Goal: Task Accomplishment & Management: Manage account settings

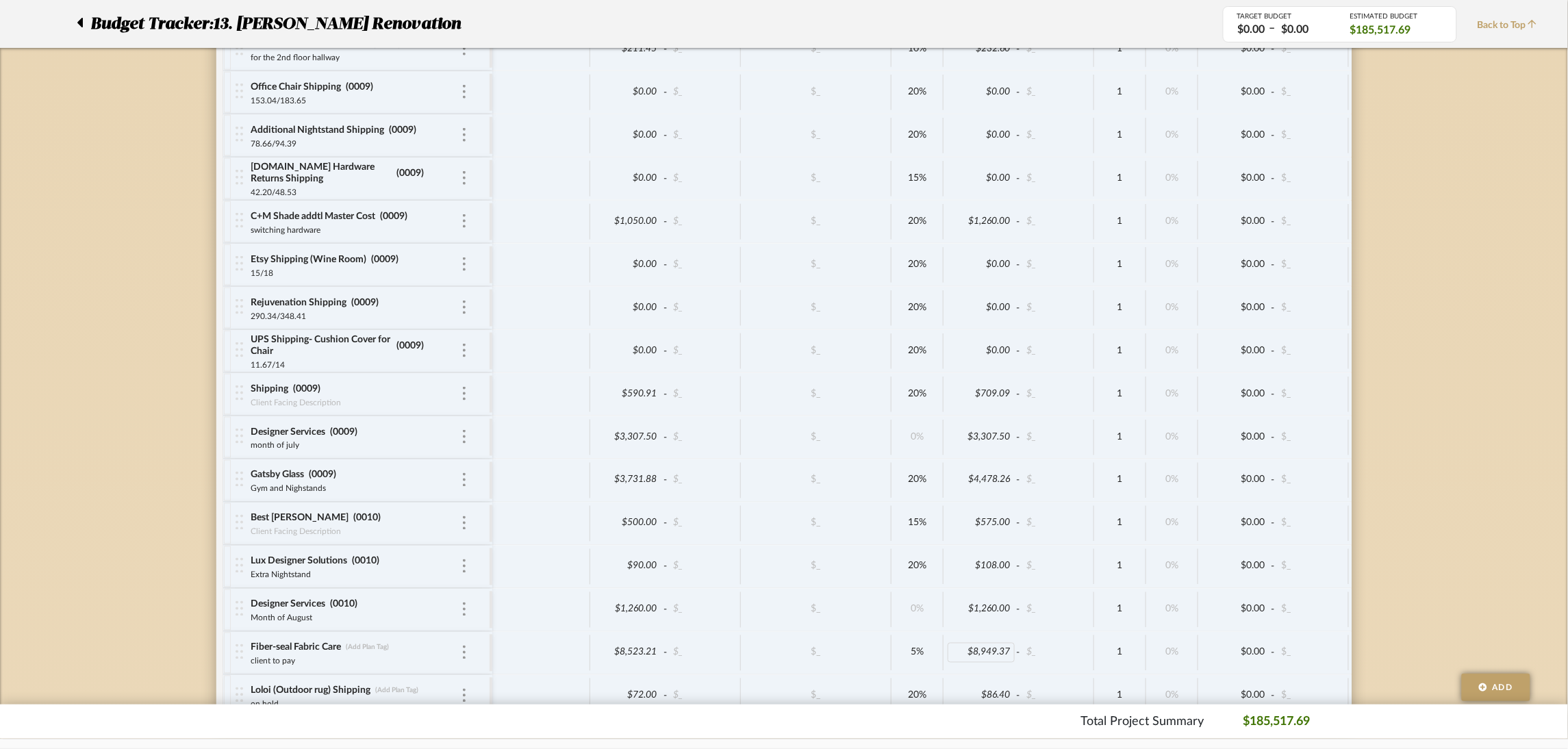
scroll to position [5369, 0]
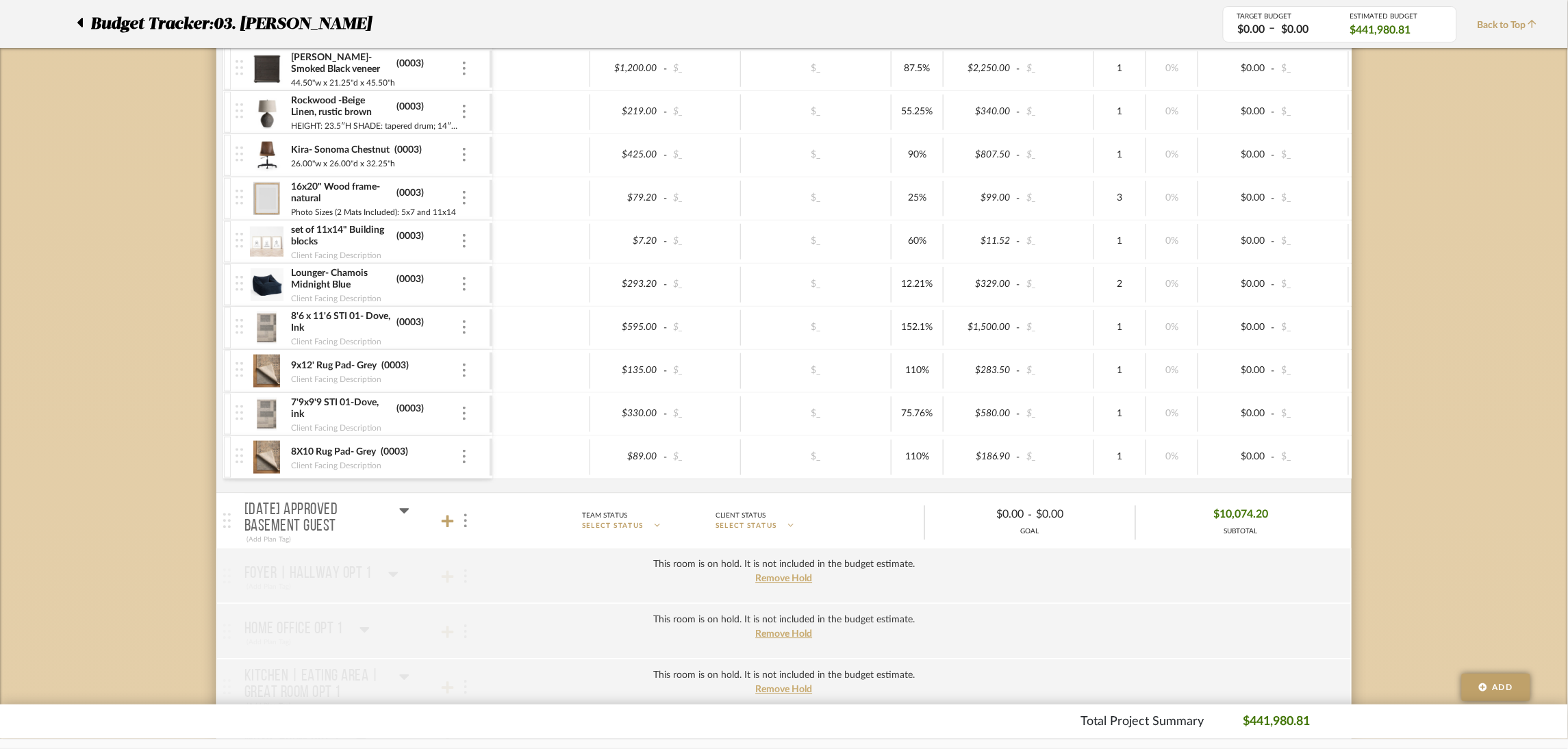
scroll to position [2978, 0]
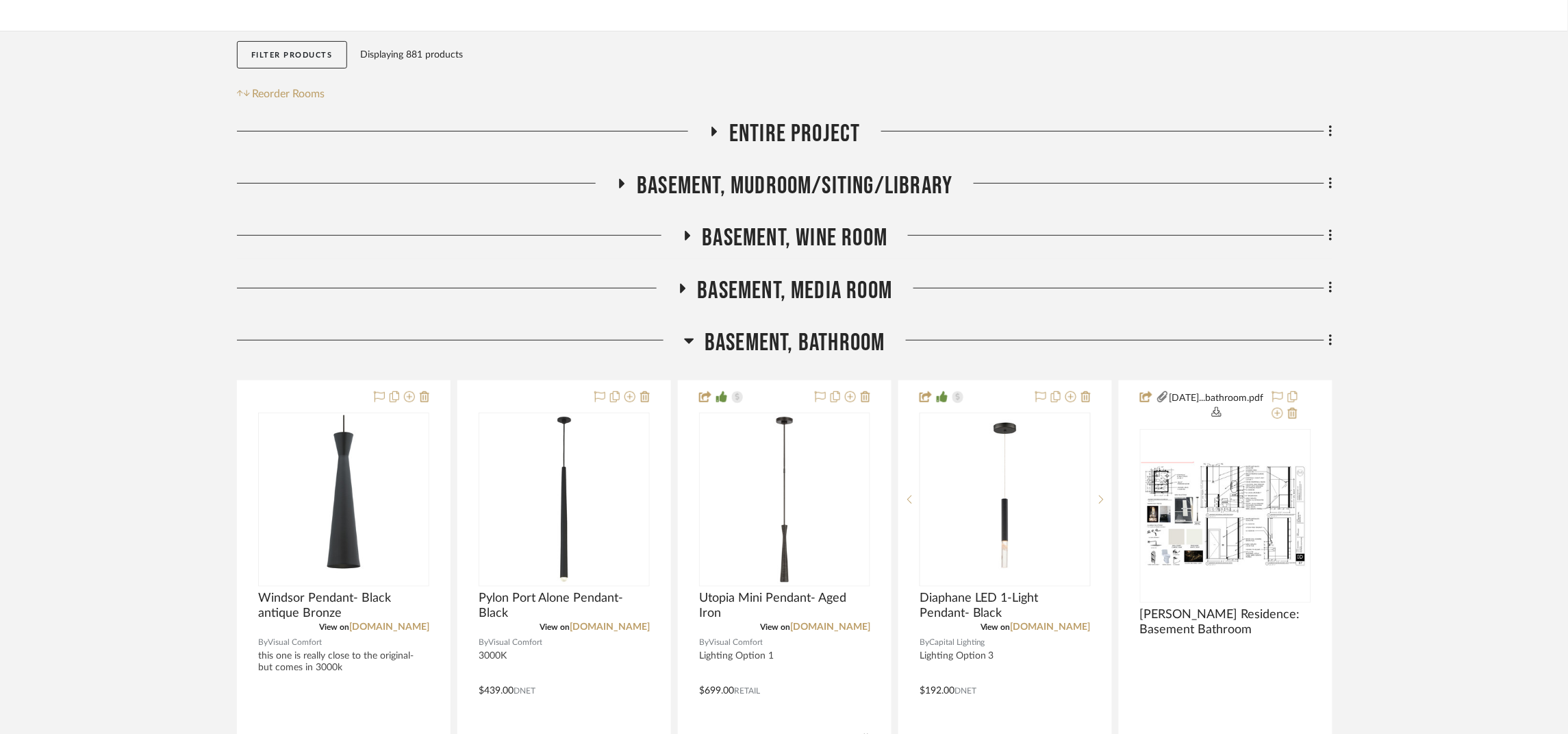
scroll to position [205, 0]
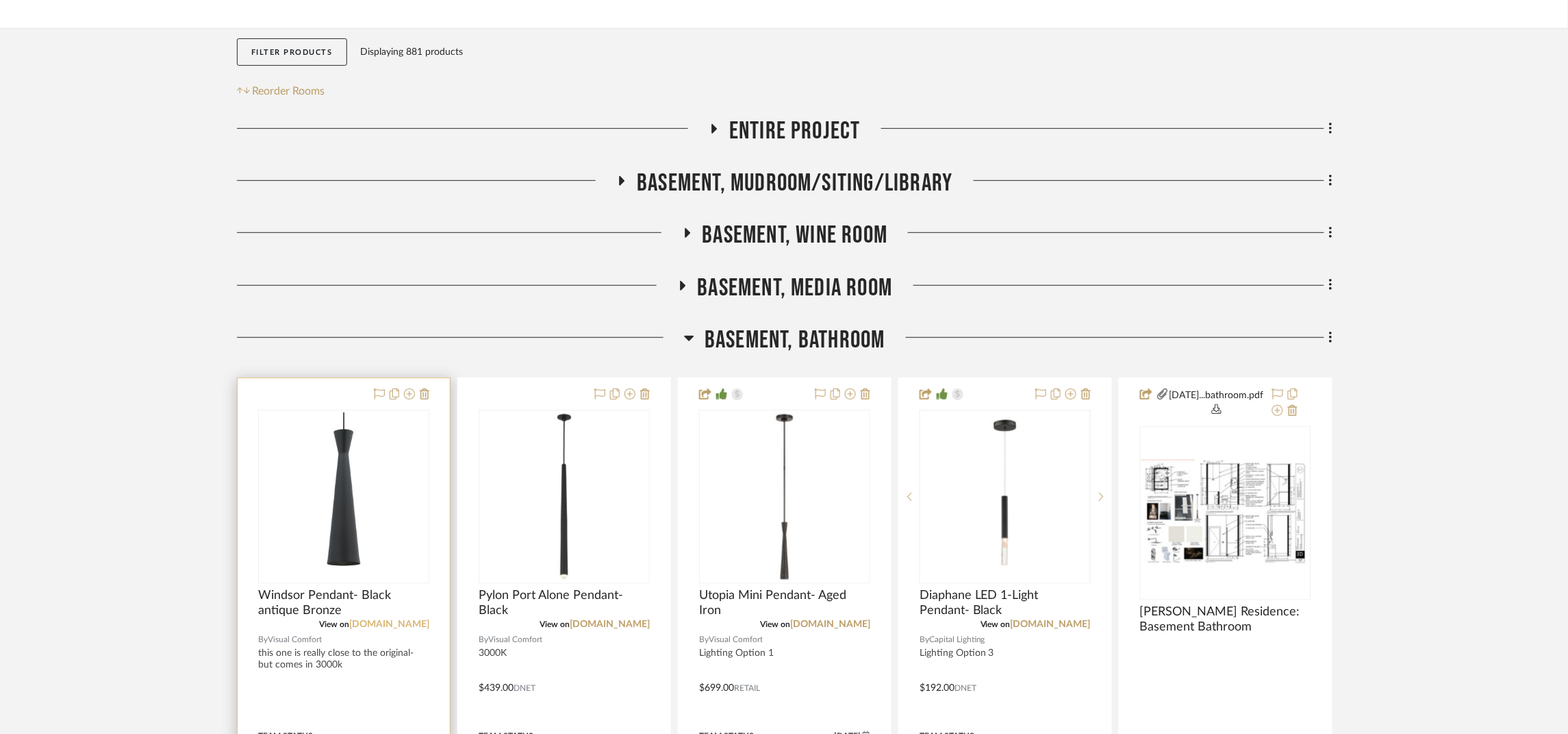
click at [420, 622] on link "visualcomfort.com" at bounding box center [389, 624] width 80 height 10
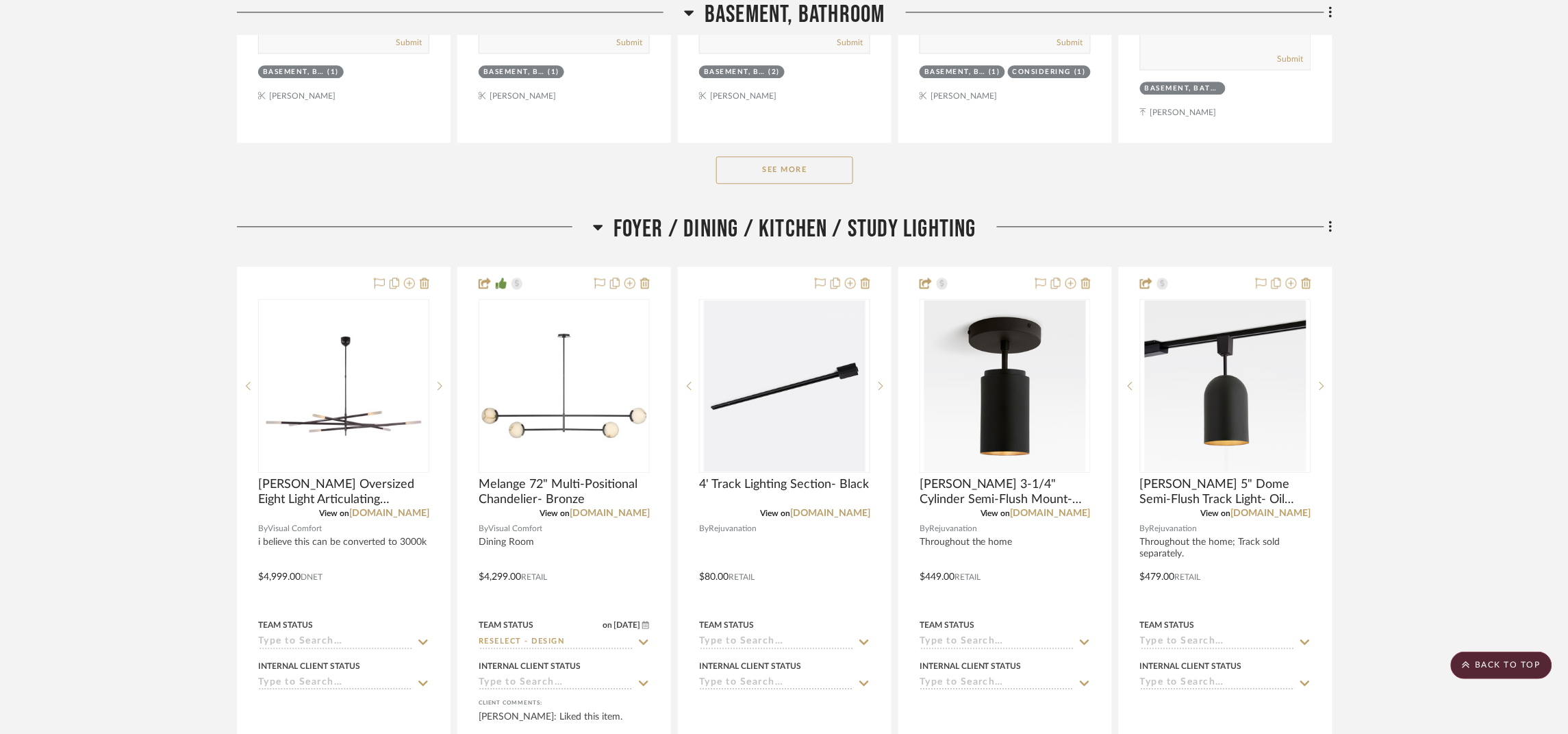
scroll to position [1130, 0]
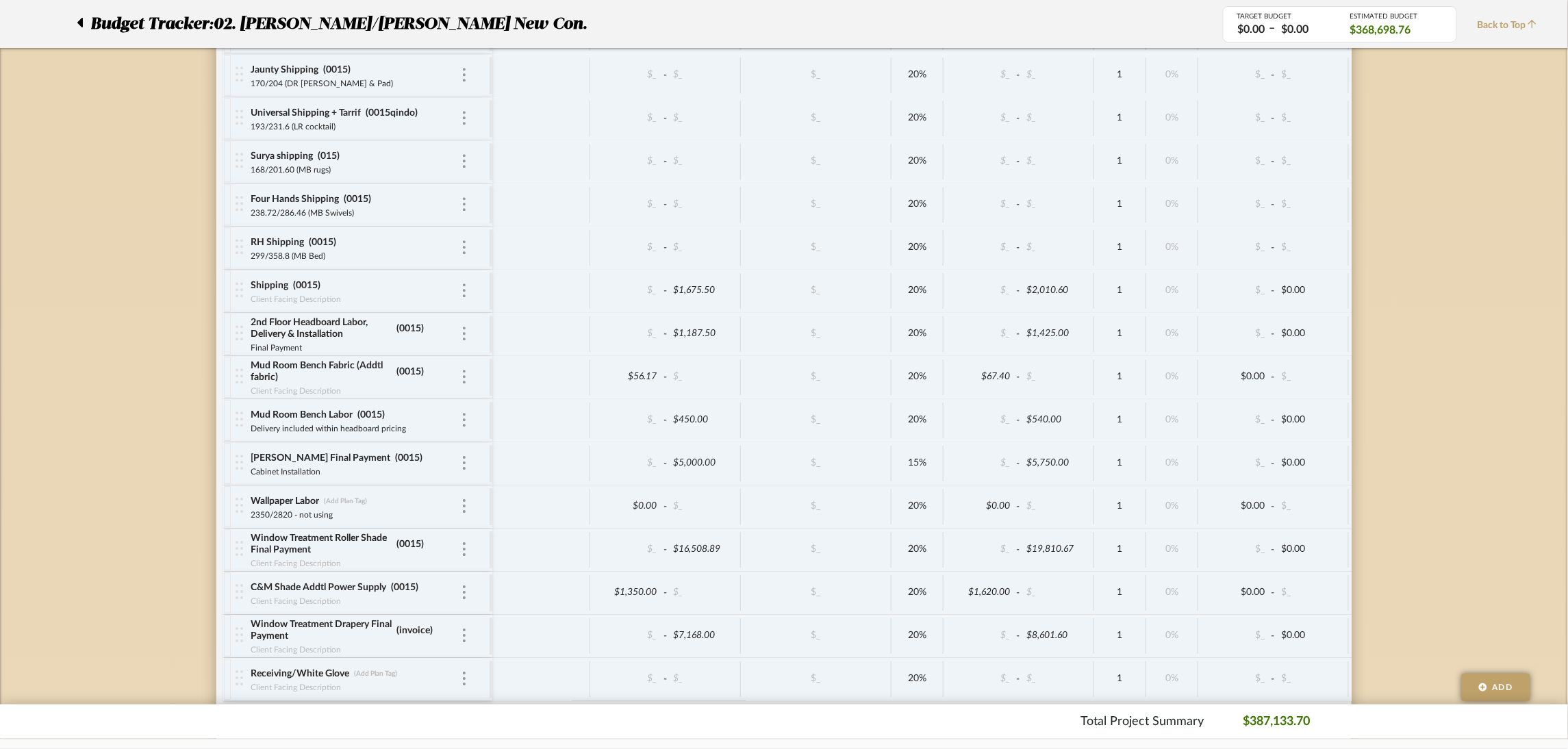
scroll to position [4483, 0]
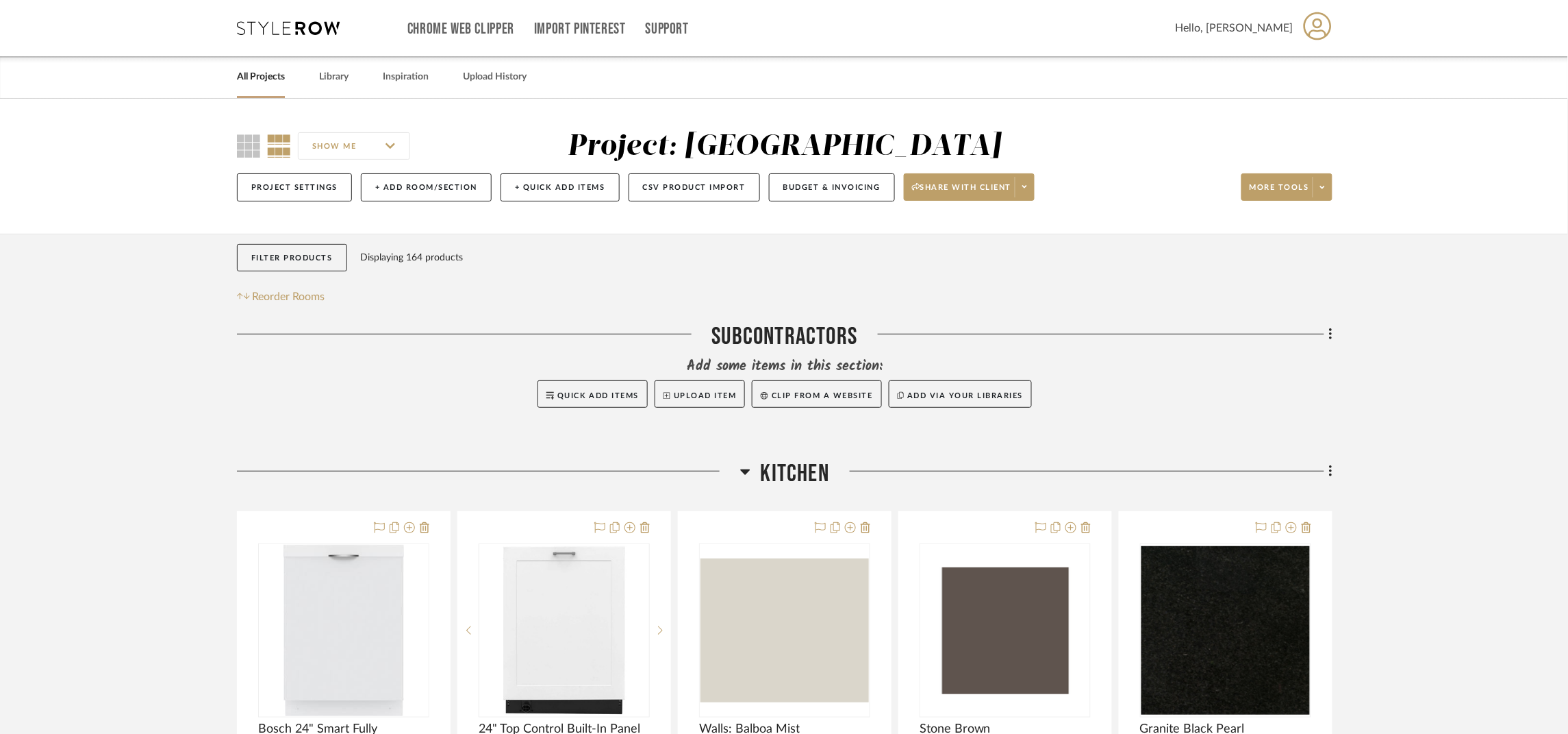
click at [277, 72] on link "All Projects" at bounding box center [261, 77] width 48 height 18
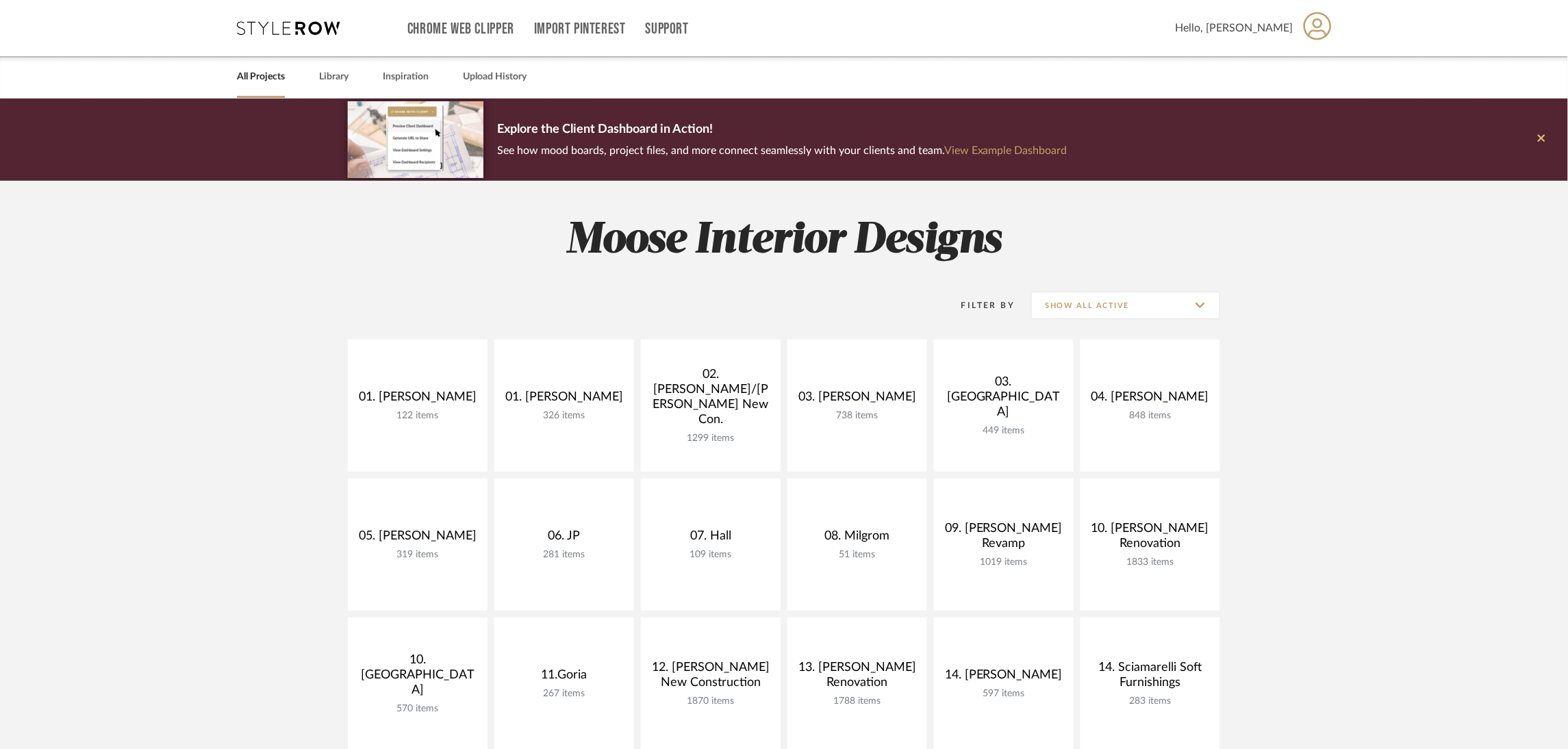
click at [1546, 137] on icon at bounding box center [1542, 139] width 7 height 13
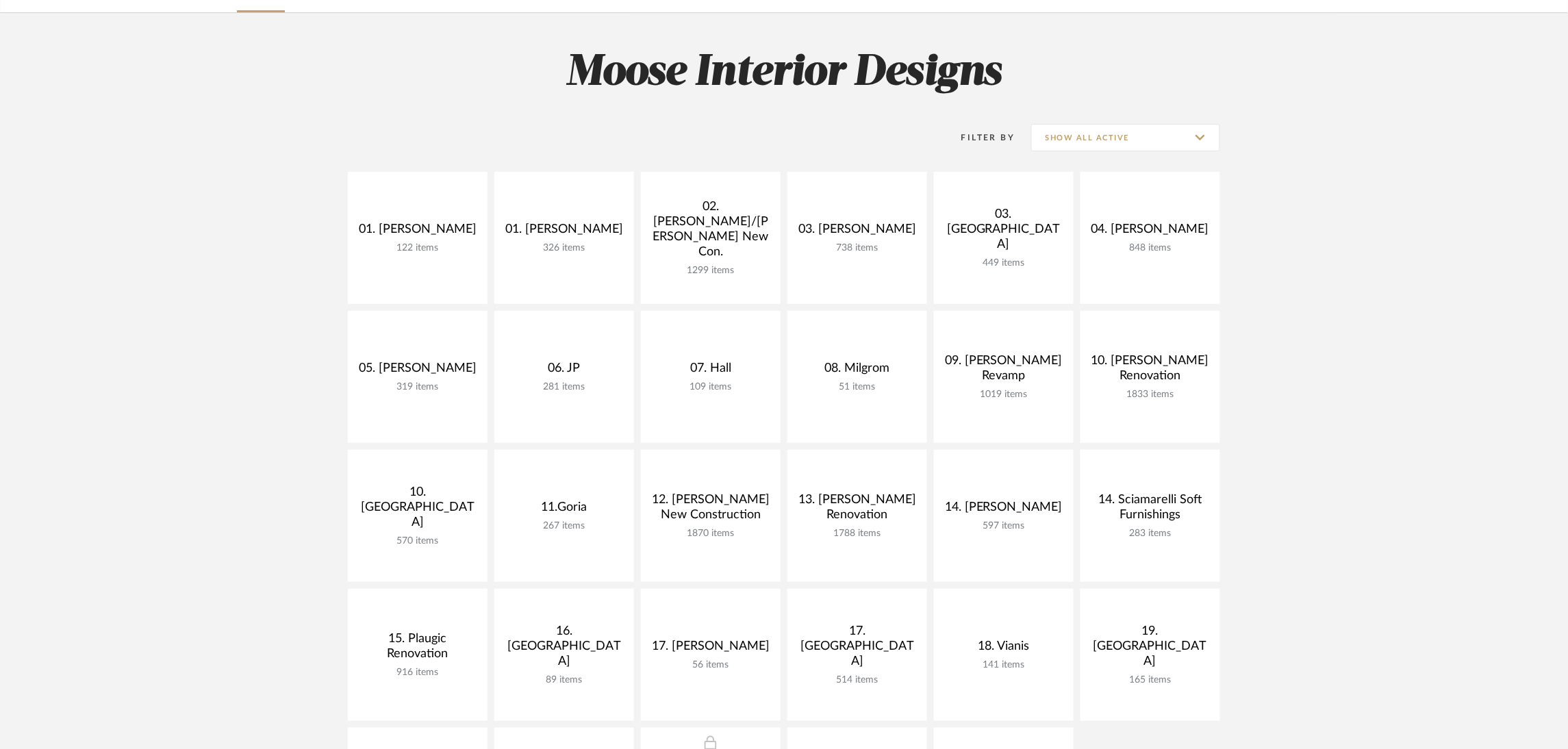
scroll to position [103, 0]
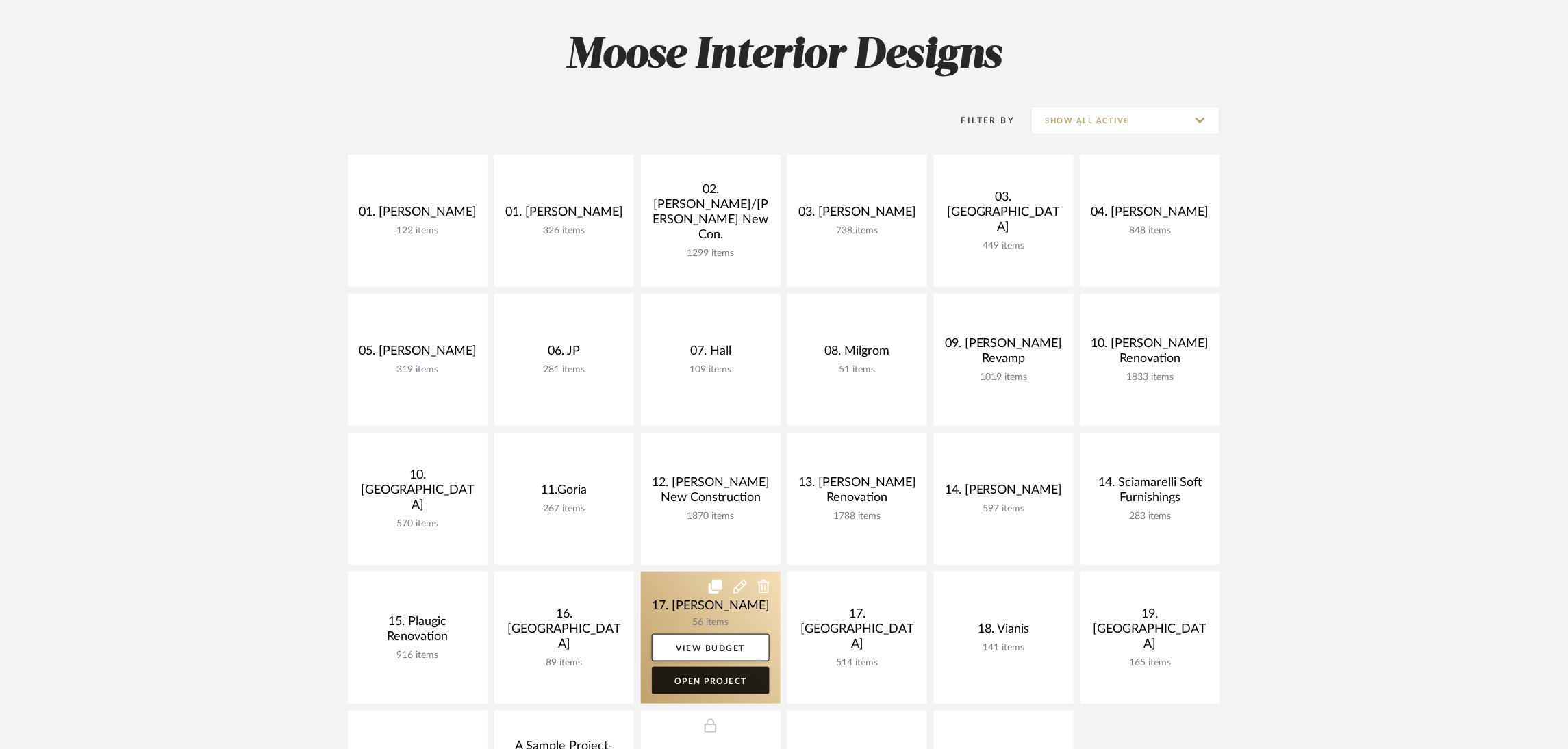
click at [737, 675] on link "Open Project" at bounding box center [710, 681] width 118 height 27
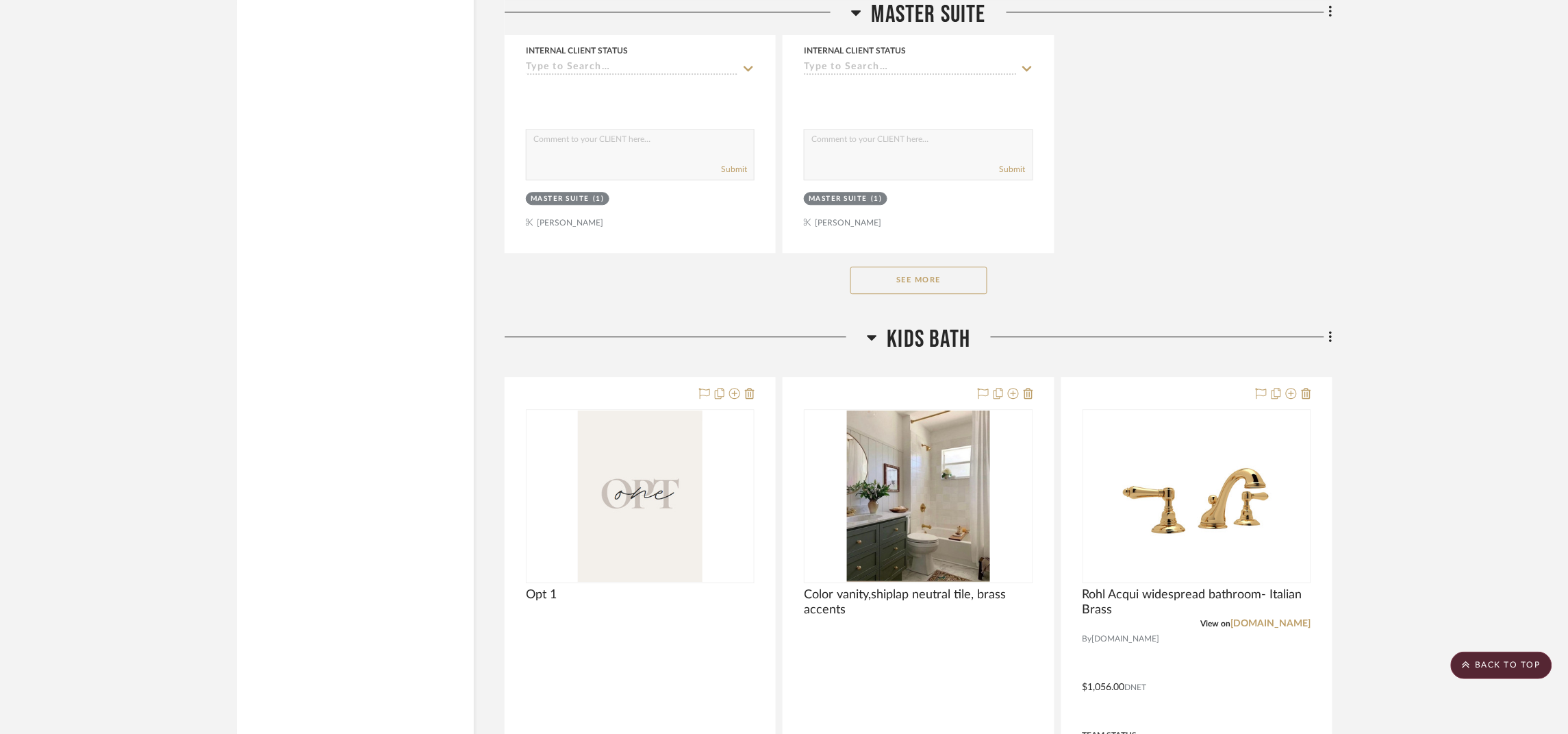
scroll to position [3243, 0]
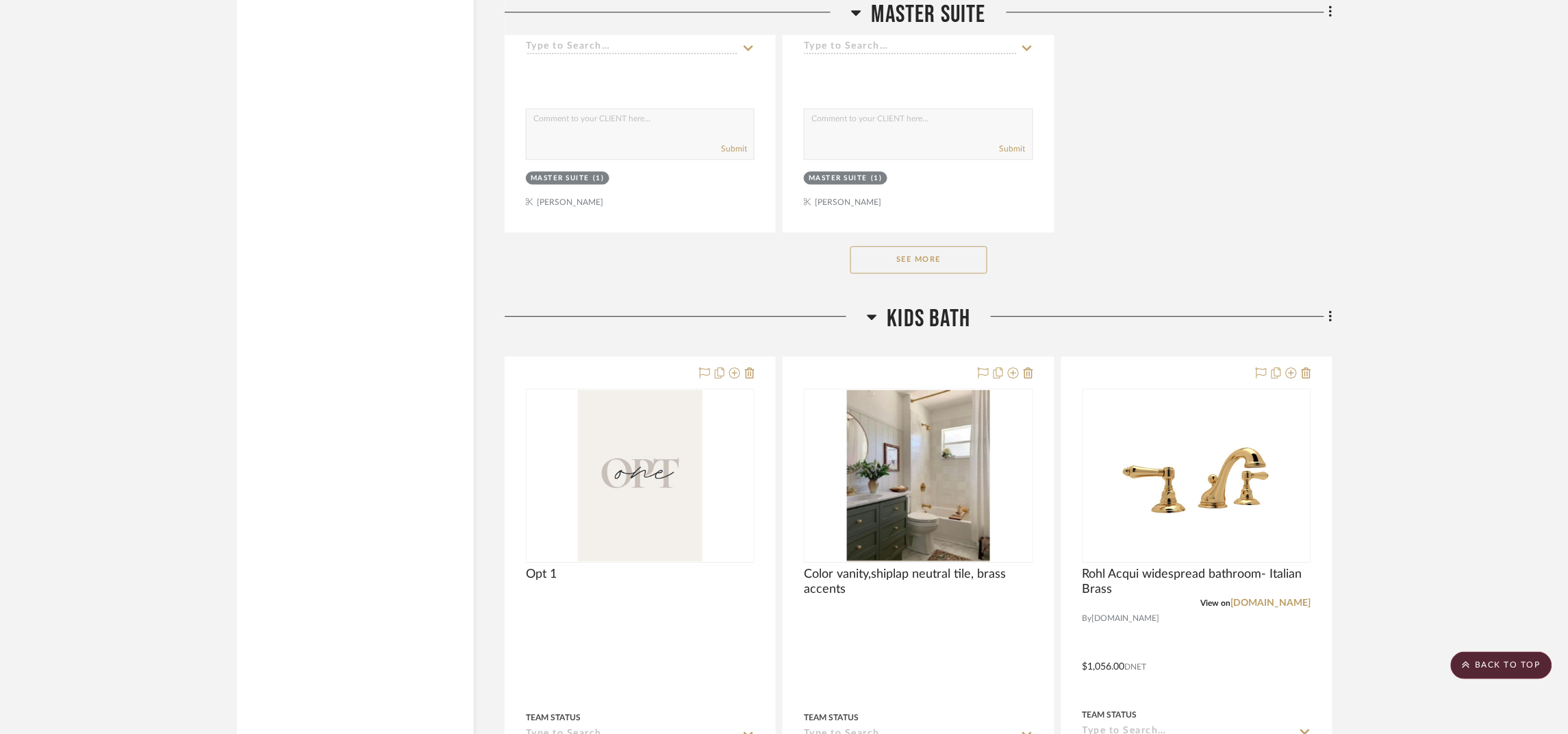
click at [948, 263] on button "See More" at bounding box center [919, 260] width 137 height 27
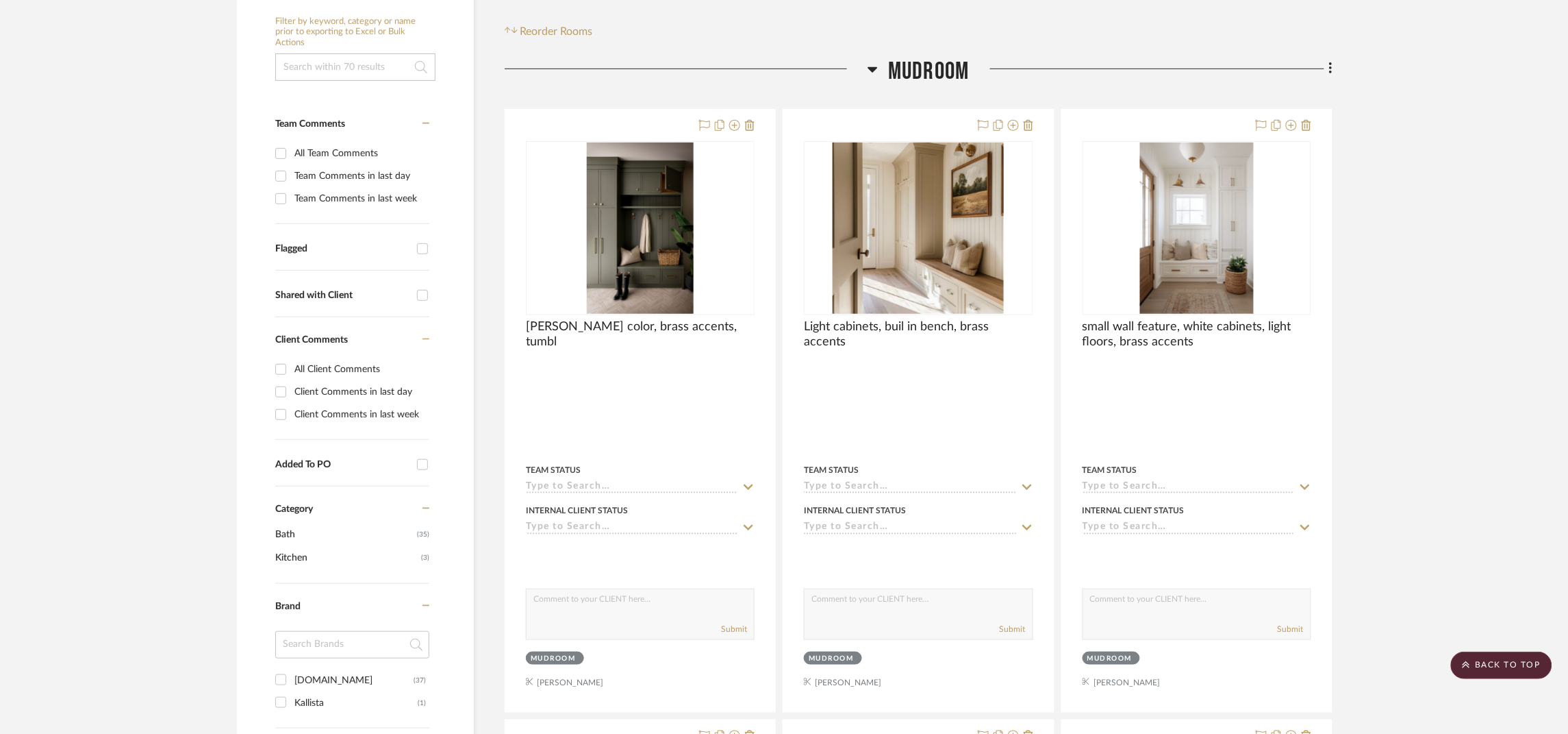
scroll to position [0, 0]
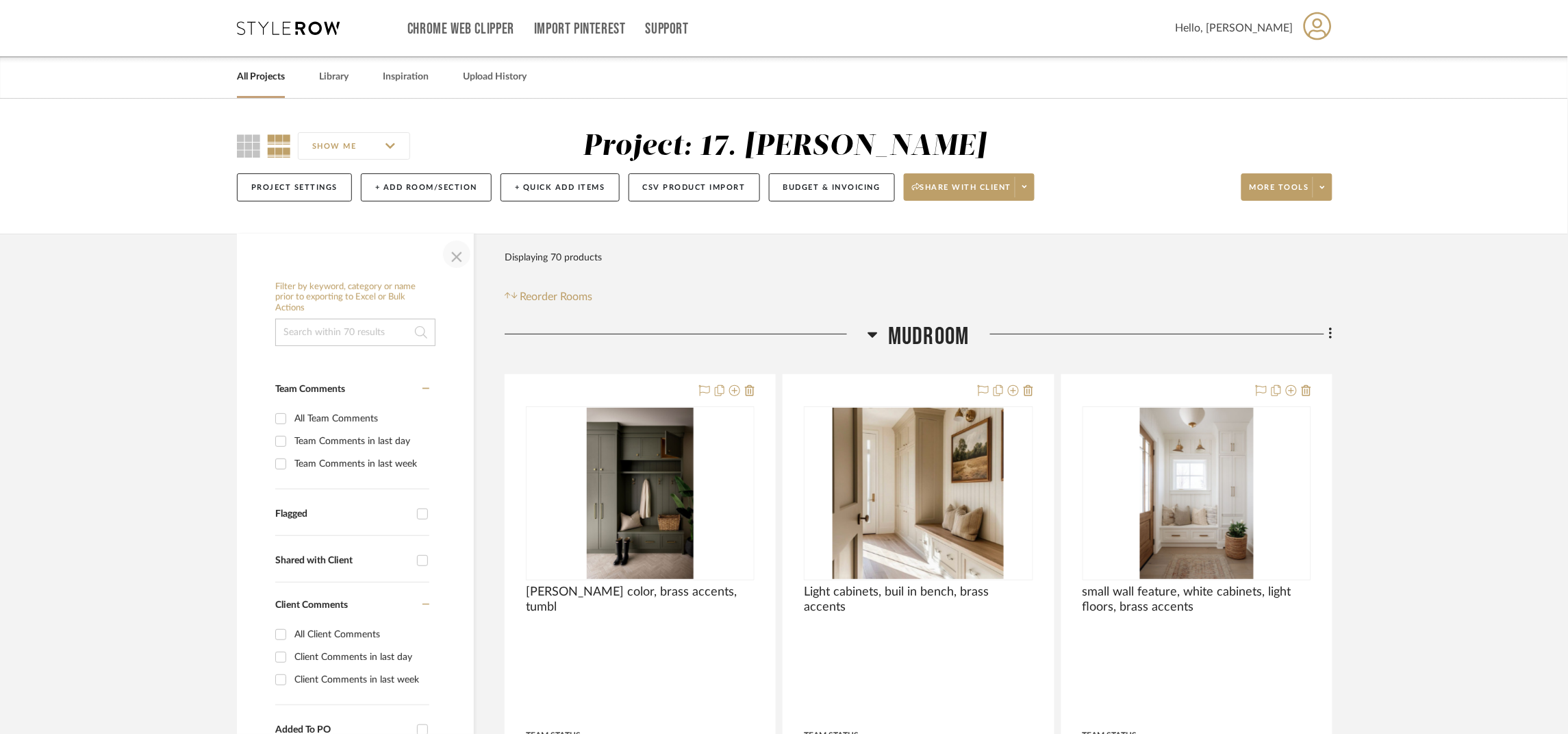
click at [448, 252] on span "button" at bounding box center [457, 254] width 33 height 33
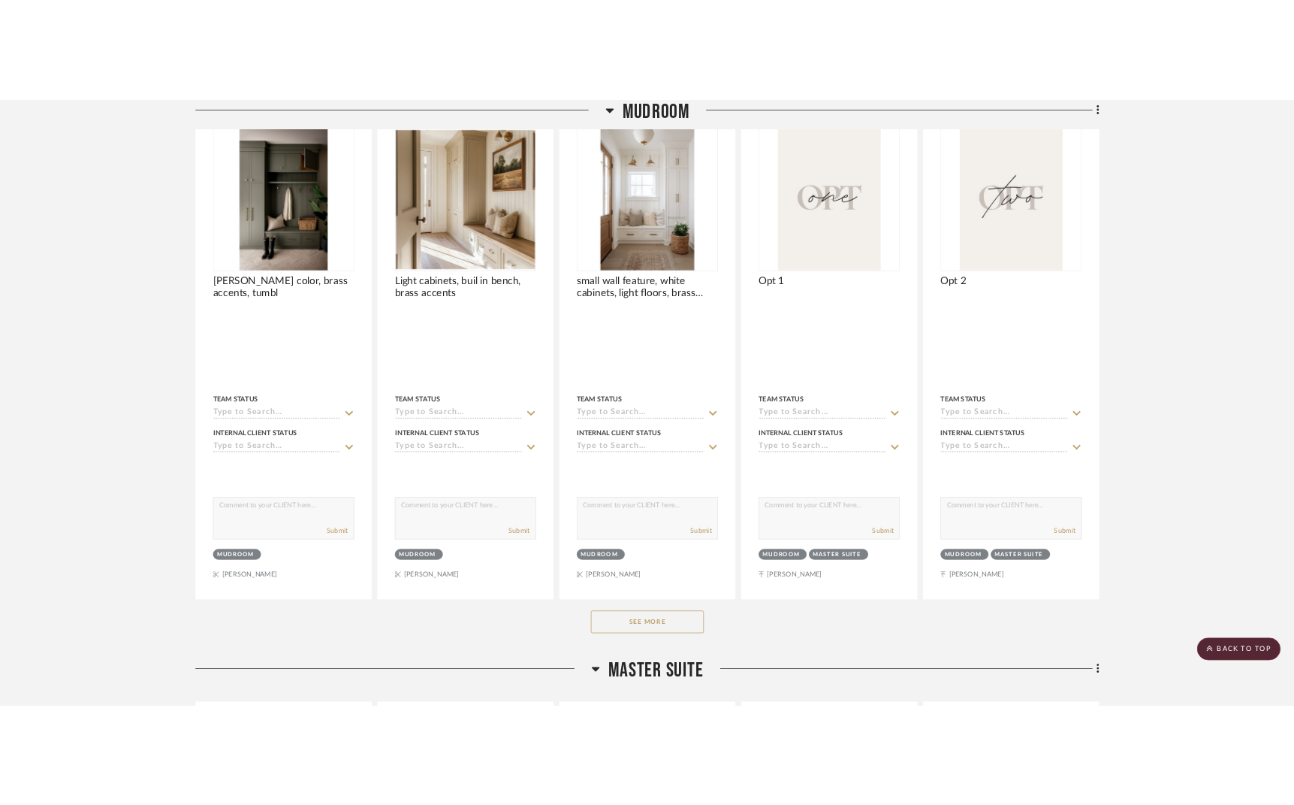
scroll to position [337, 0]
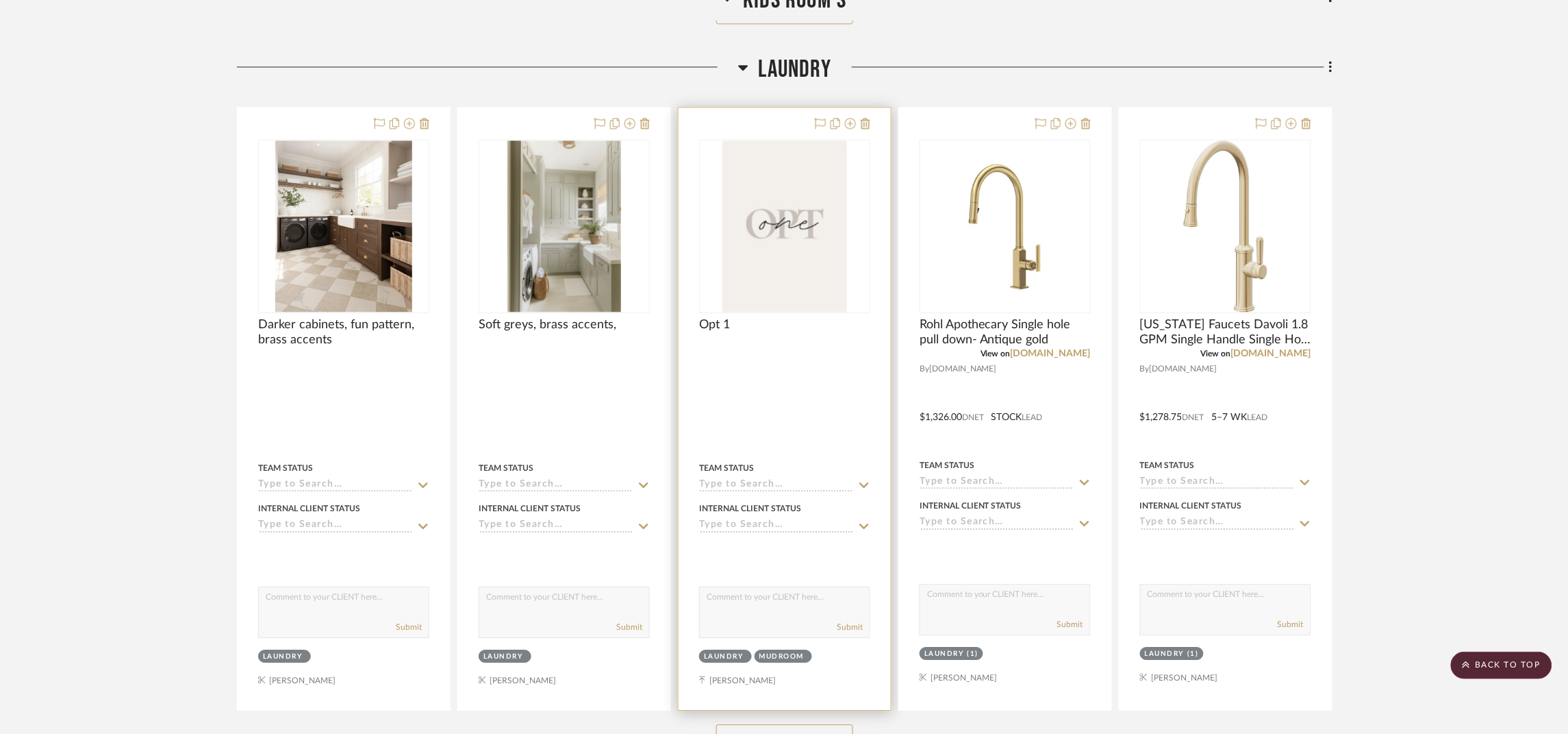
scroll to position [3307, 0]
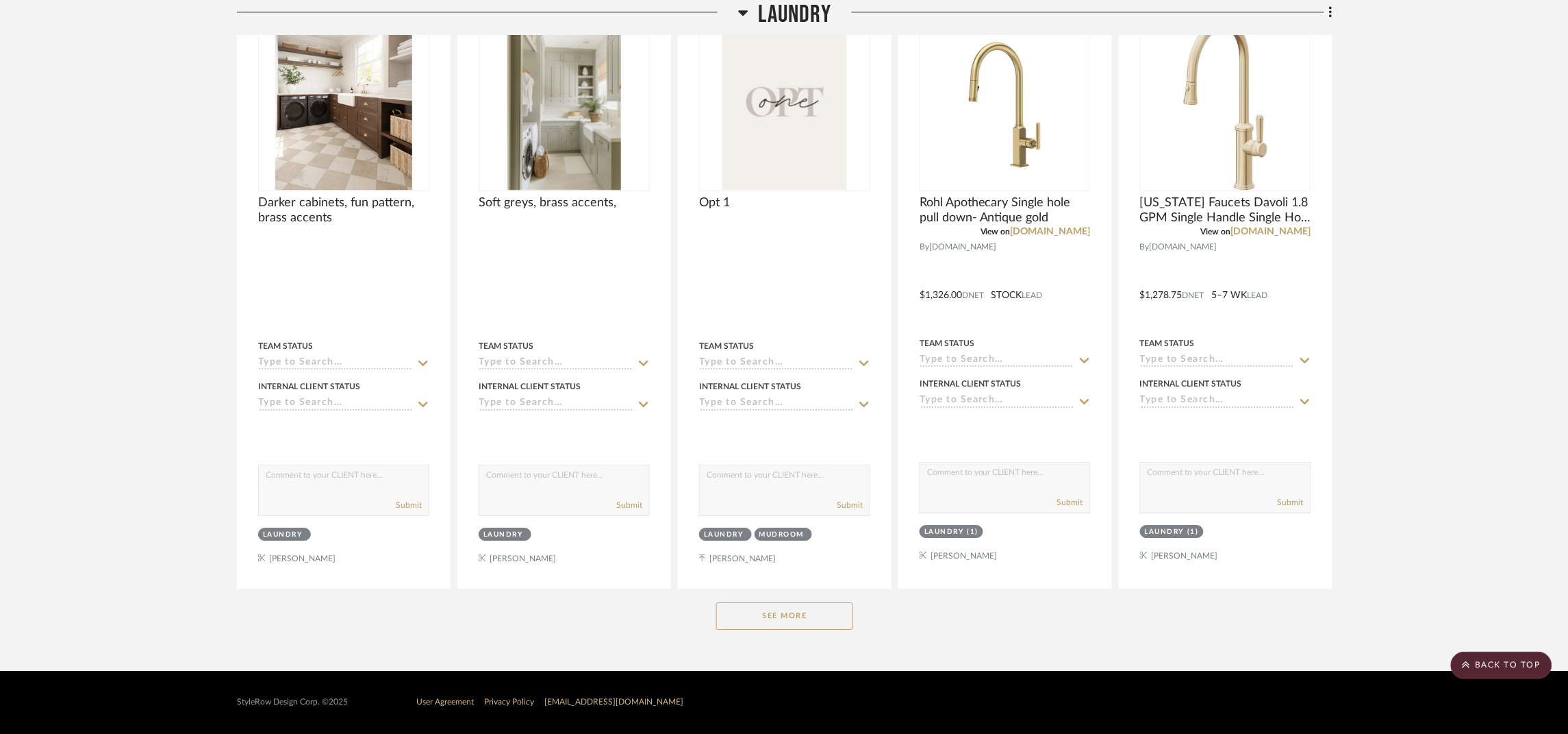
click at [830, 605] on button "See More" at bounding box center [785, 615] width 137 height 27
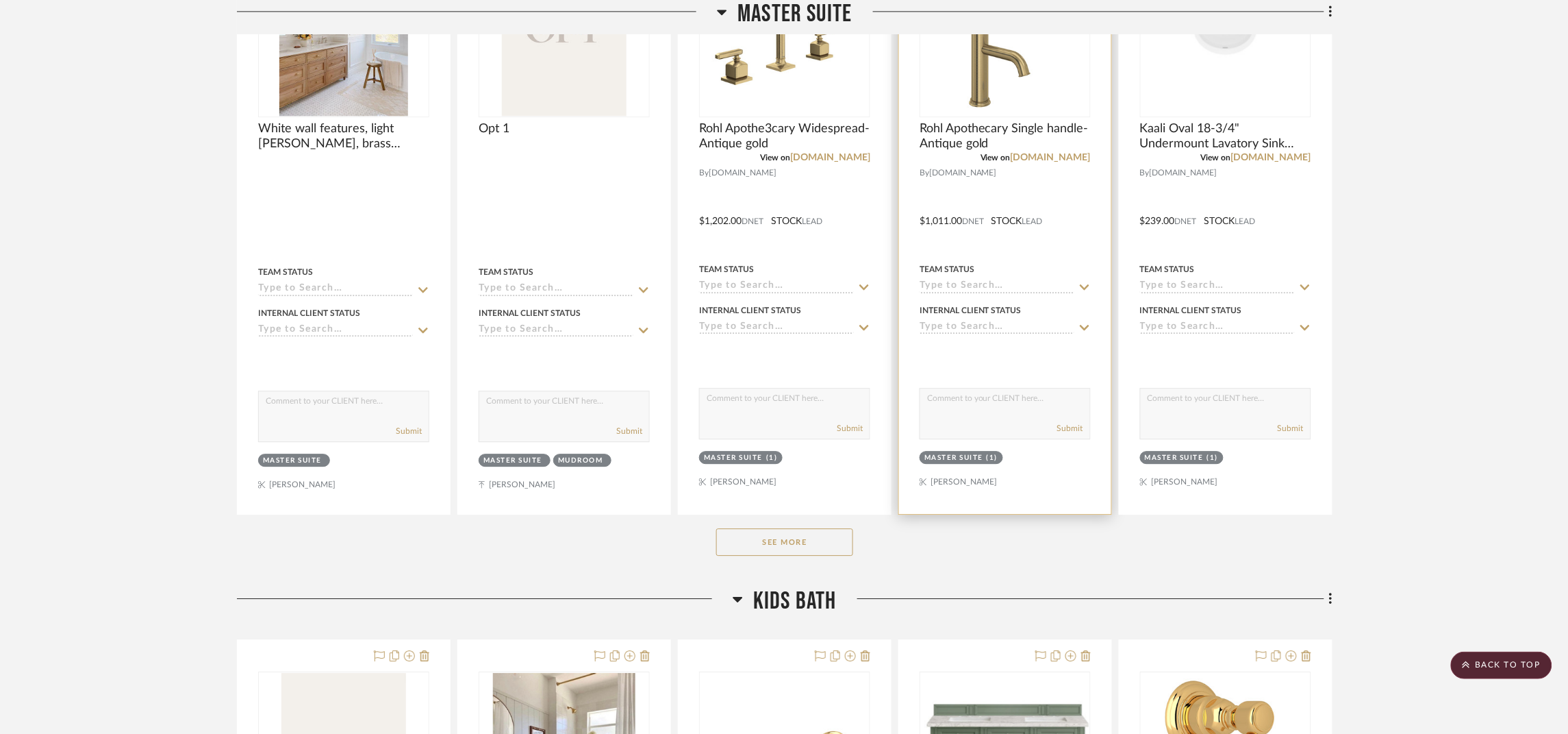
scroll to position [1042, 0]
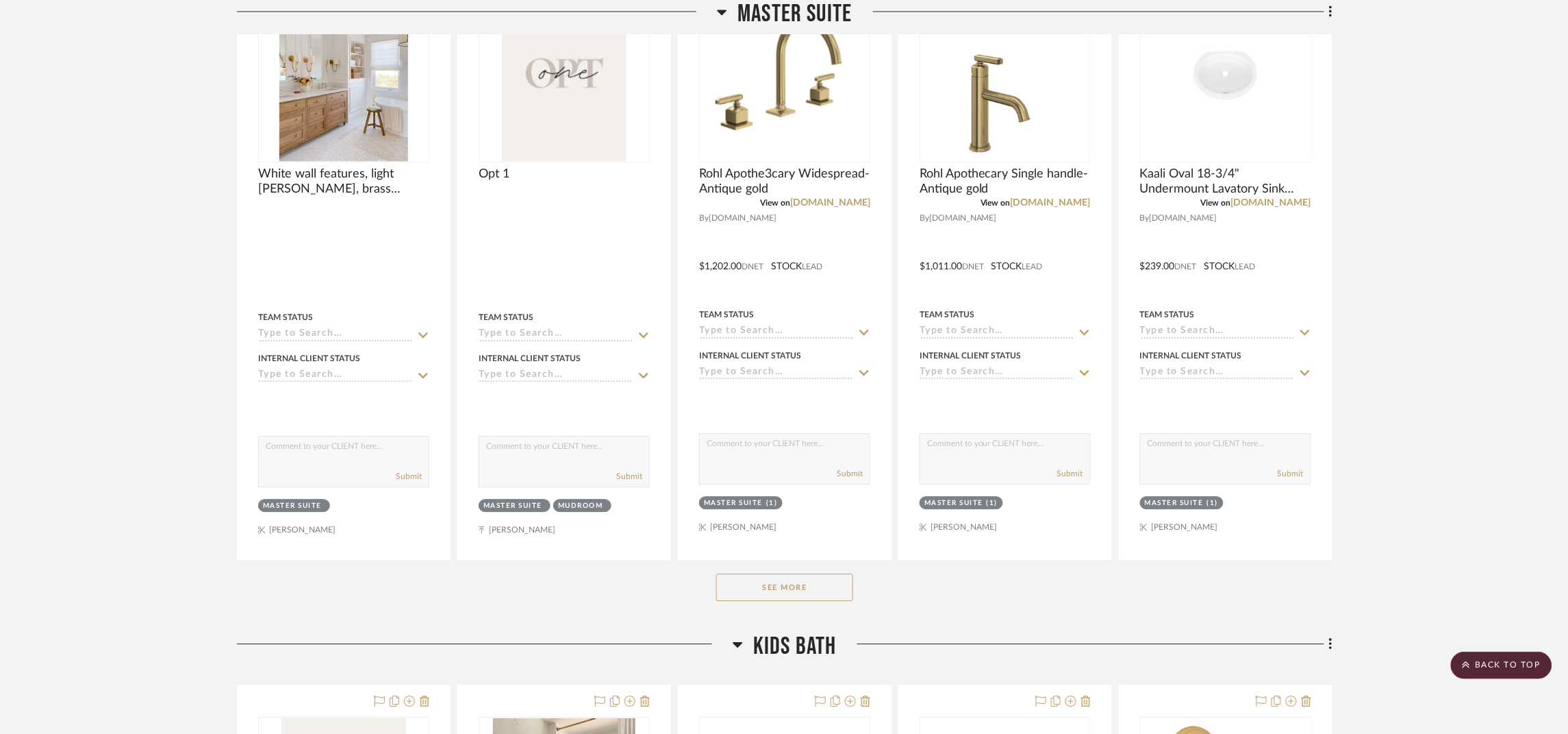
click at [821, 584] on button "See More" at bounding box center [785, 587] width 137 height 27
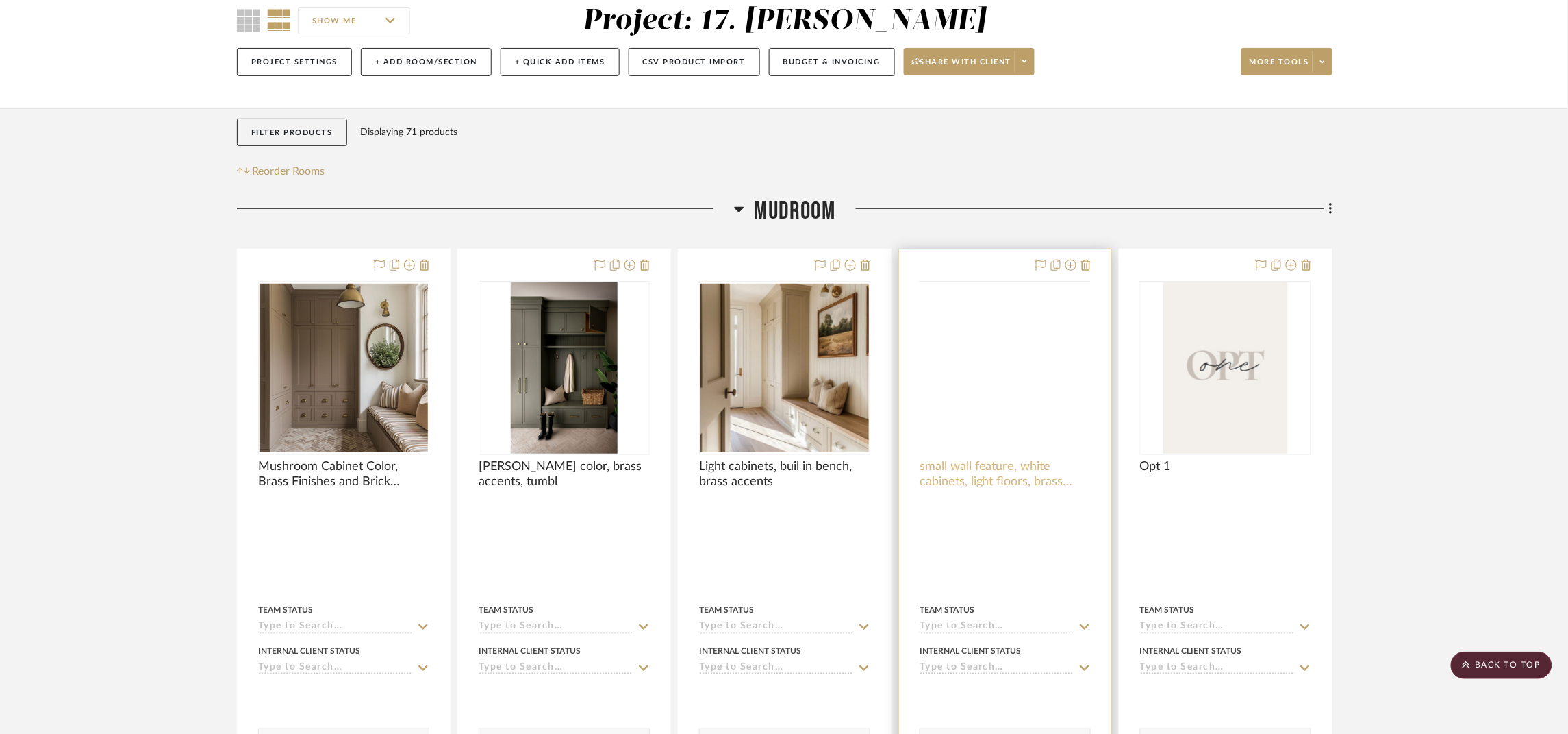
scroll to position [118, 0]
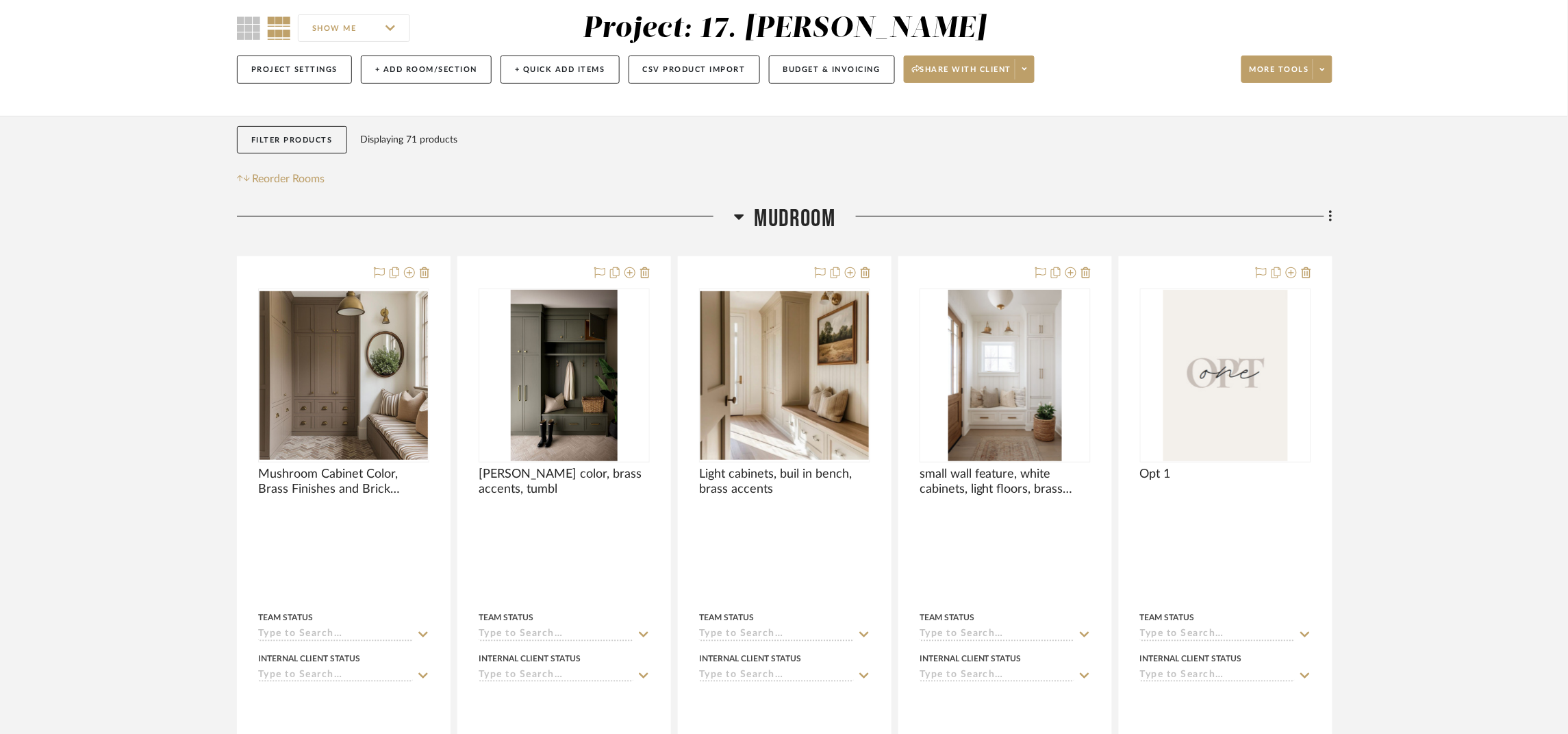
click at [817, 220] on span "Mudroom" at bounding box center [795, 219] width 81 height 29
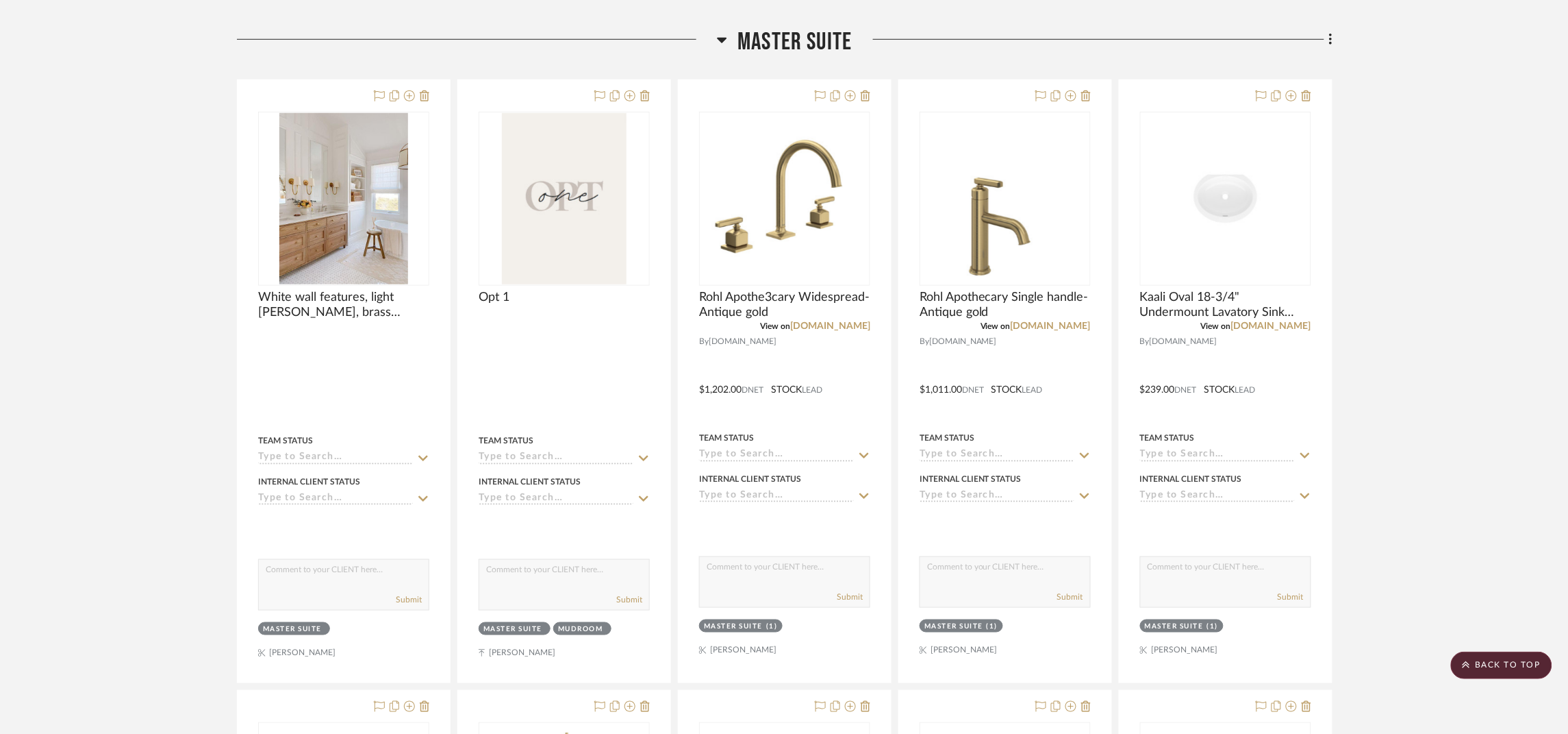
scroll to position [324, 0]
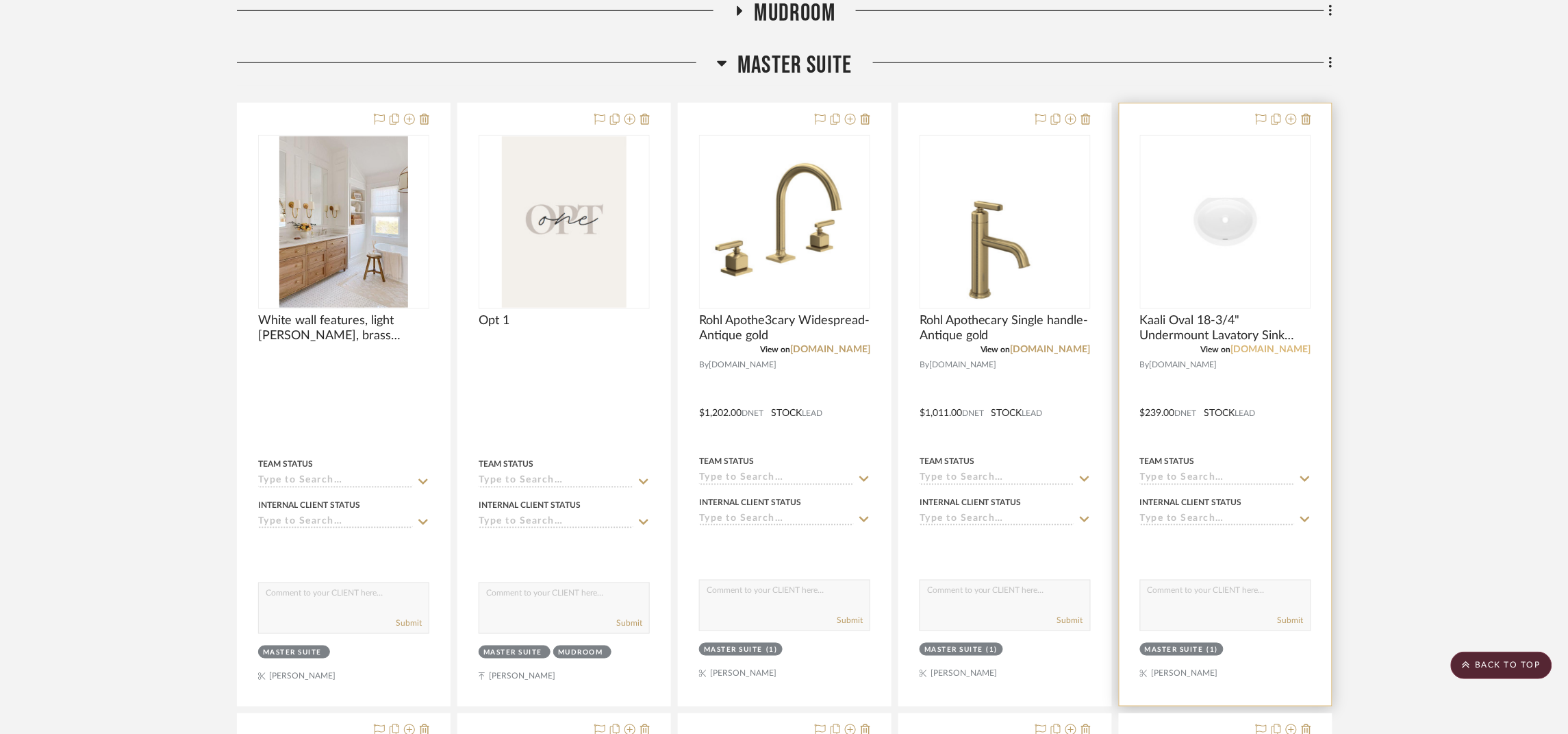
click at [1188, 346] on link "[DOMAIN_NAME]" at bounding box center [1272, 349] width 80 height 10
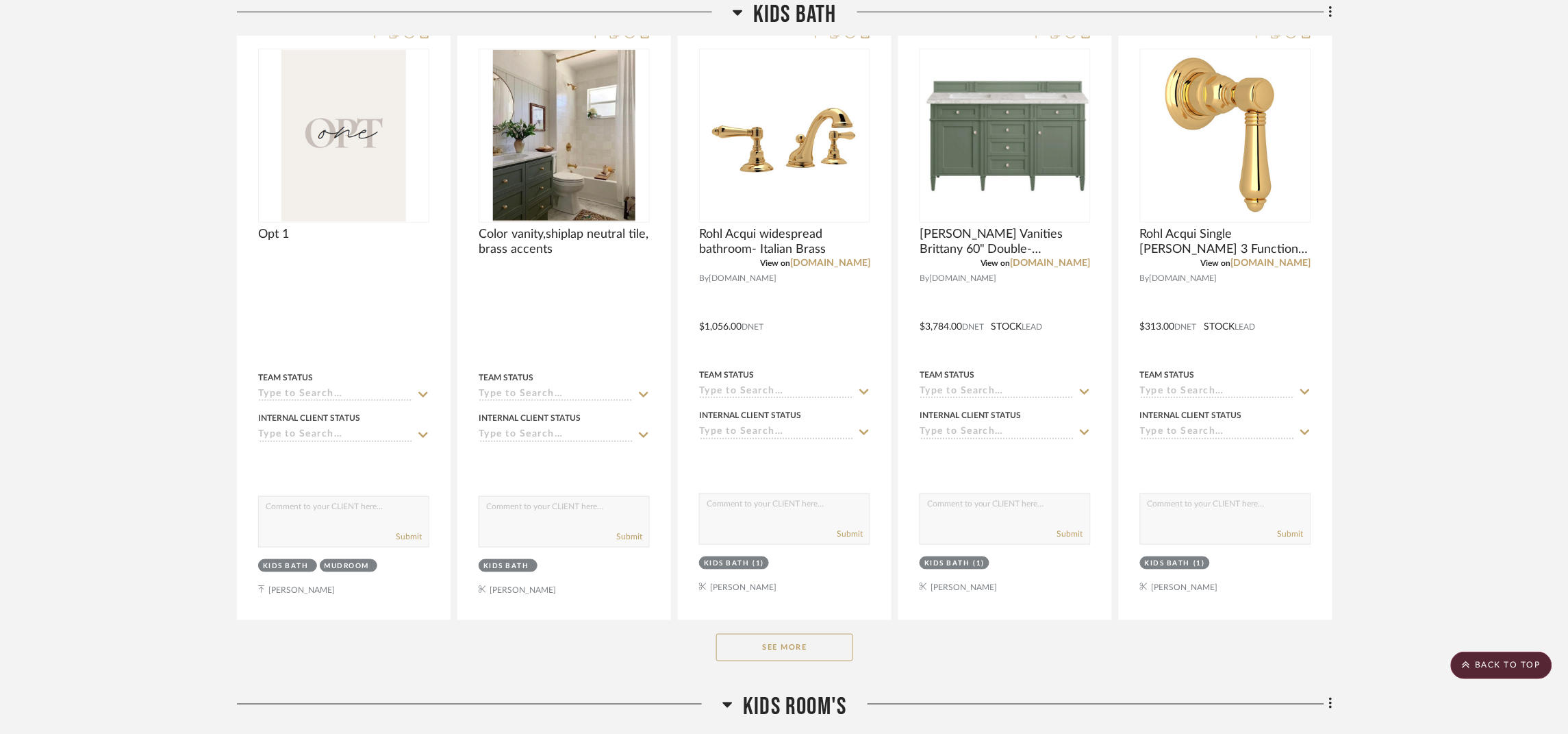
scroll to position [4228, 0]
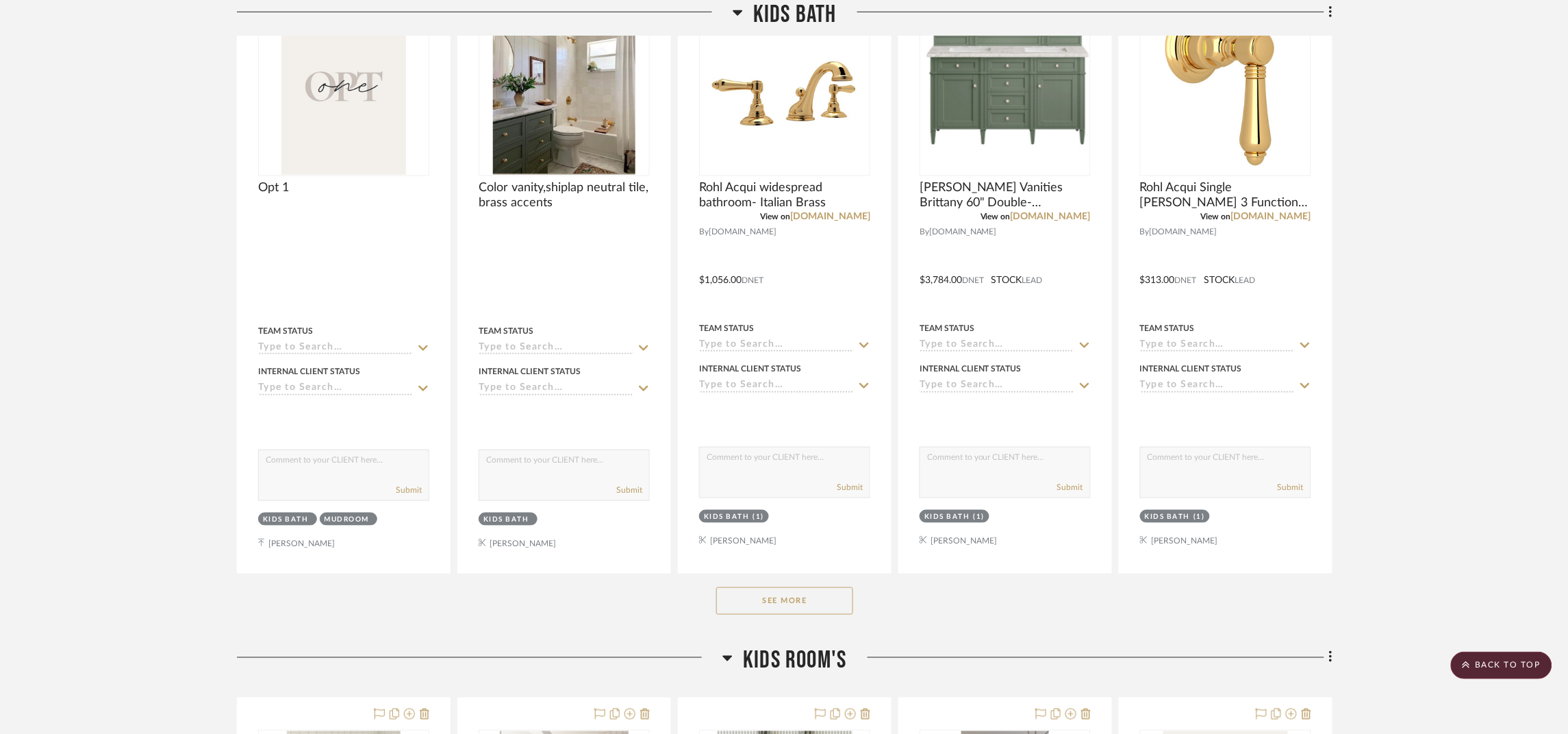
click at [775, 612] on button "See More" at bounding box center [785, 601] width 137 height 27
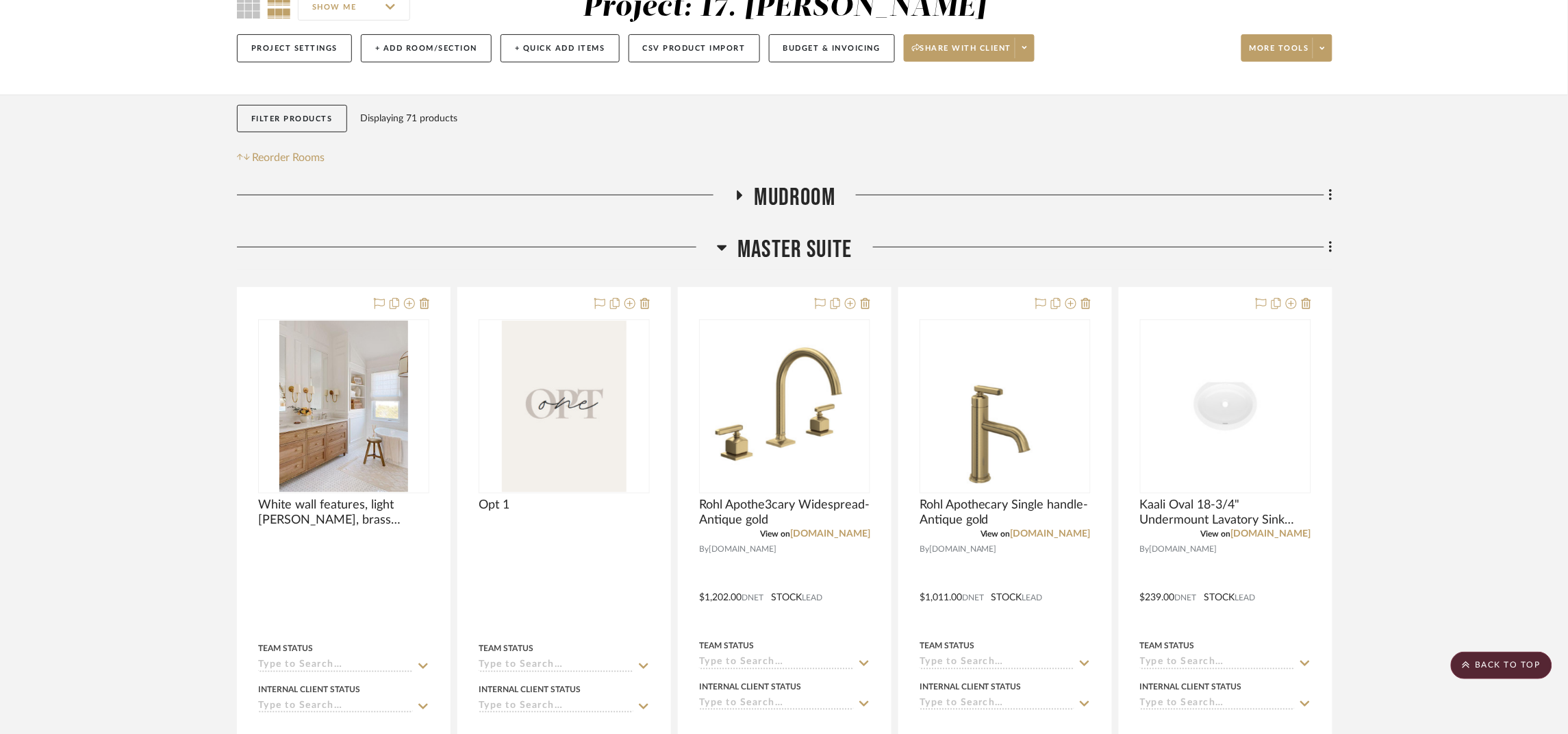
scroll to position [118, 0]
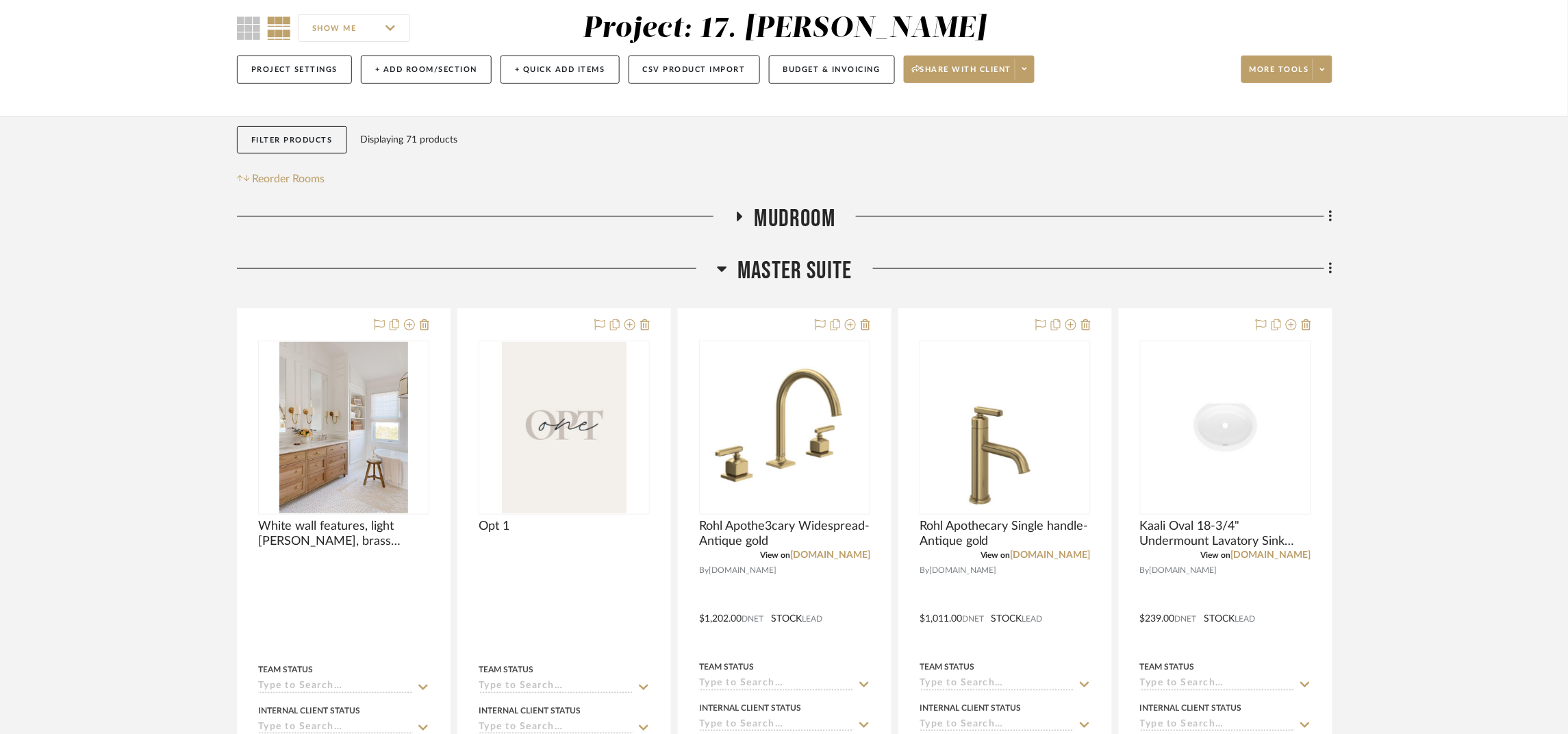
click at [758, 268] on span "Master Suite" at bounding box center [794, 271] width 114 height 29
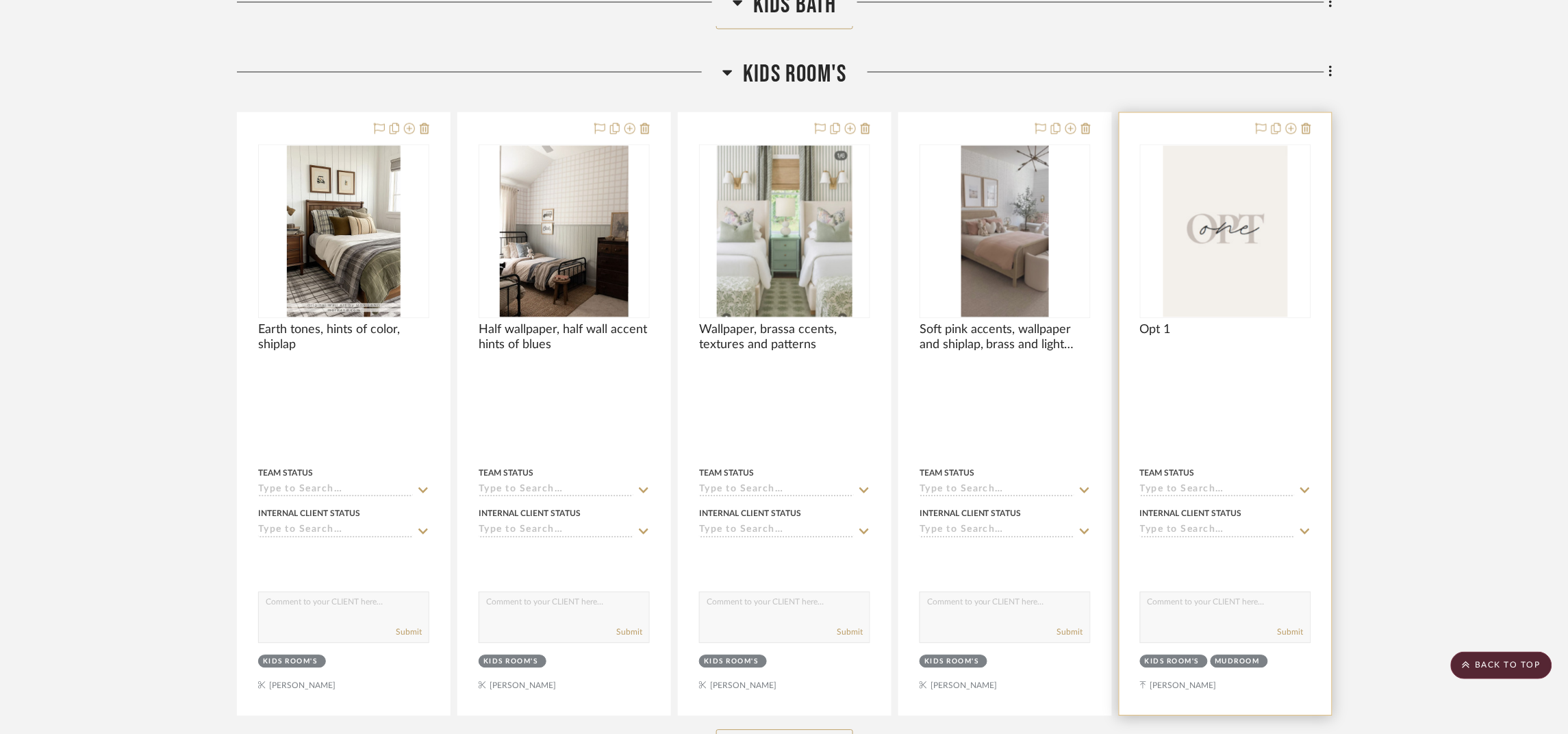
scroll to position [2980, 0]
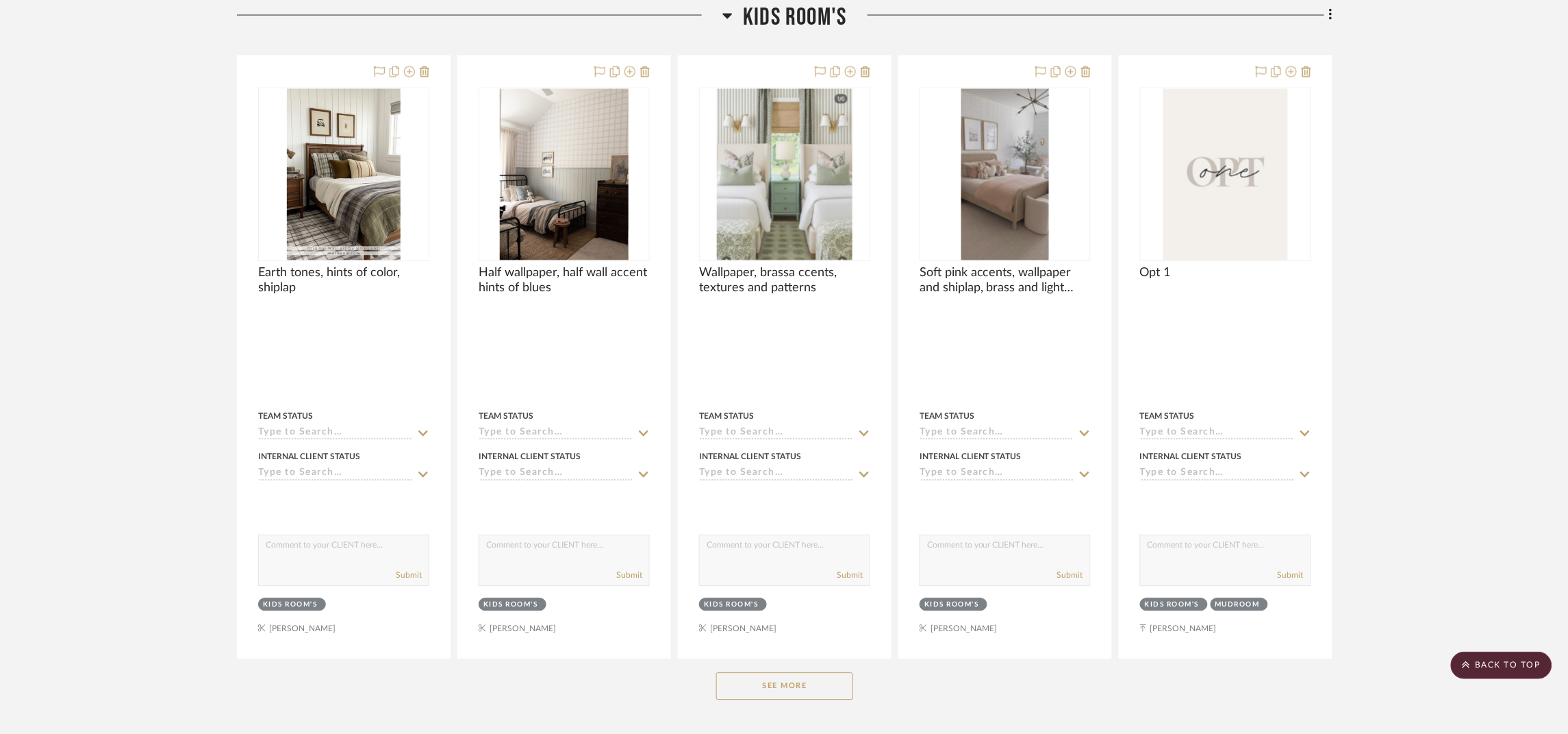
click at [769, 690] on button "See More" at bounding box center [785, 686] width 137 height 27
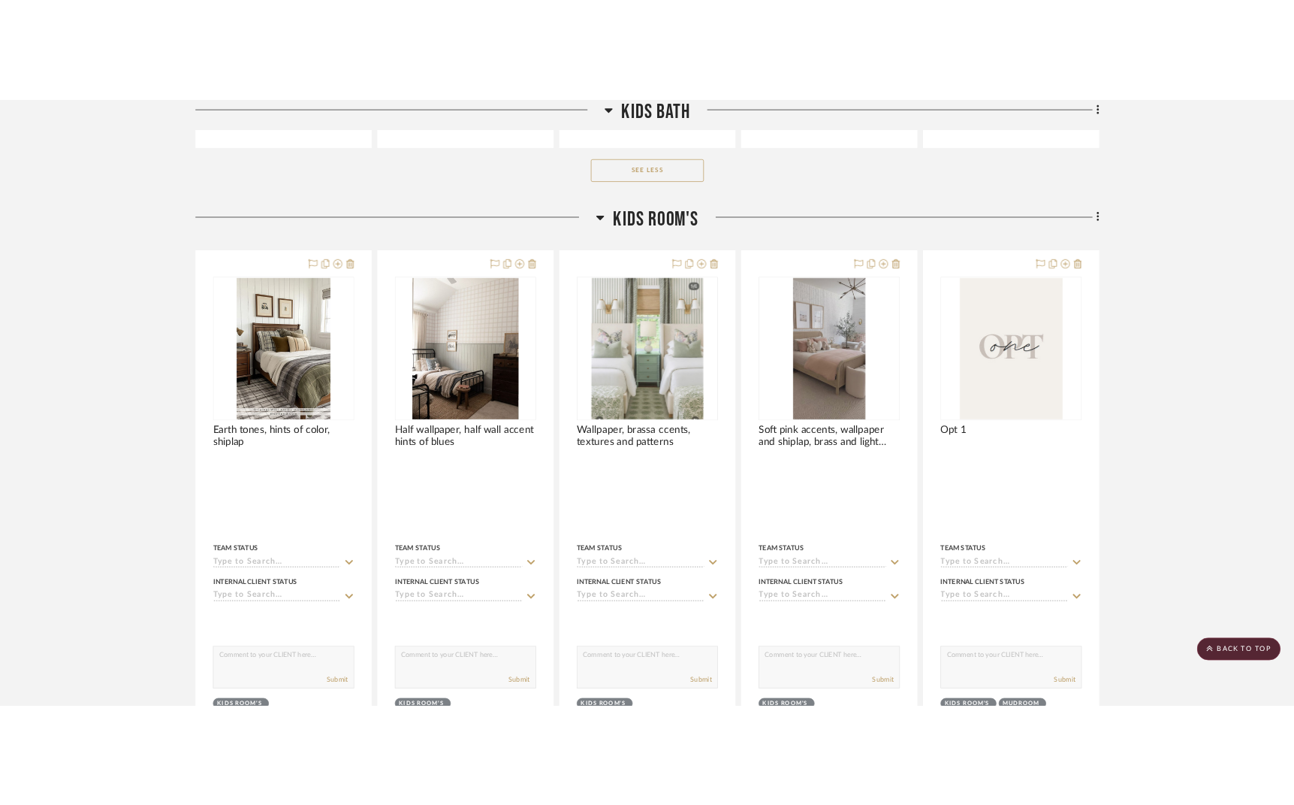
scroll to position [3042, 0]
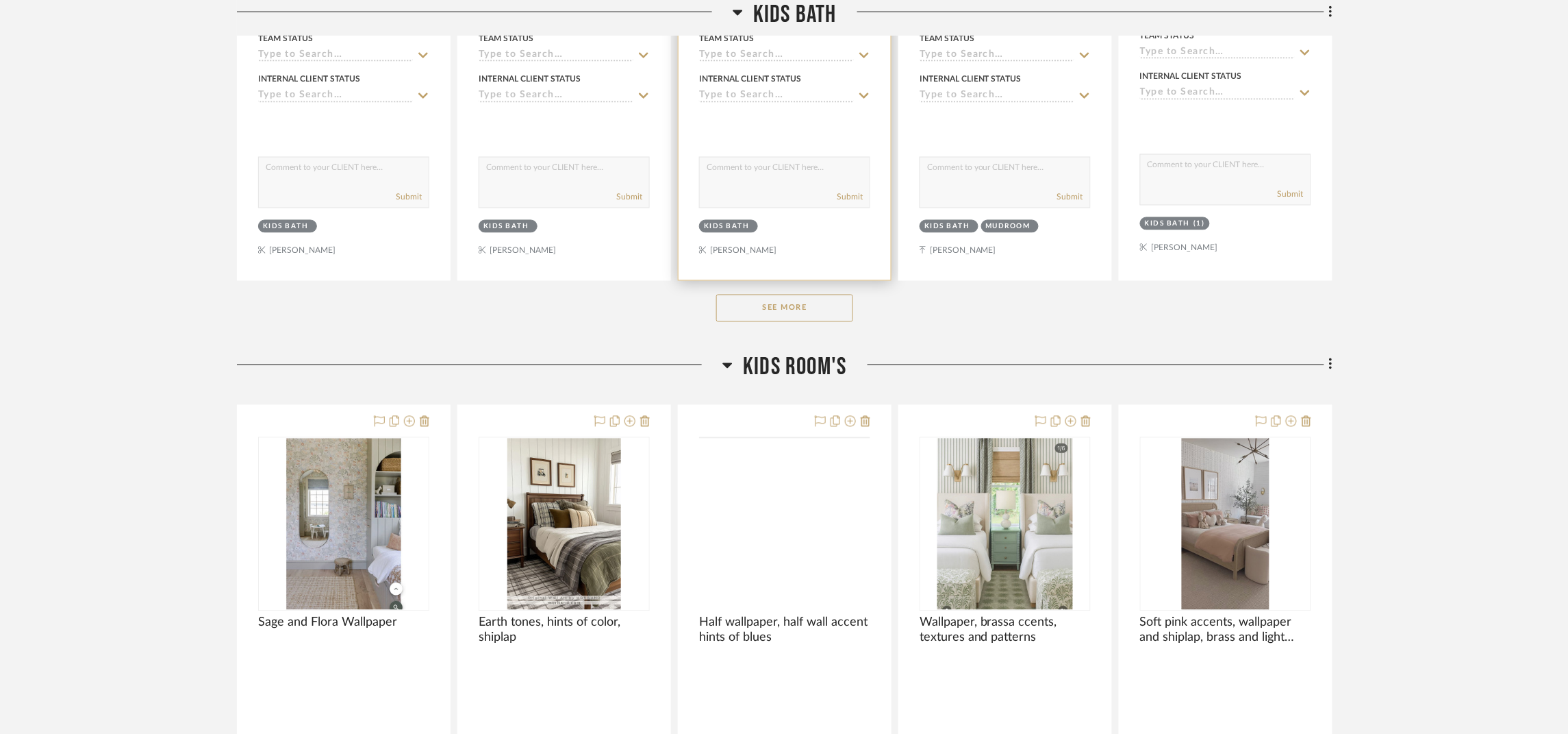
scroll to position [822, 0]
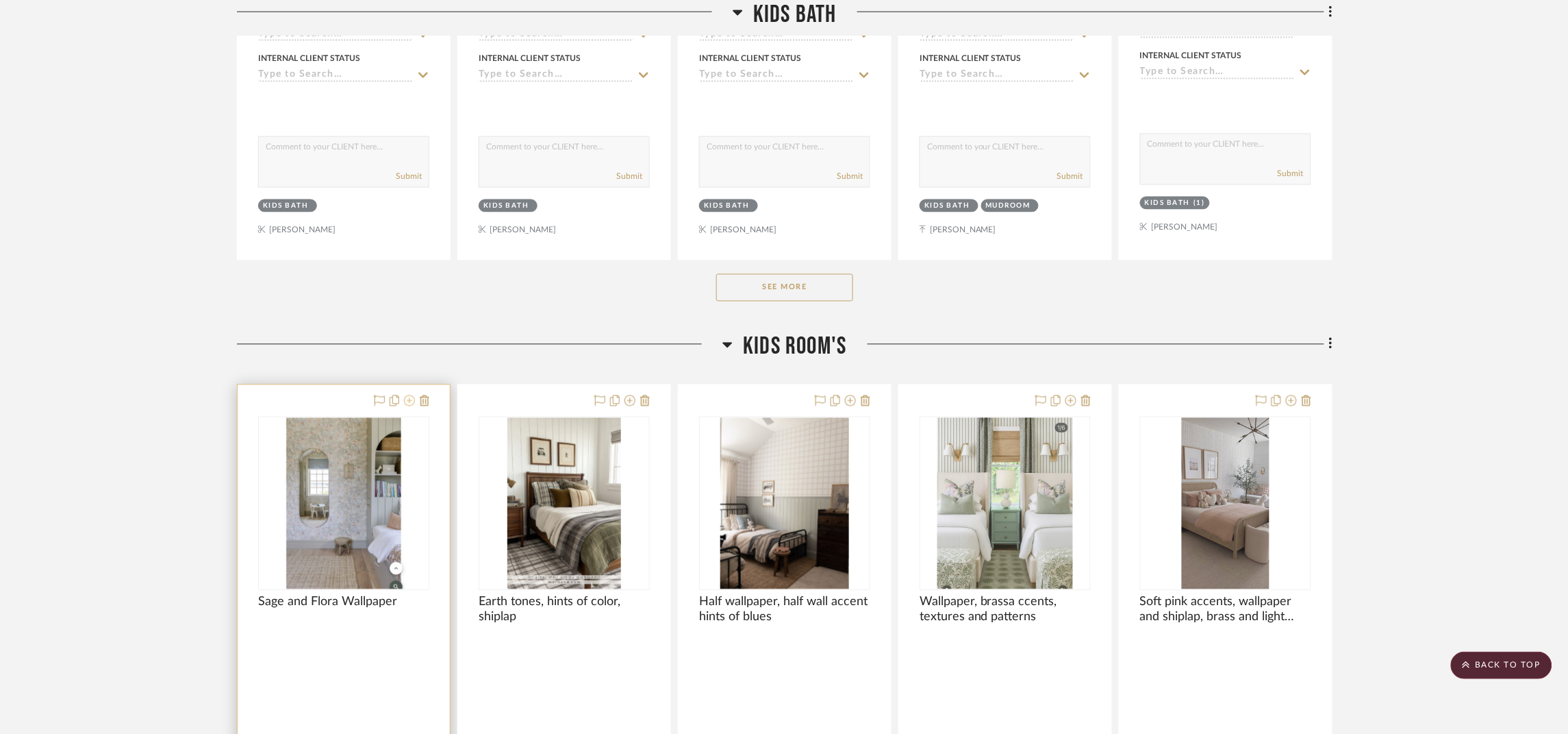
click at [407, 403] on icon at bounding box center [409, 400] width 11 height 11
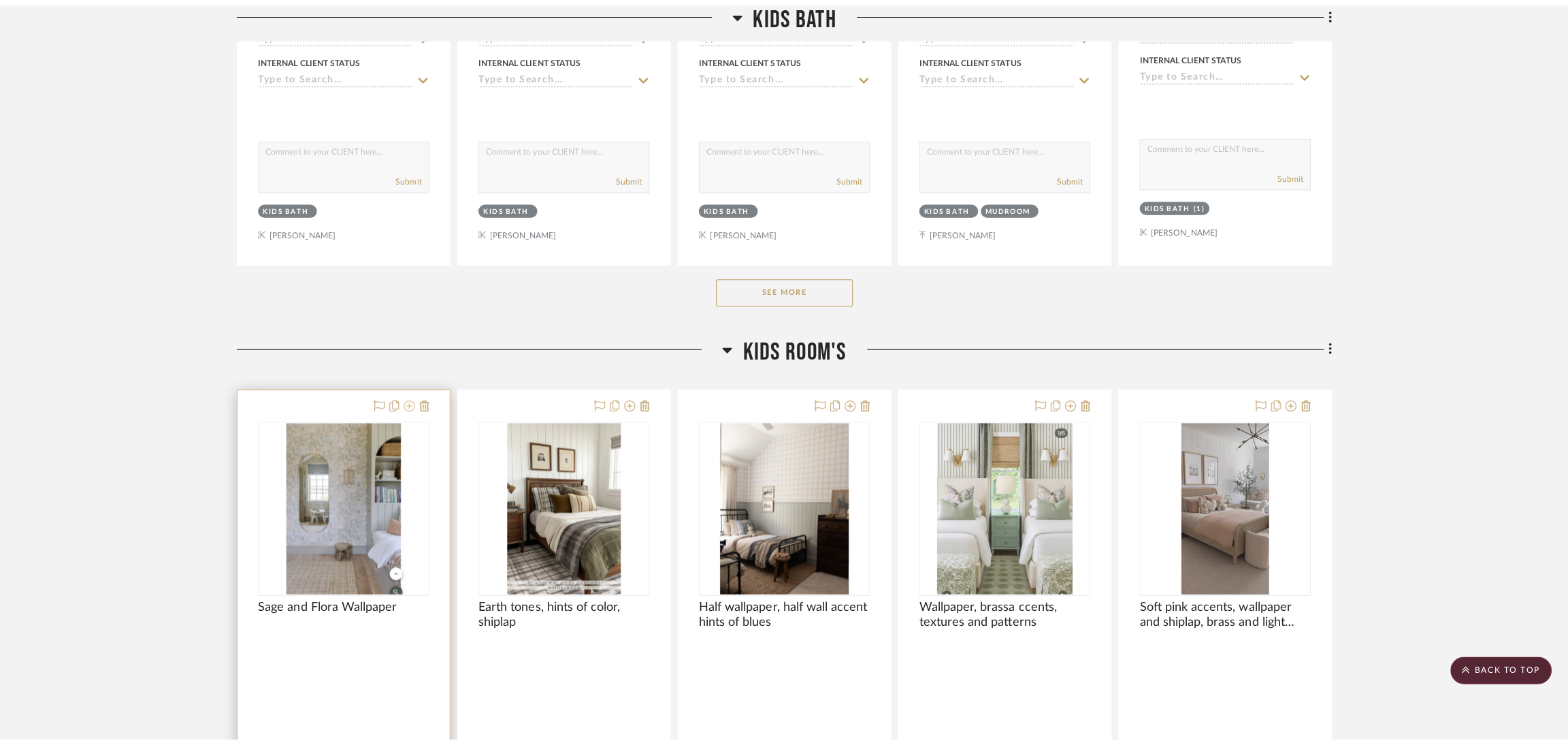
scroll to position [0, 0]
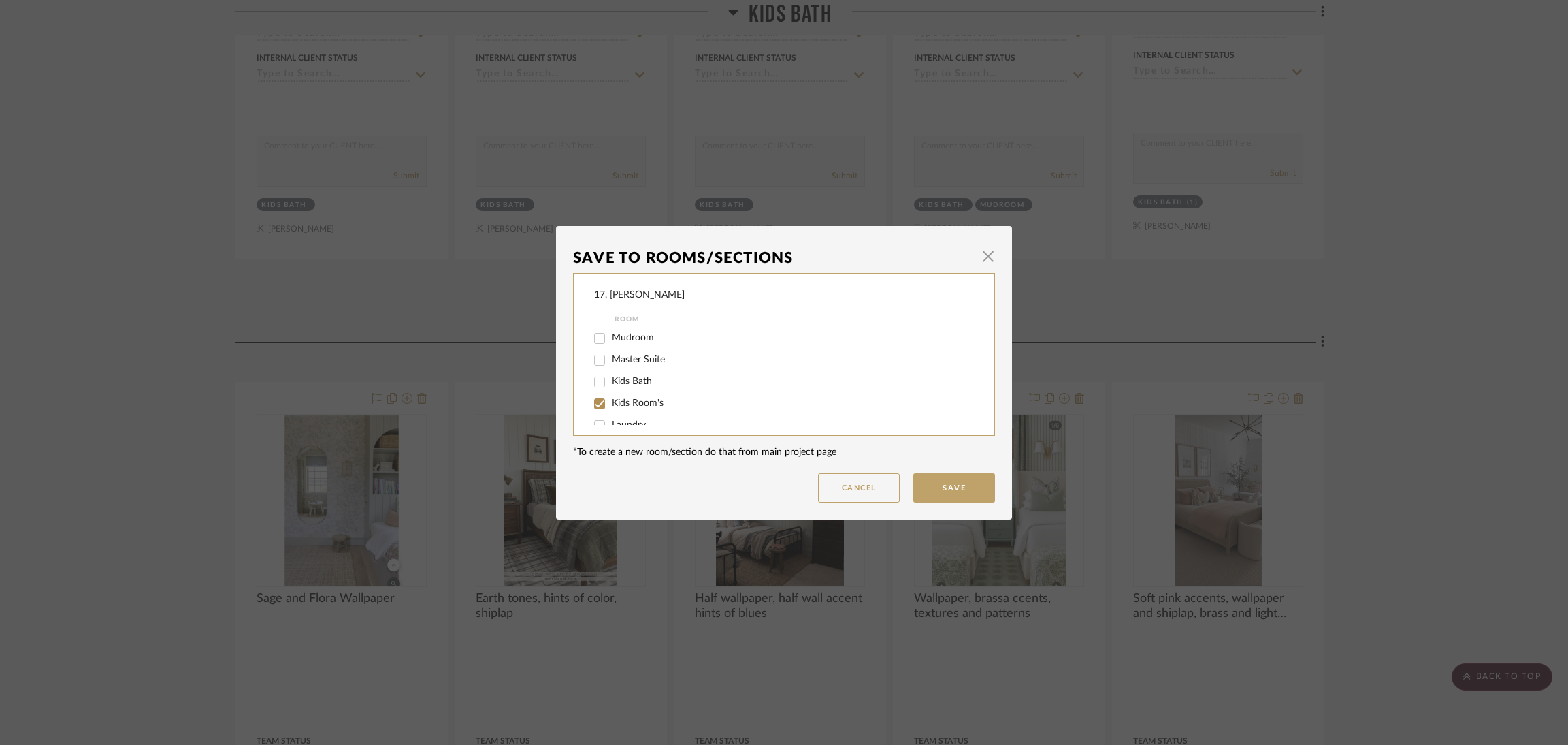
click at [614, 376] on span "Kids Bath" at bounding box center [631, 381] width 40 height 10
click at [611, 376] on input "Kids Bath" at bounding box center [600, 382] width 22 height 22
checkbox input "true"
click at [623, 396] on div "Kids Room's" at bounding box center [774, 403] width 361 height 22
click at [649, 408] on label "Kids Room's" at bounding box center [783, 403] width 343 height 12
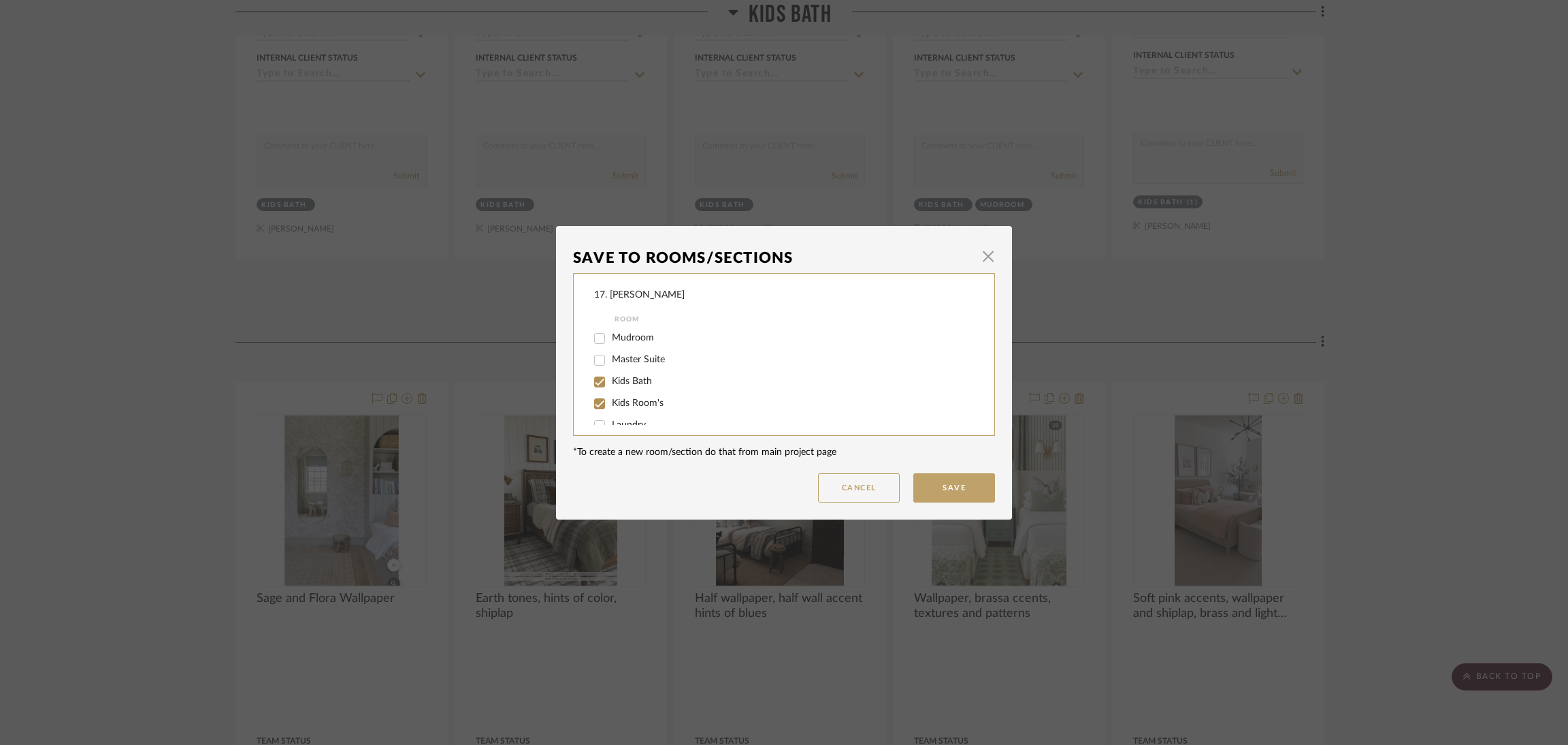
click at [611, 408] on input "Kids Room's" at bounding box center [600, 403] width 22 height 22
checkbox input "false"
click at [926, 479] on button "Save" at bounding box center [954, 488] width 82 height 29
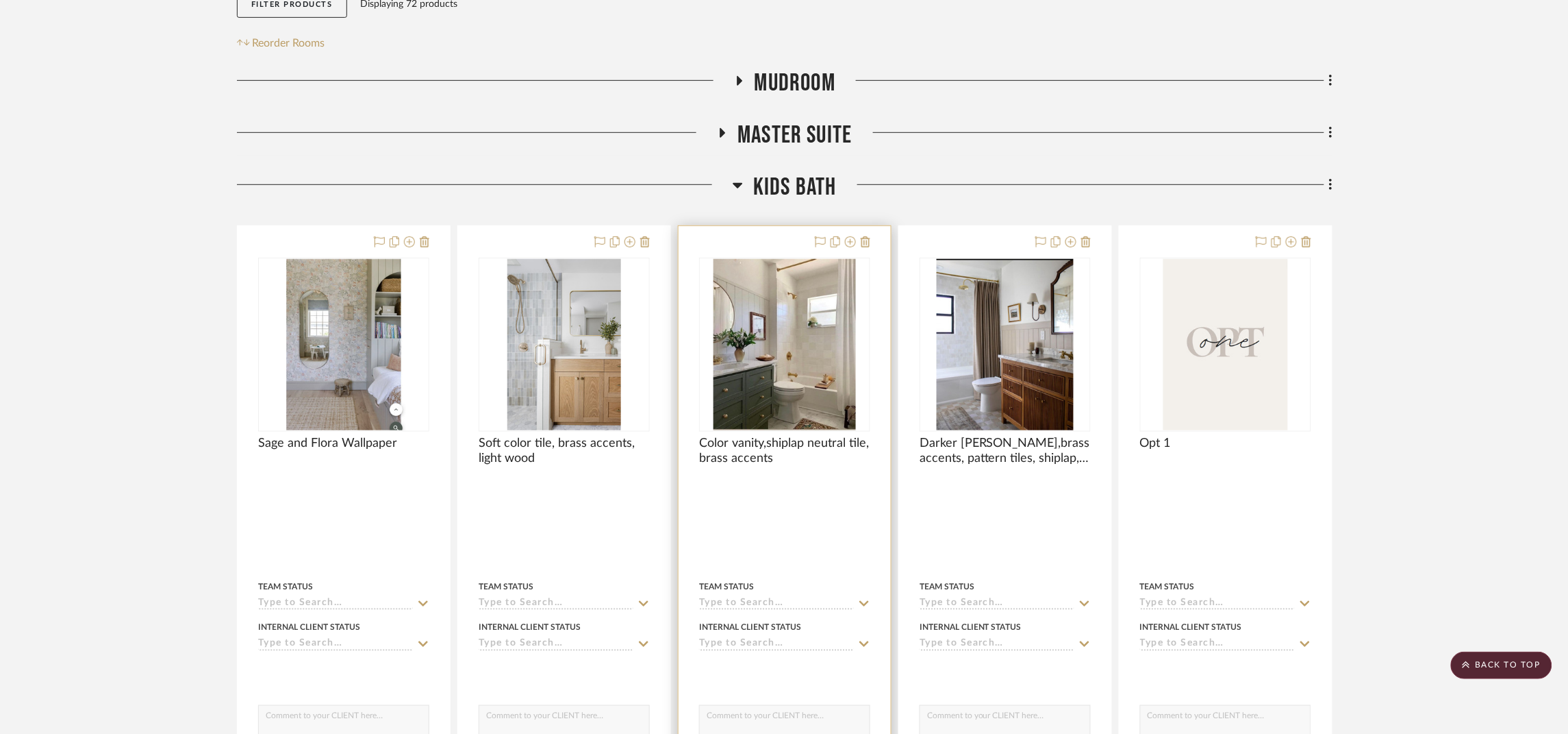
scroll to position [101, 0]
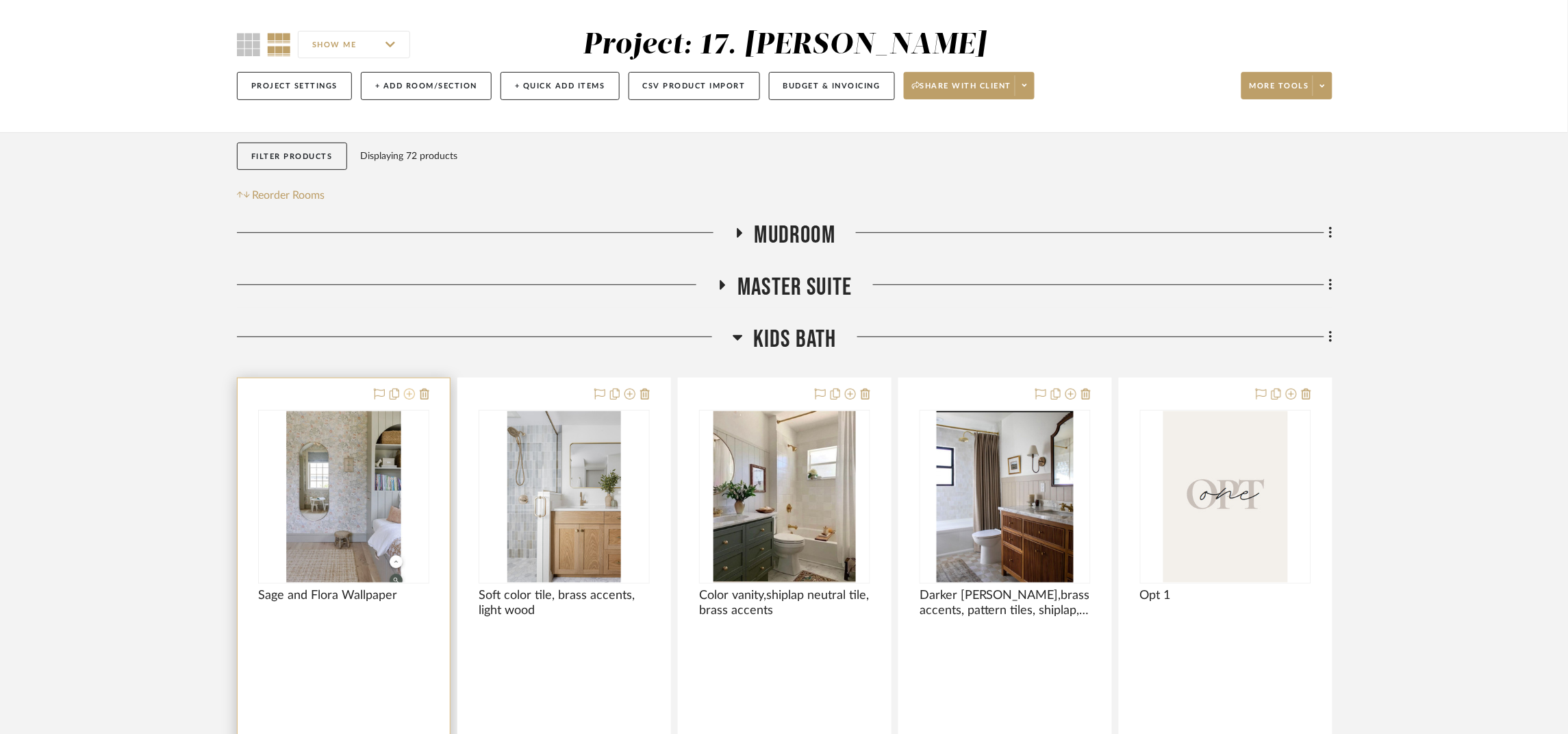
click at [409, 395] on icon at bounding box center [409, 394] width 11 height 11
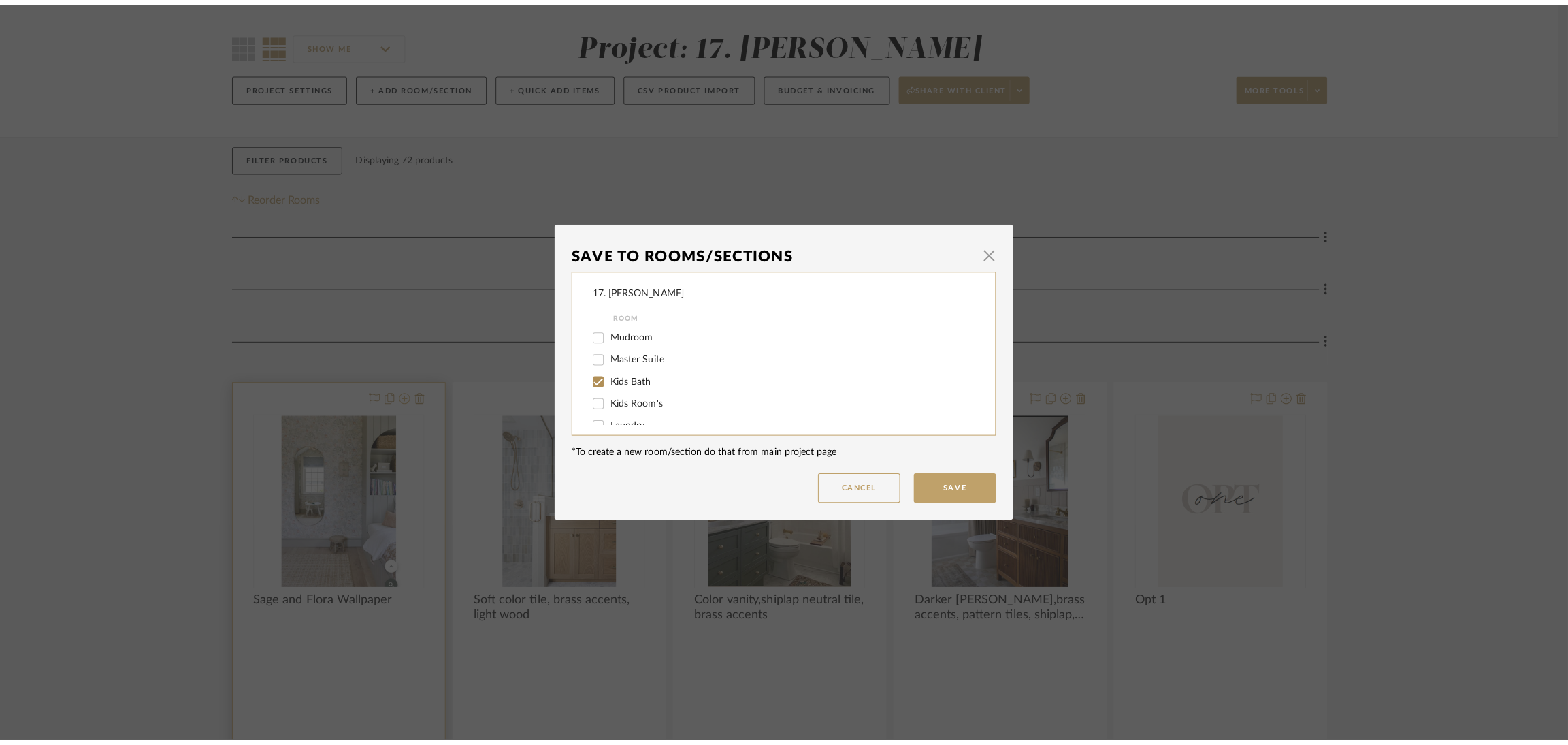
scroll to position [0, 0]
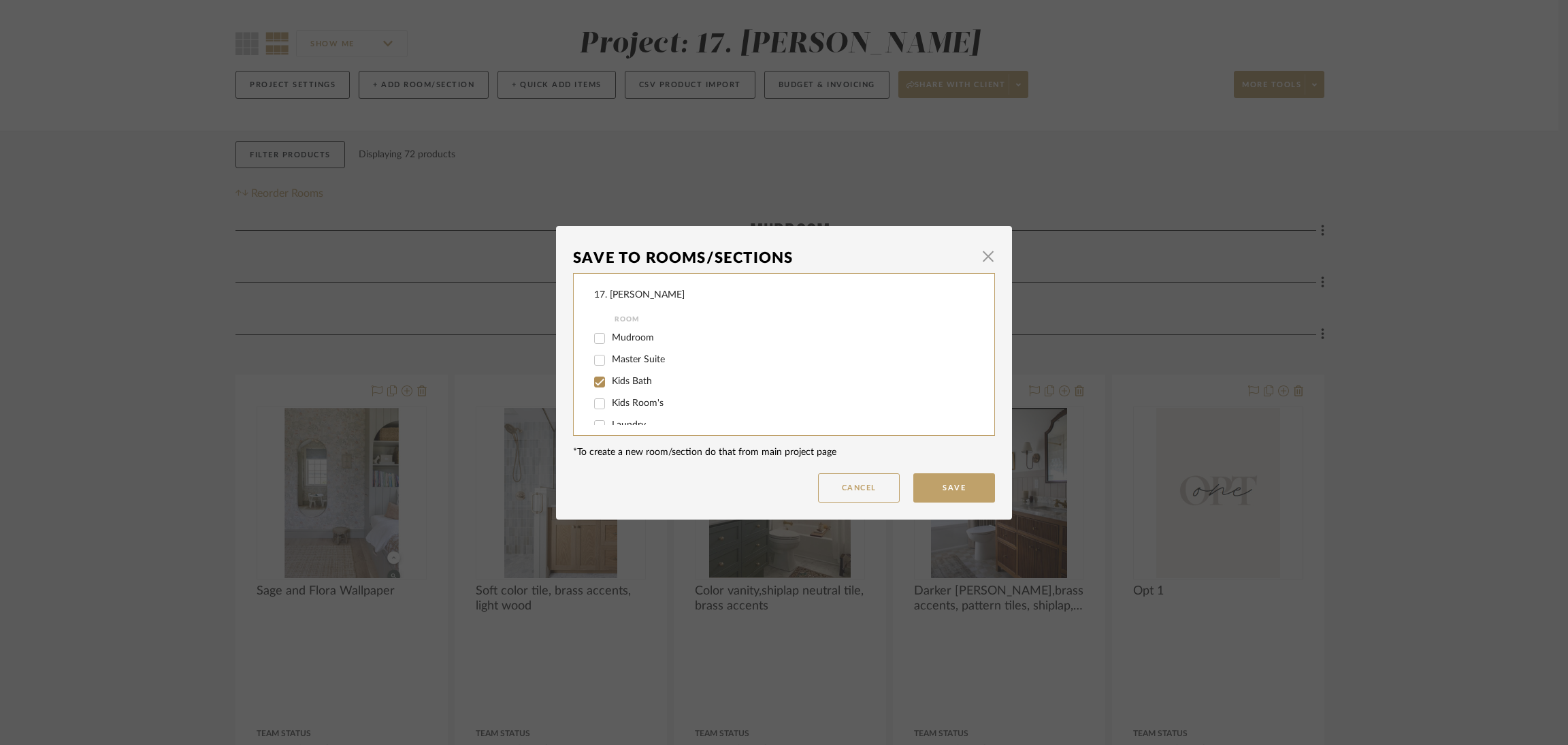
click at [611, 392] on div "Kids Room's" at bounding box center [774, 403] width 361 height 22
click at [614, 395] on div "Kids Room's" at bounding box center [774, 403] width 361 height 22
click at [620, 401] on span "Kids Room's" at bounding box center [637, 402] width 52 height 10
click at [611, 401] on input "Kids Room's" at bounding box center [600, 403] width 22 height 22
checkbox input "true"
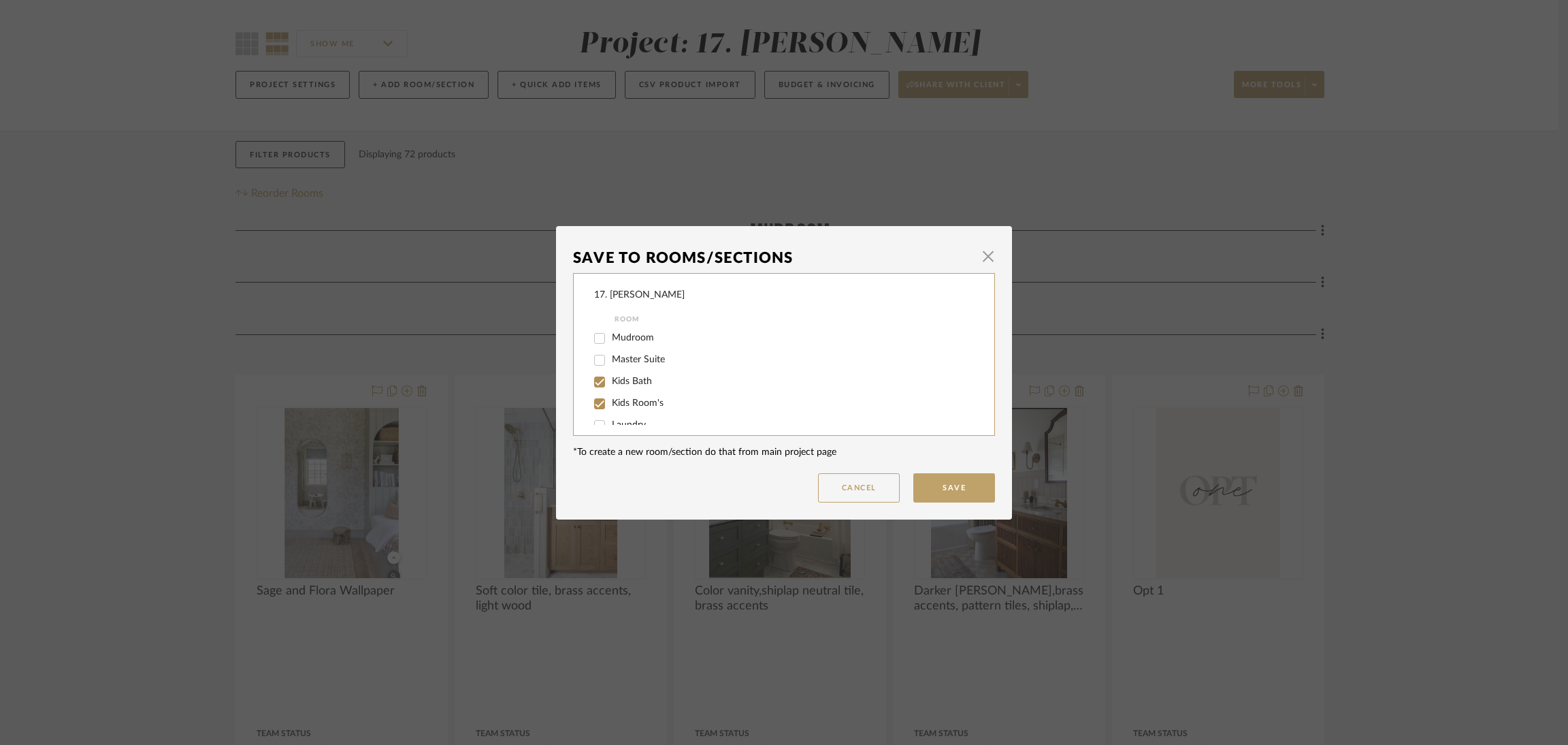
click at [628, 371] on div "Kids Bath" at bounding box center [774, 382] width 361 height 22
click at [628, 381] on span "Kids Bath" at bounding box center [631, 381] width 40 height 10
click at [611, 381] on input "Kids Bath" at bounding box center [600, 382] width 22 height 22
checkbox input "false"
click at [931, 483] on button "Save" at bounding box center [954, 488] width 82 height 29
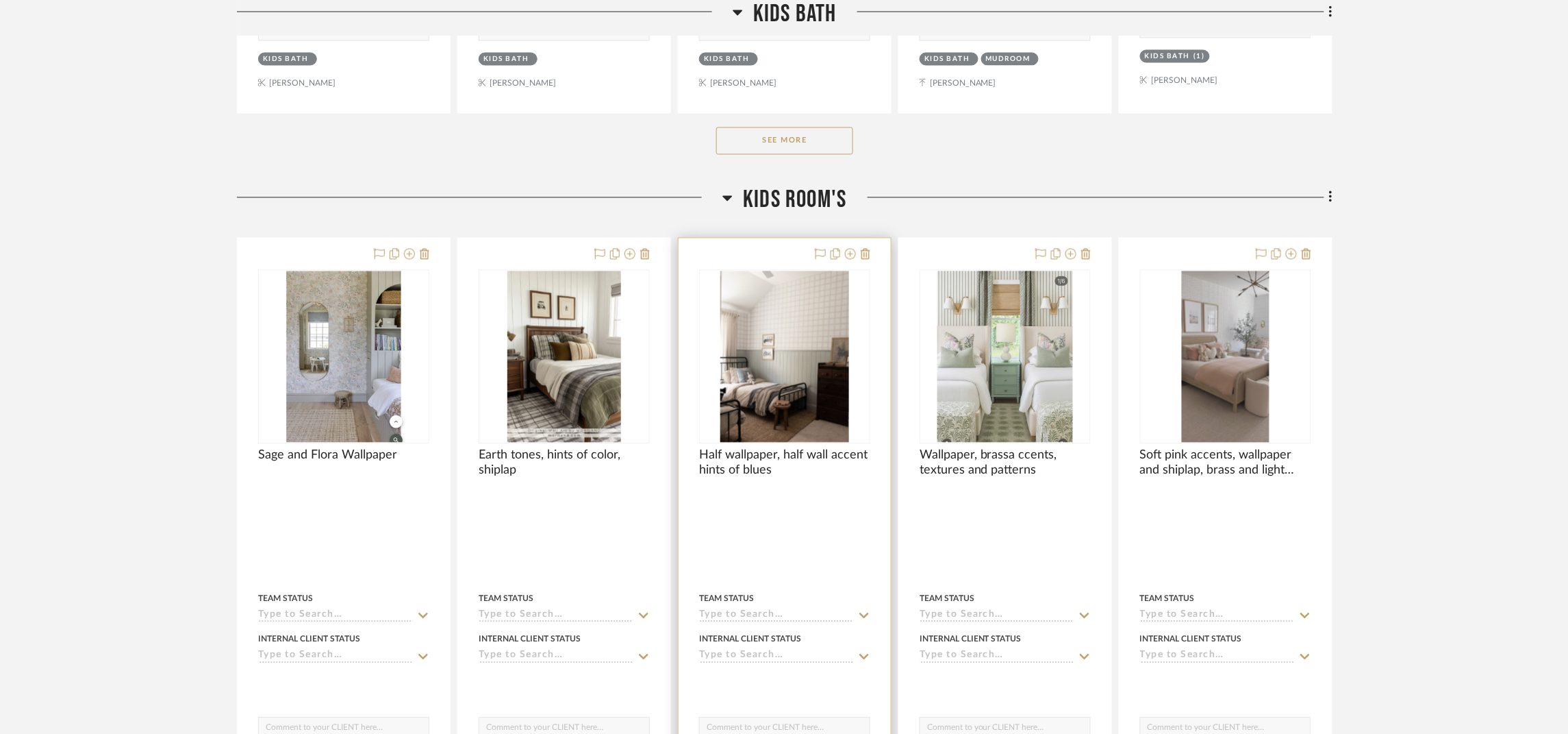
scroll to position [1026, 0]
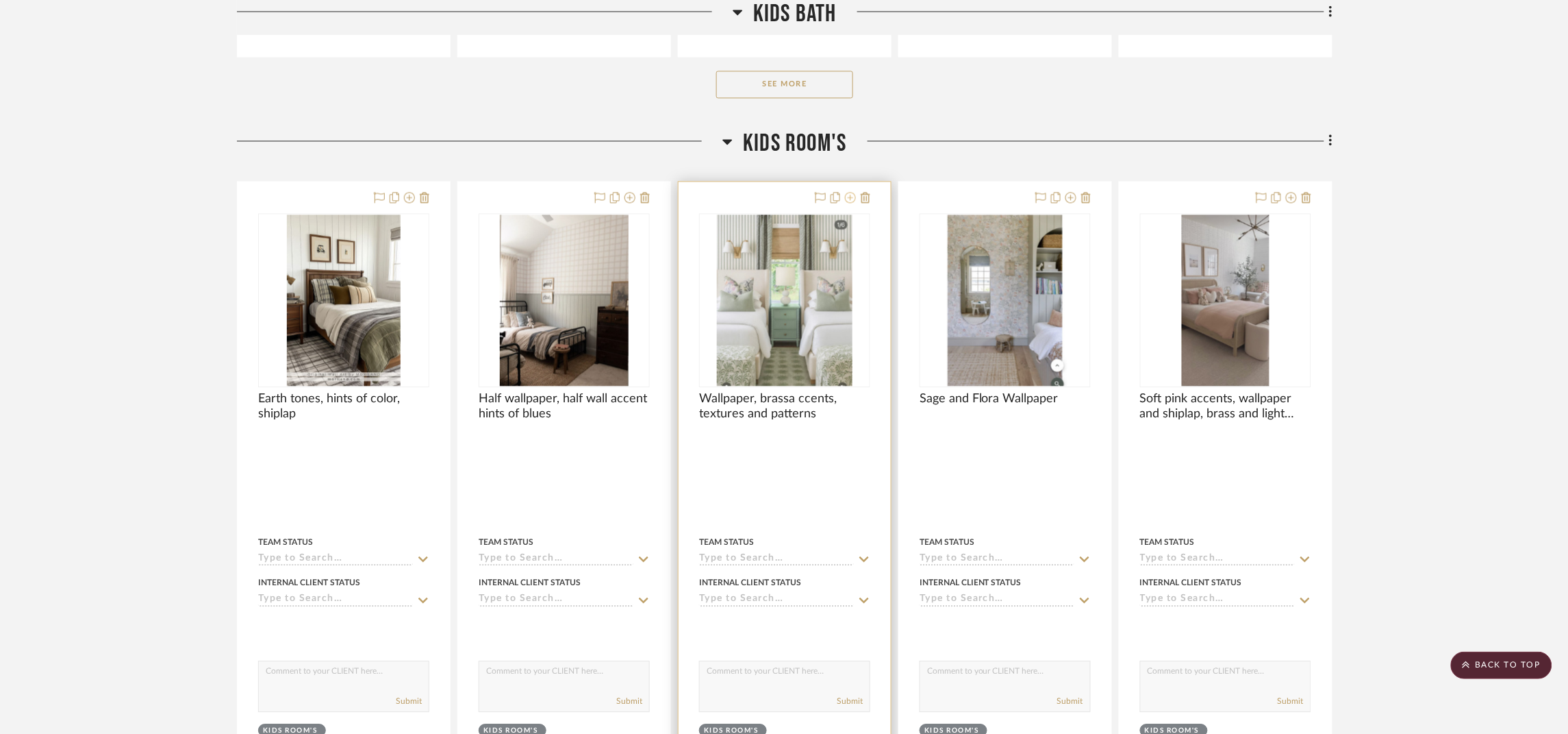
click at [850, 200] on icon at bounding box center [851, 197] width 11 height 11
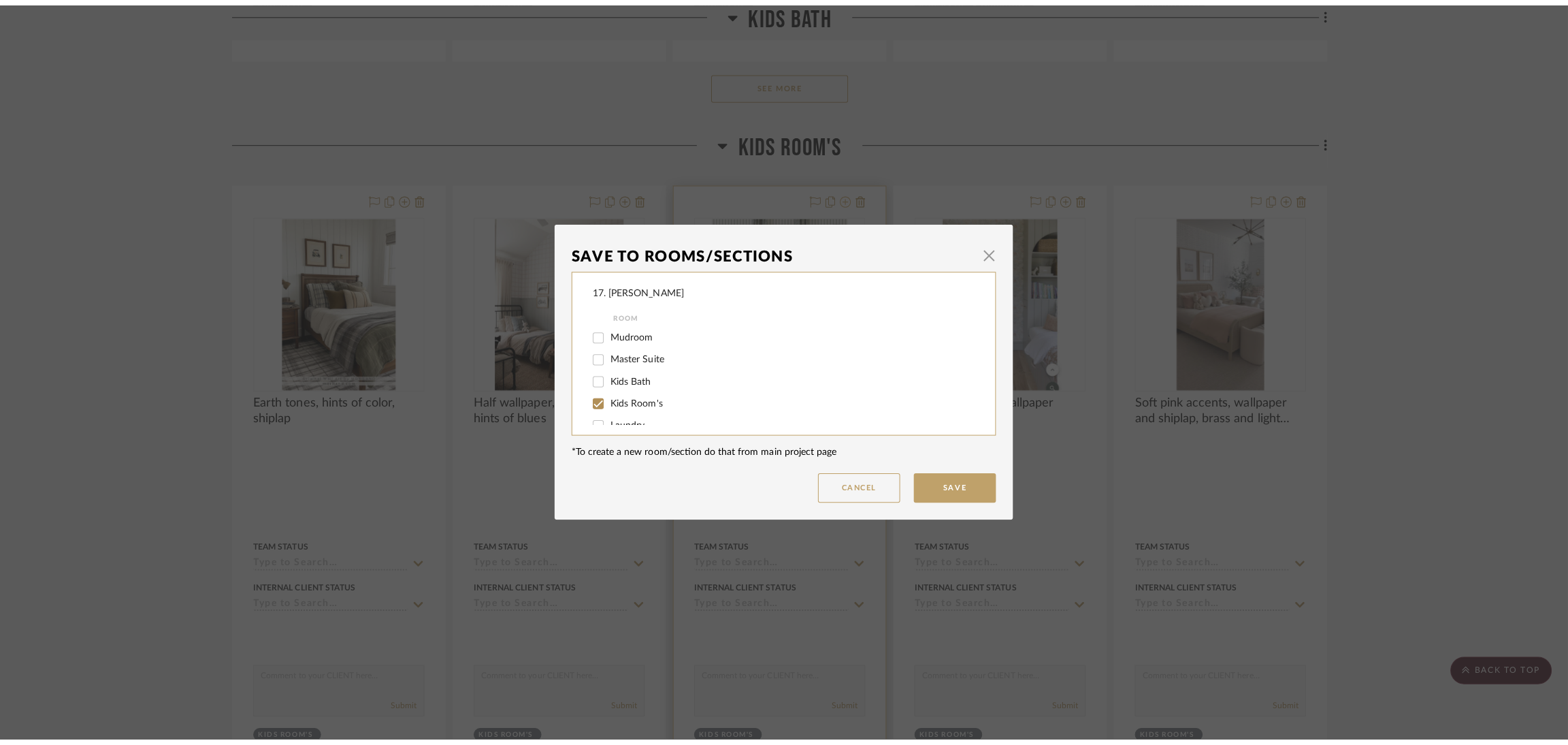
scroll to position [0, 0]
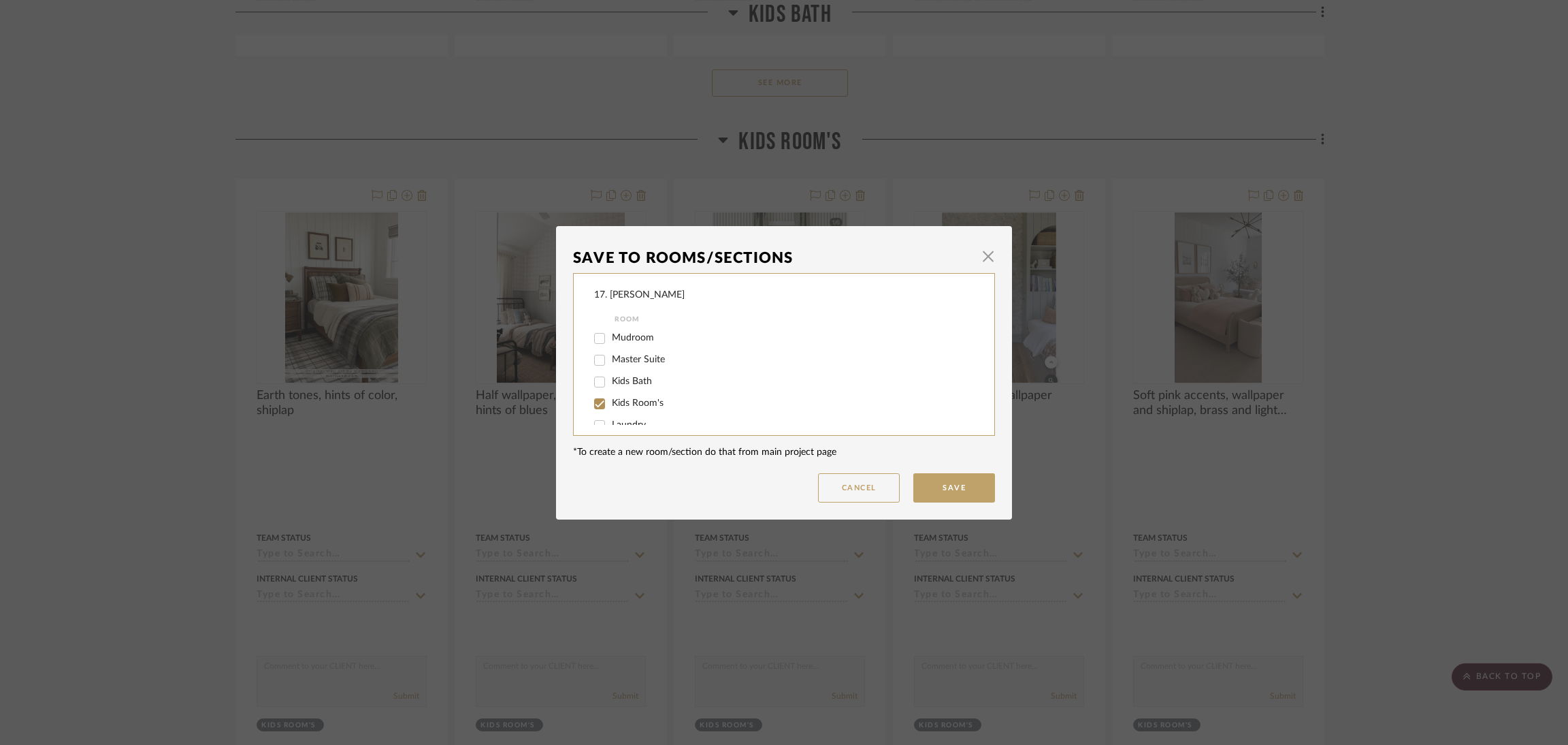
click at [616, 400] on span "Kids Room's" at bounding box center [637, 402] width 52 height 10
click at [611, 400] on input "Kids Room's" at bounding box center [600, 403] width 22 height 22
checkbox input "false"
click at [855, 482] on button "Cancel" at bounding box center [859, 488] width 82 height 29
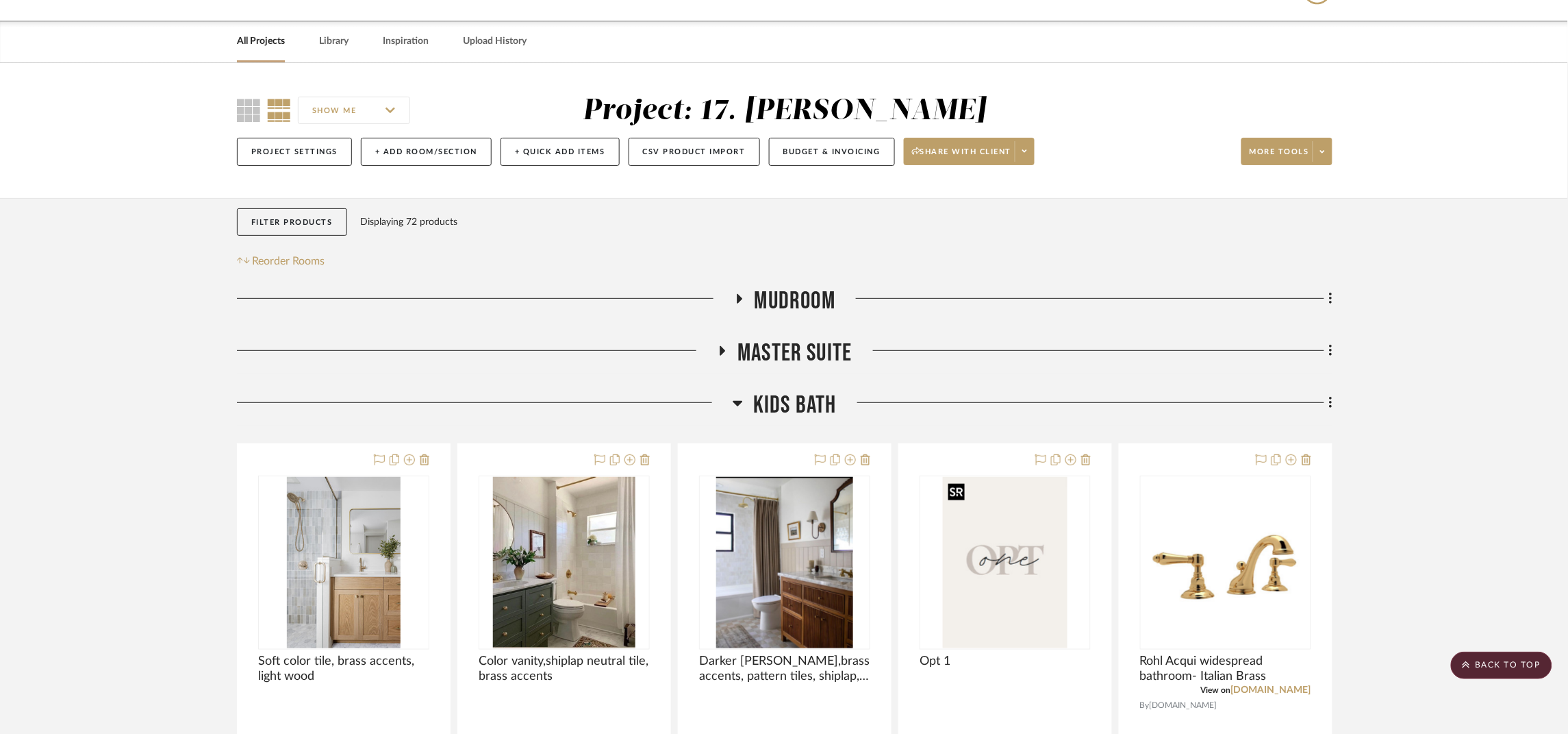
scroll to position [0, 0]
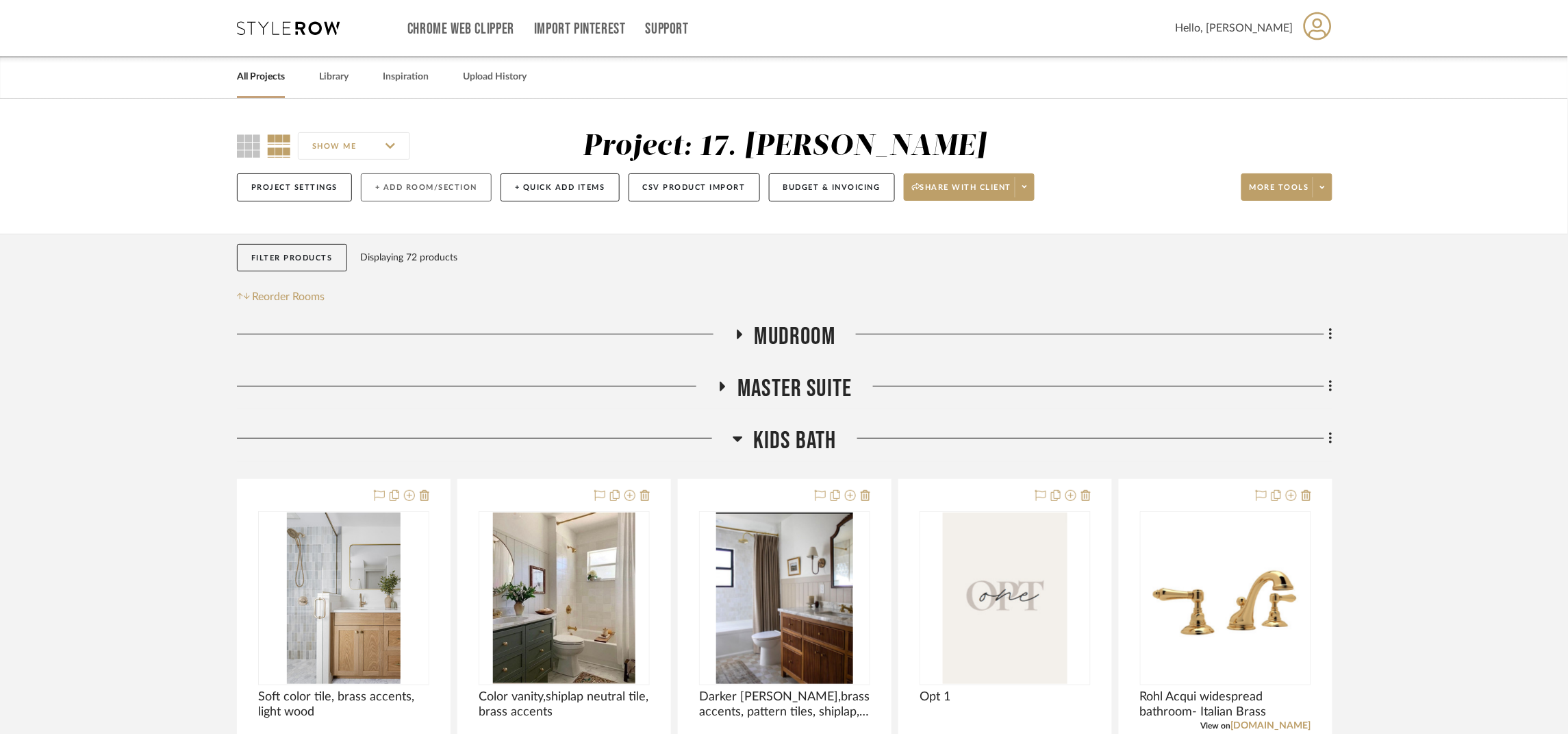
click at [426, 186] on button "+ Add Room/Section" at bounding box center [426, 187] width 130 height 28
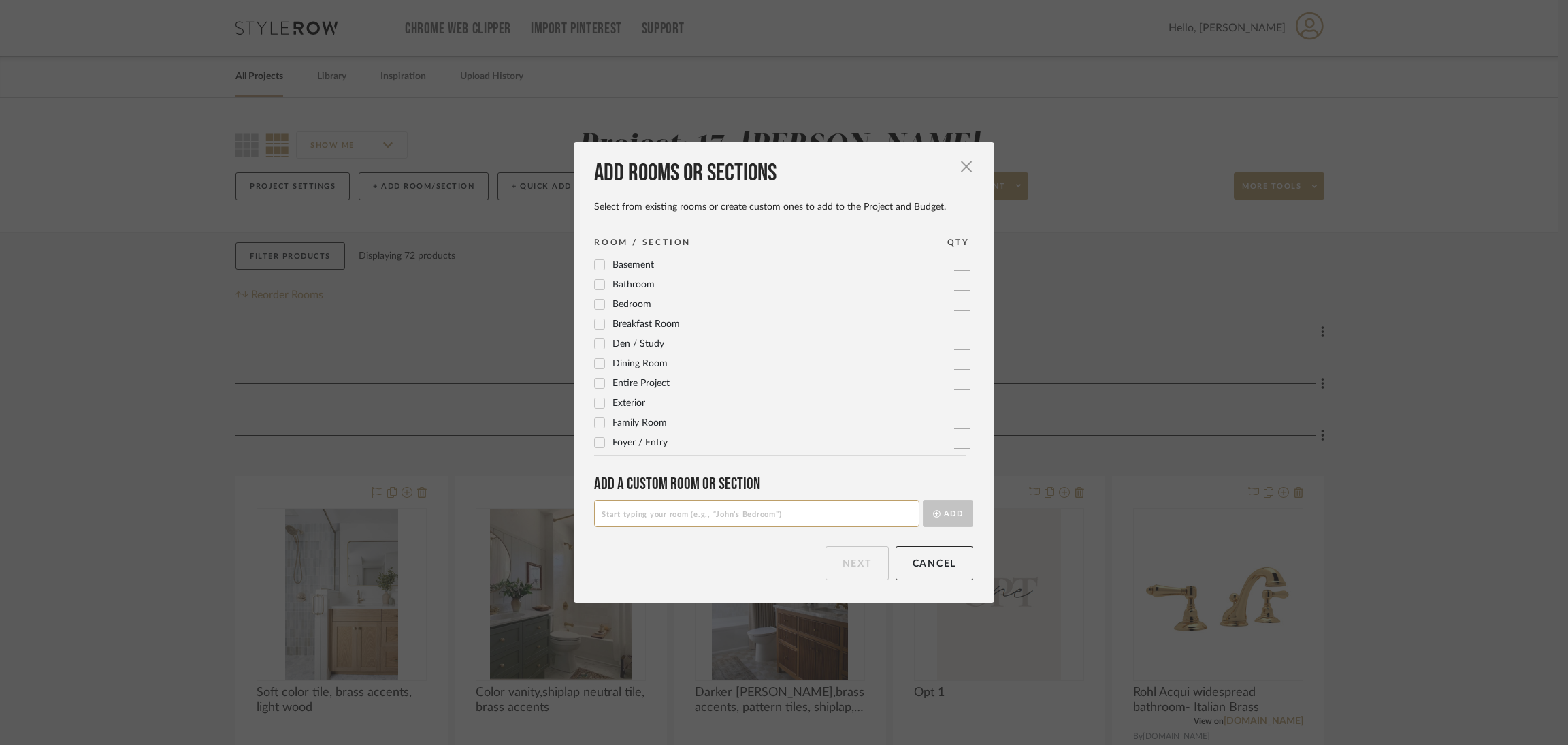
click at [740, 522] on input at bounding box center [756, 513] width 325 height 27
type input "Considering"
click at [946, 508] on button "Add" at bounding box center [948, 513] width 51 height 27
click at [842, 508] on input at bounding box center [756, 513] width 325 height 27
type input "Will Not Use"
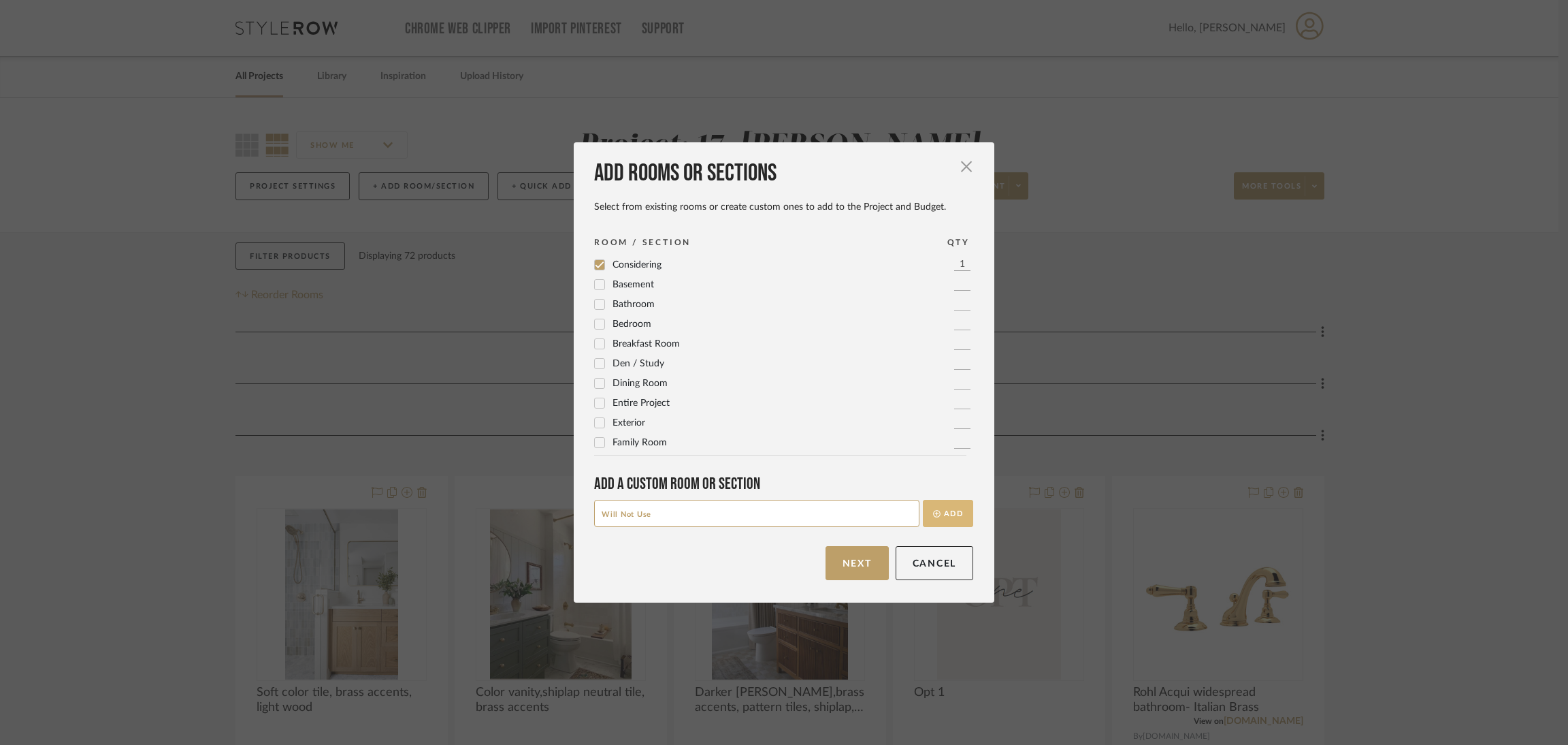
click at [945, 510] on button "Add" at bounding box center [948, 513] width 51 height 27
click at [848, 555] on button "Next" at bounding box center [857, 564] width 63 height 34
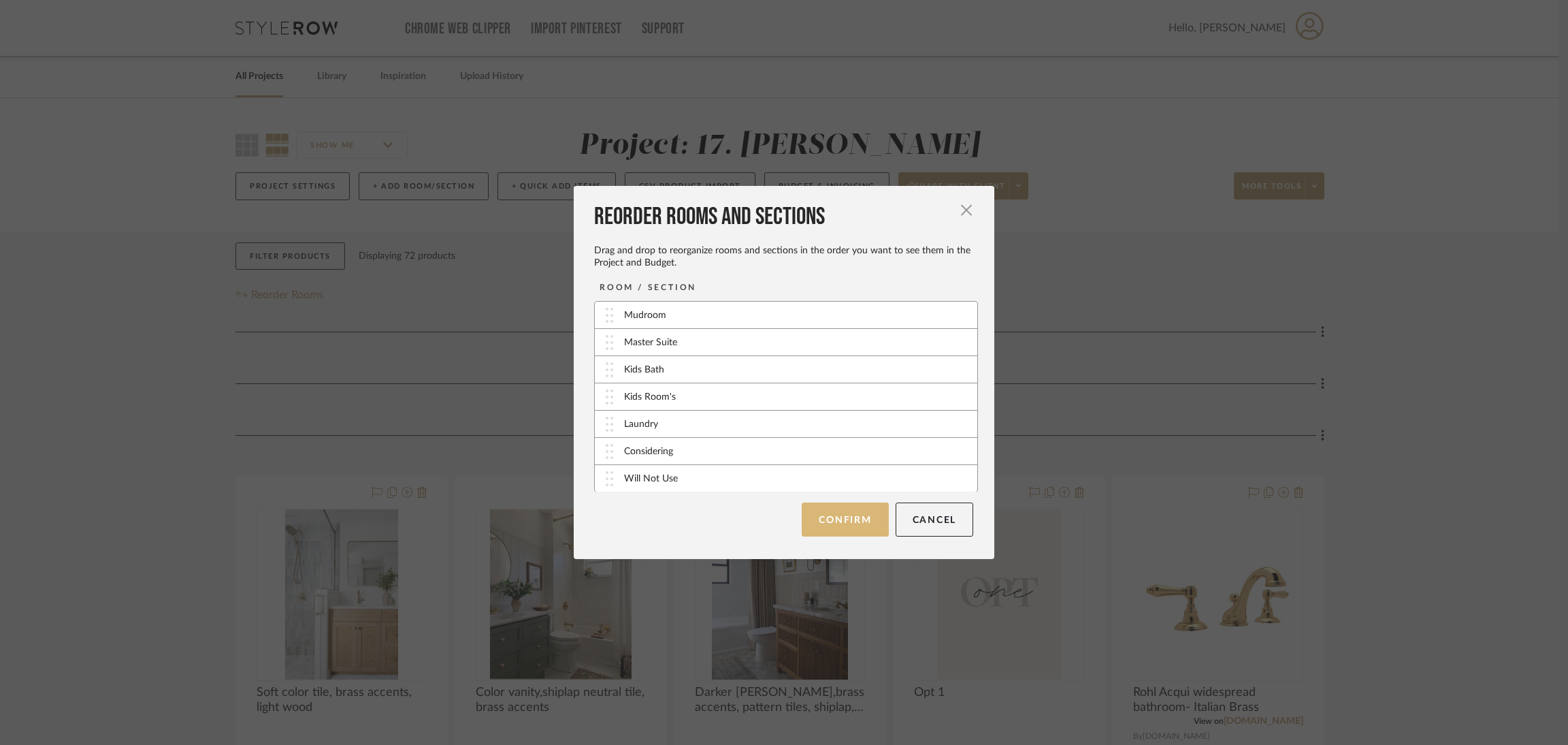
click at [846, 527] on button "Confirm" at bounding box center [844, 519] width 86 height 34
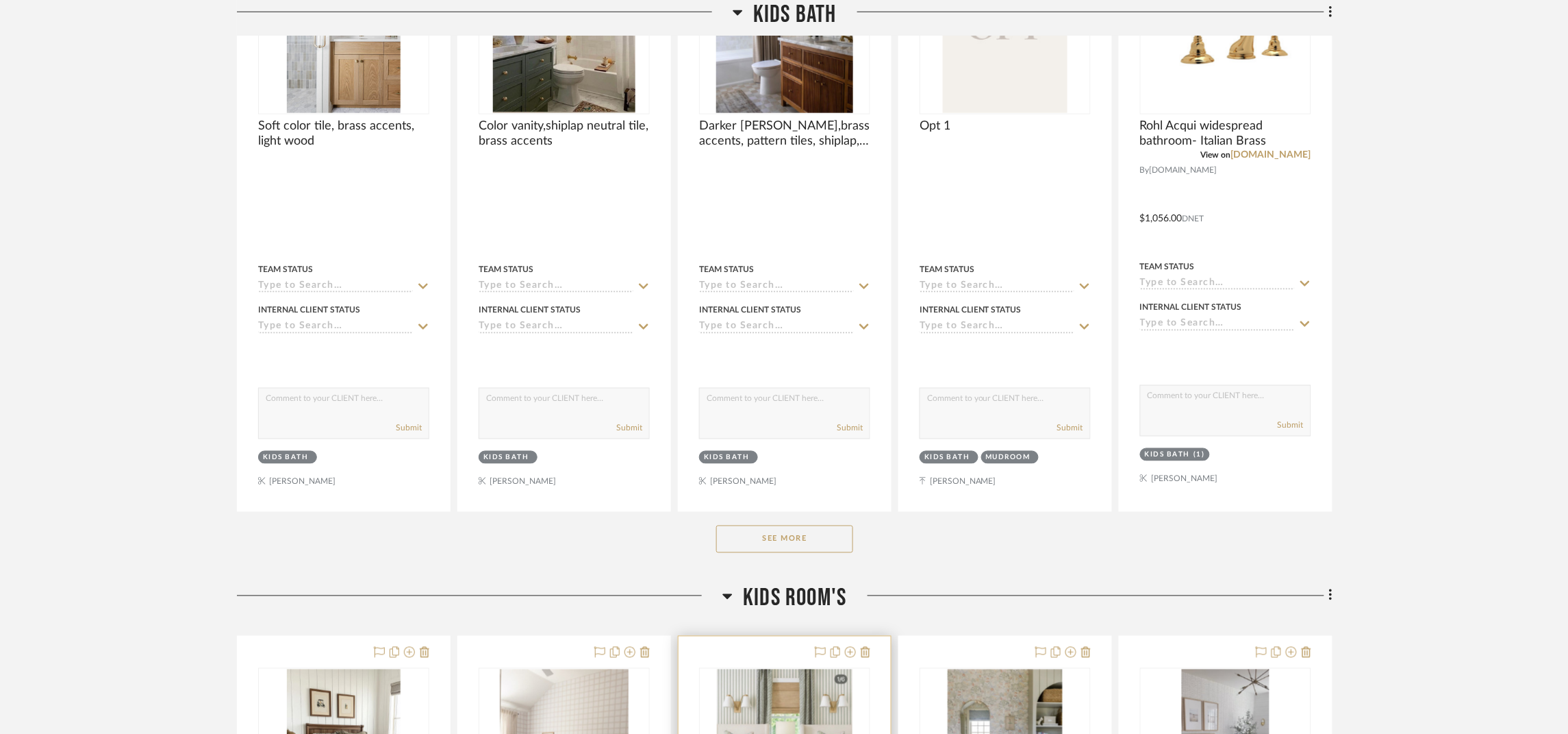
scroll to position [822, 0]
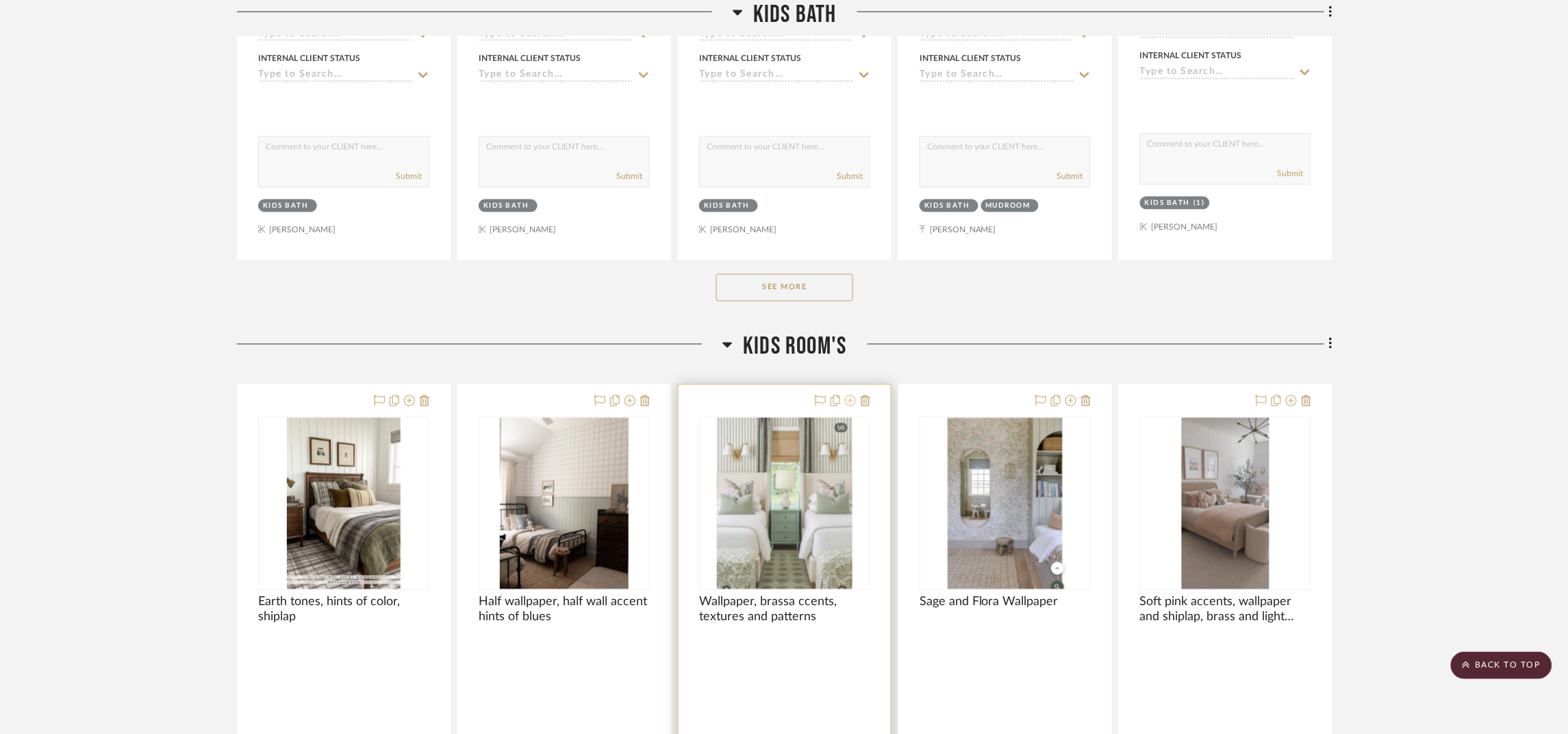
click at [852, 404] on icon at bounding box center [851, 400] width 11 height 11
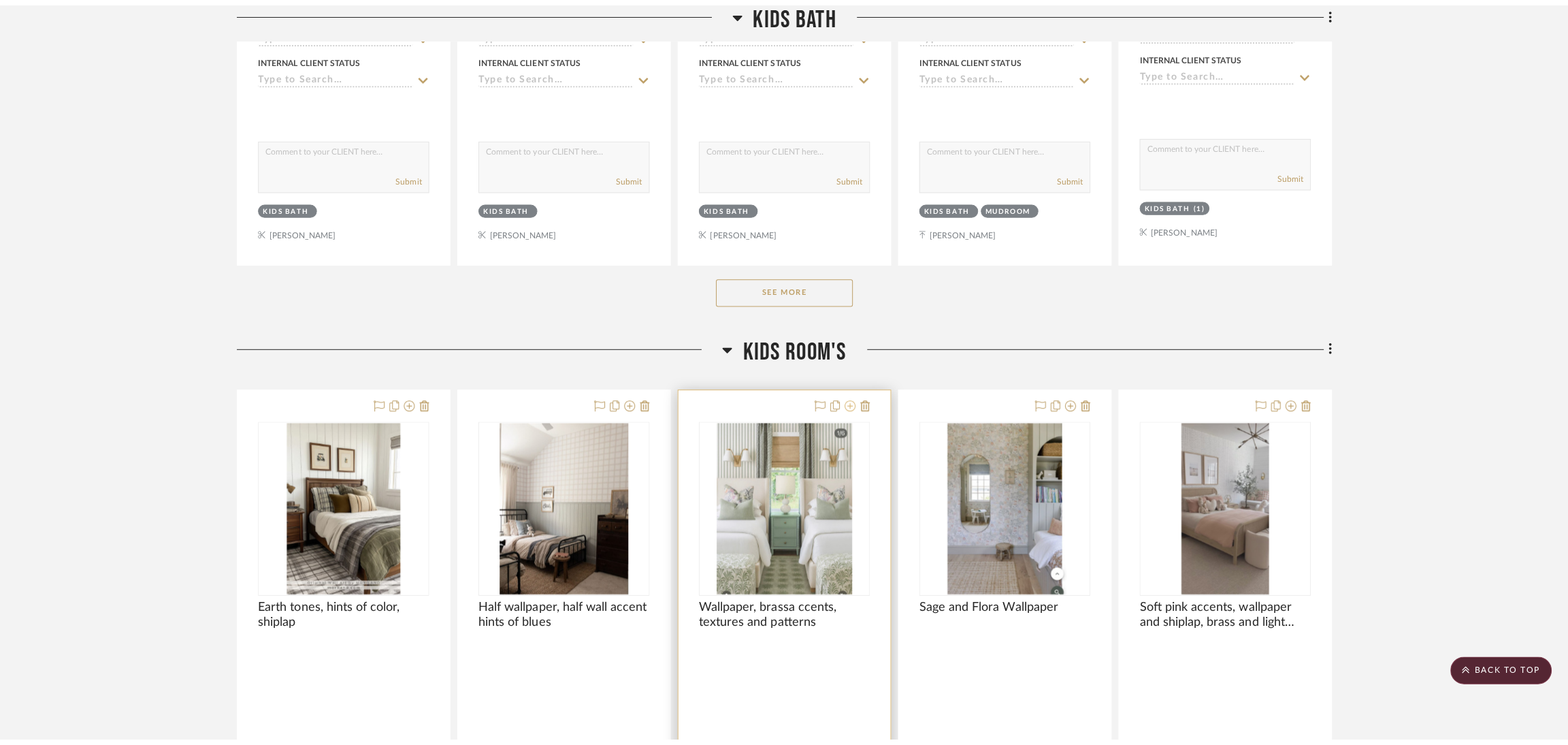
scroll to position [0, 0]
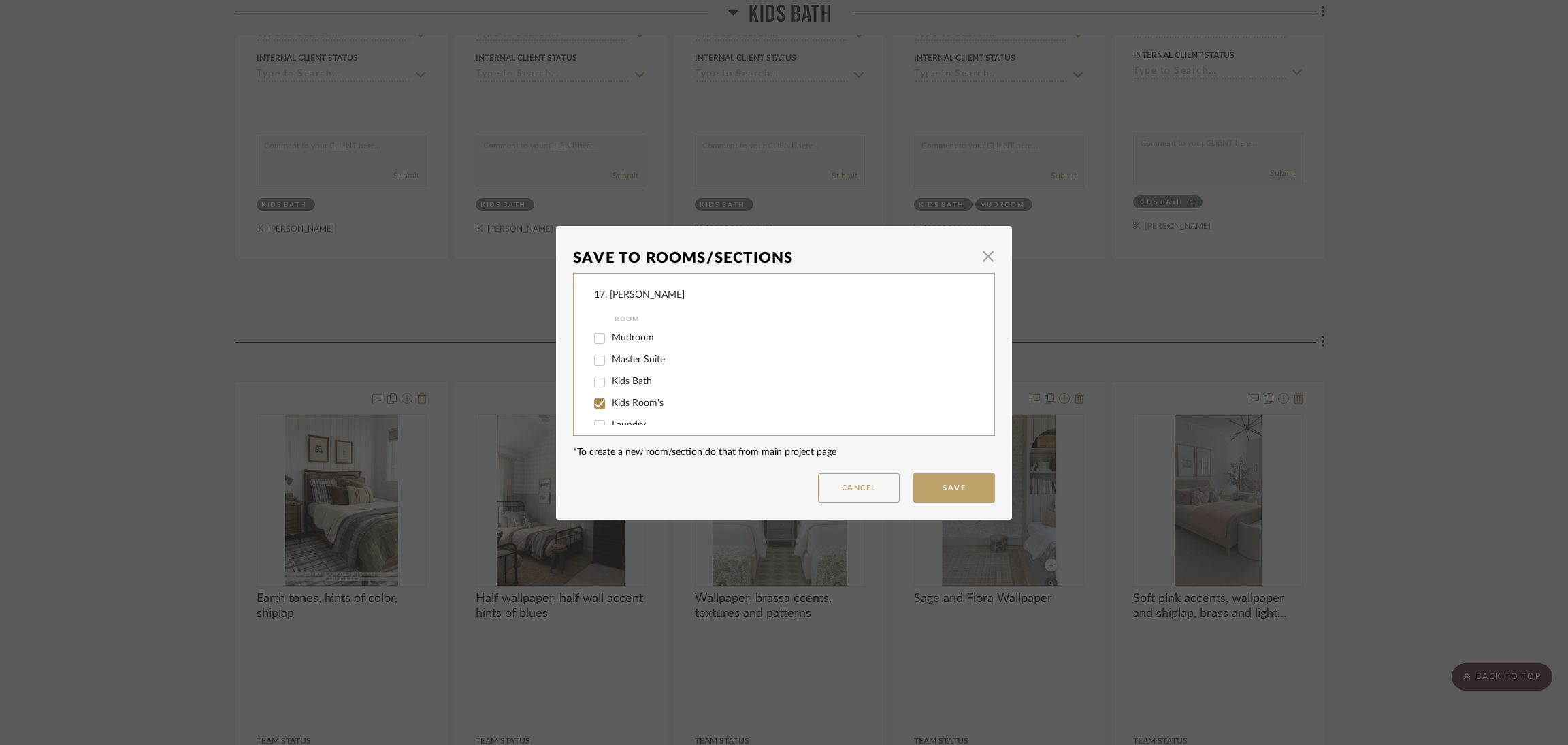
click at [658, 402] on label "Kids Room's" at bounding box center [783, 403] width 343 height 12
click at [611, 402] on input "Kids Room's" at bounding box center [600, 403] width 22 height 22
checkbox input "false"
click at [636, 402] on div "Will Not Use" at bounding box center [774, 411] width 361 height 22
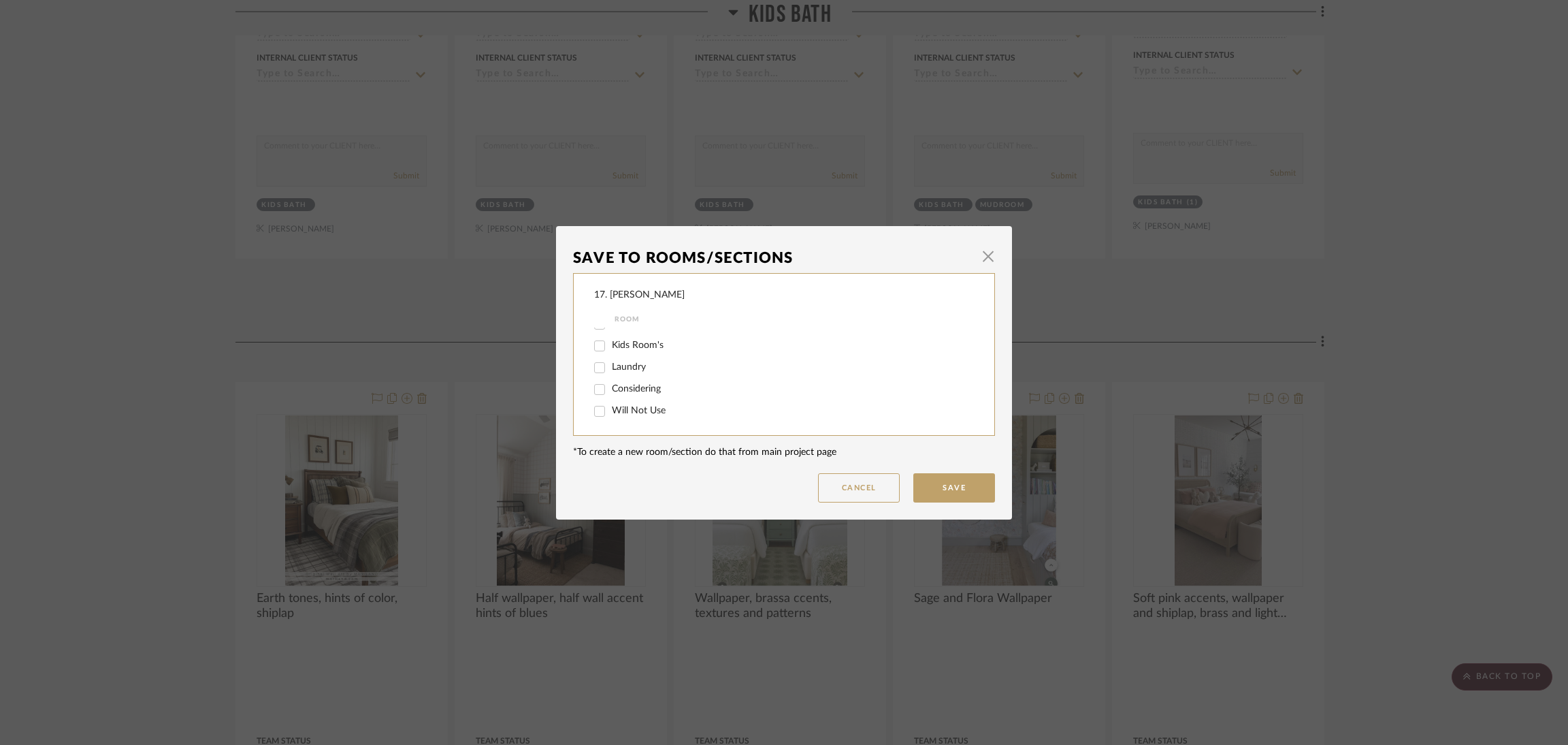
click at [639, 406] on span "Will Not Use" at bounding box center [638, 411] width 53 height 10
click at [611, 406] on input "Will Not Use" at bounding box center [600, 411] width 22 height 22
checkbox input "true"
click at [928, 484] on button "Save" at bounding box center [954, 488] width 82 height 29
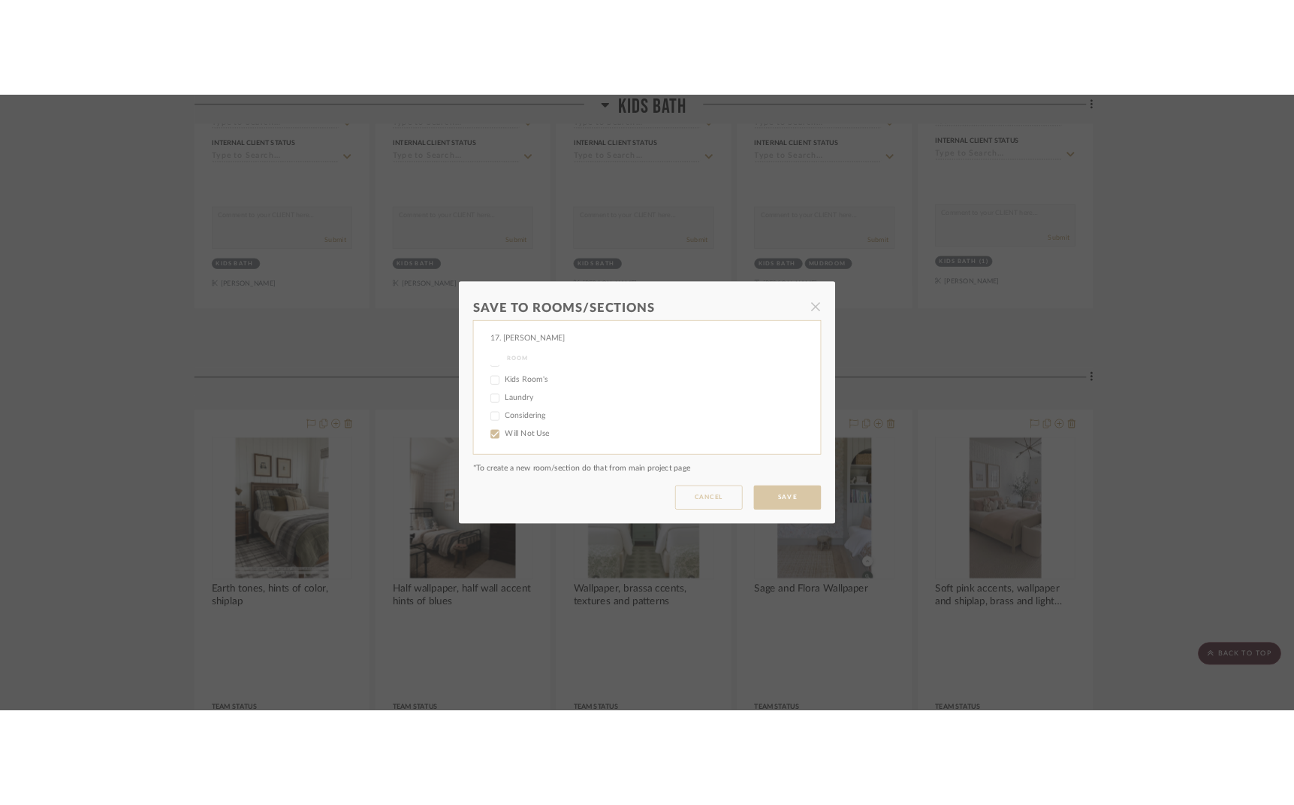
scroll to position [900, 0]
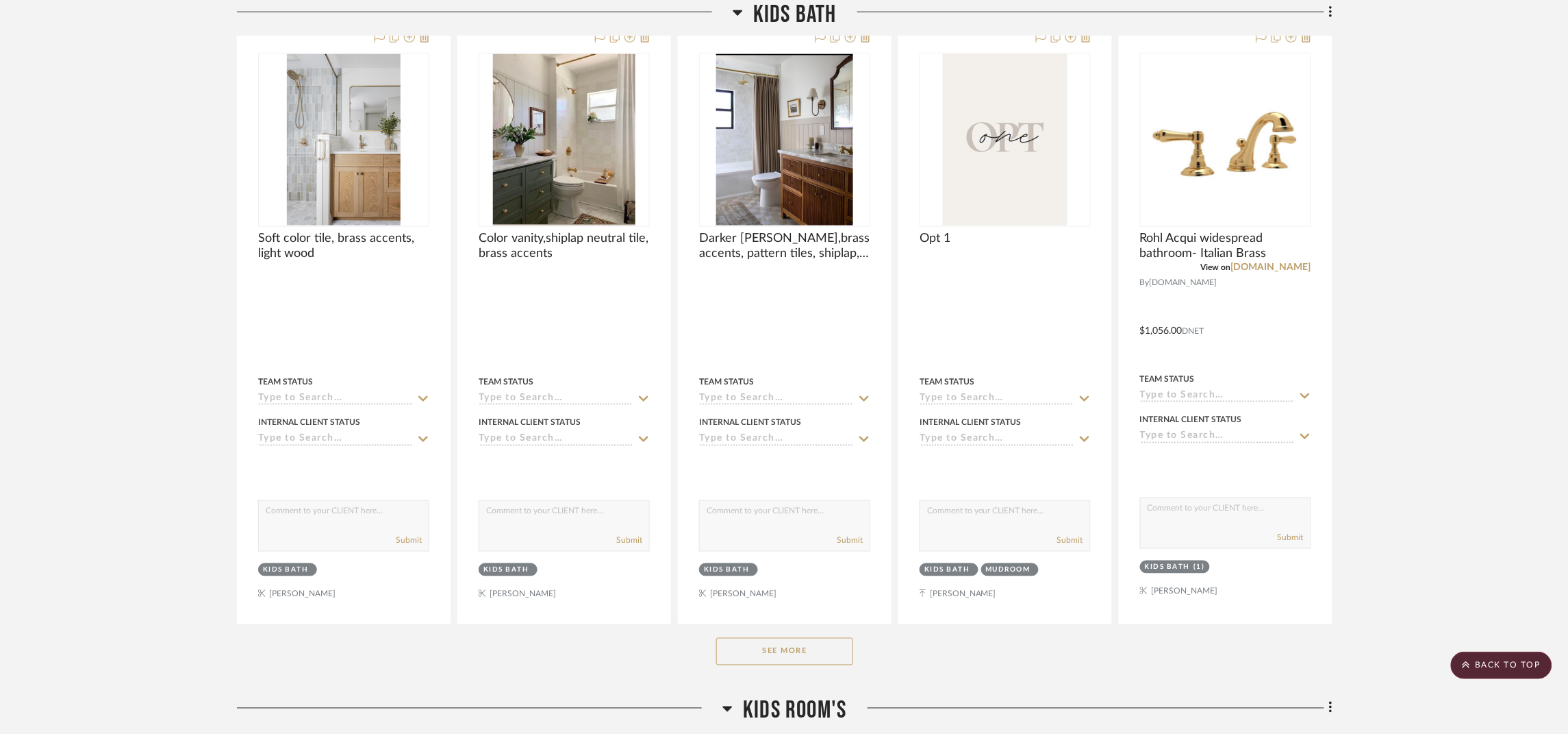
scroll to position [924, 0]
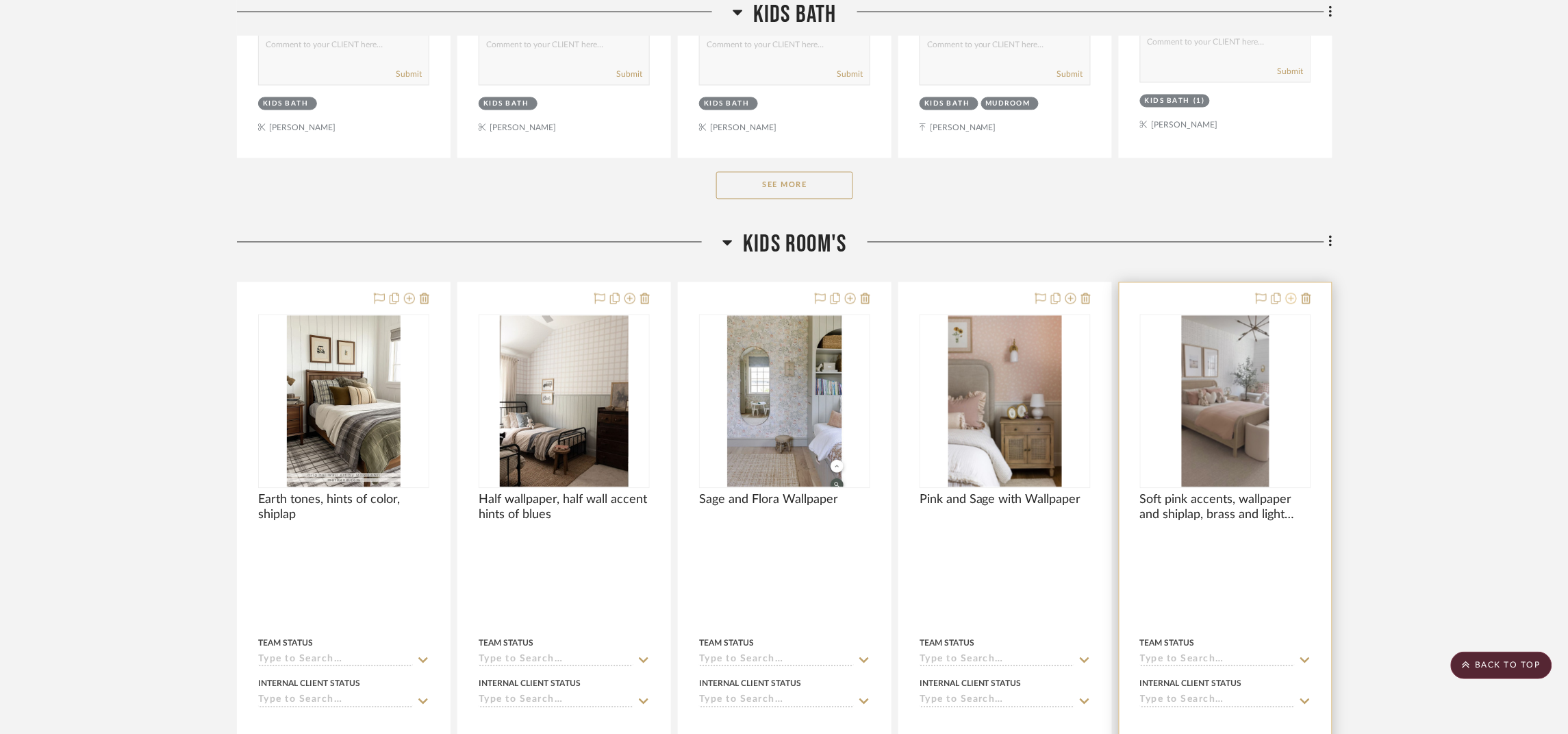
click at [1188, 305] on icon at bounding box center [1292, 299] width 11 height 11
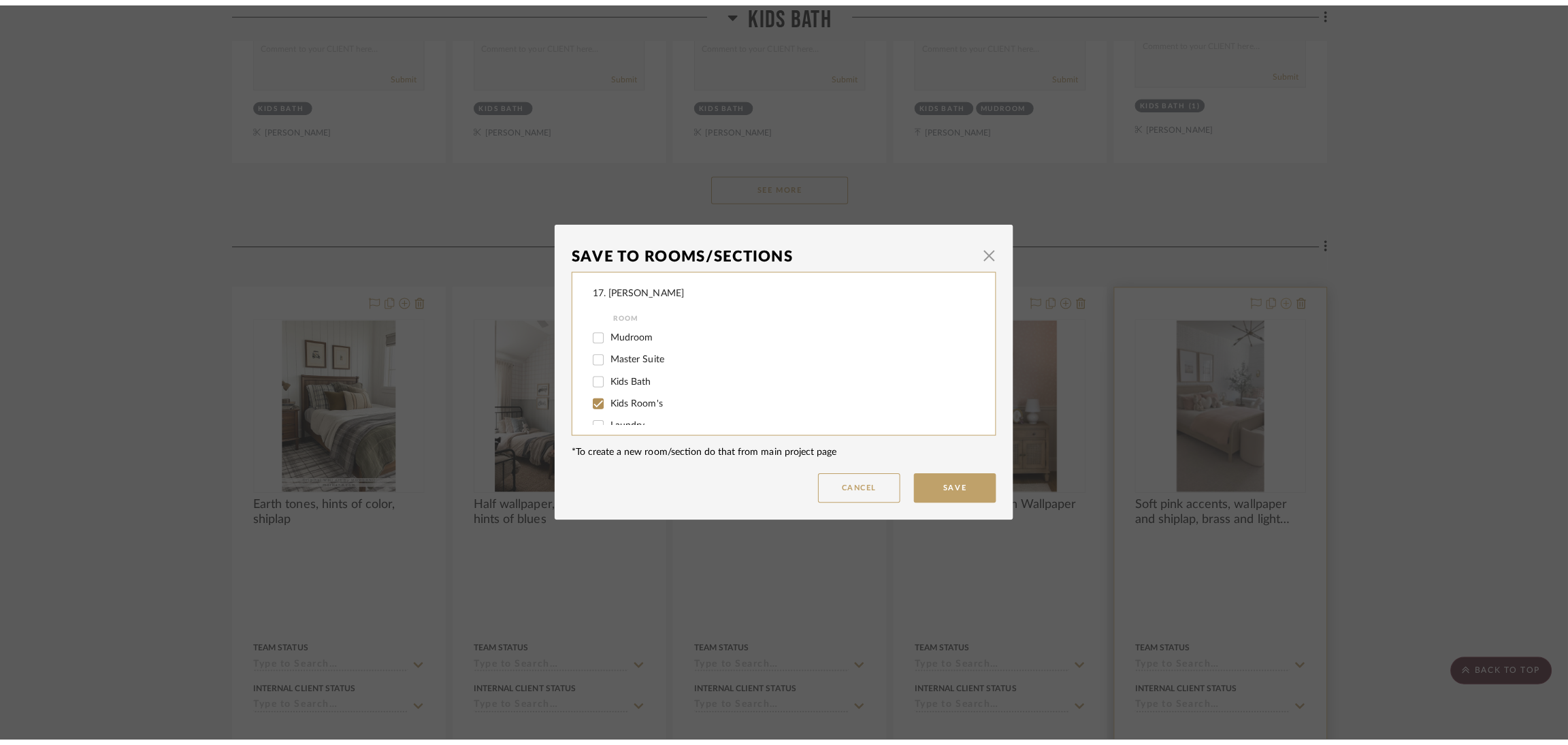
scroll to position [0, 0]
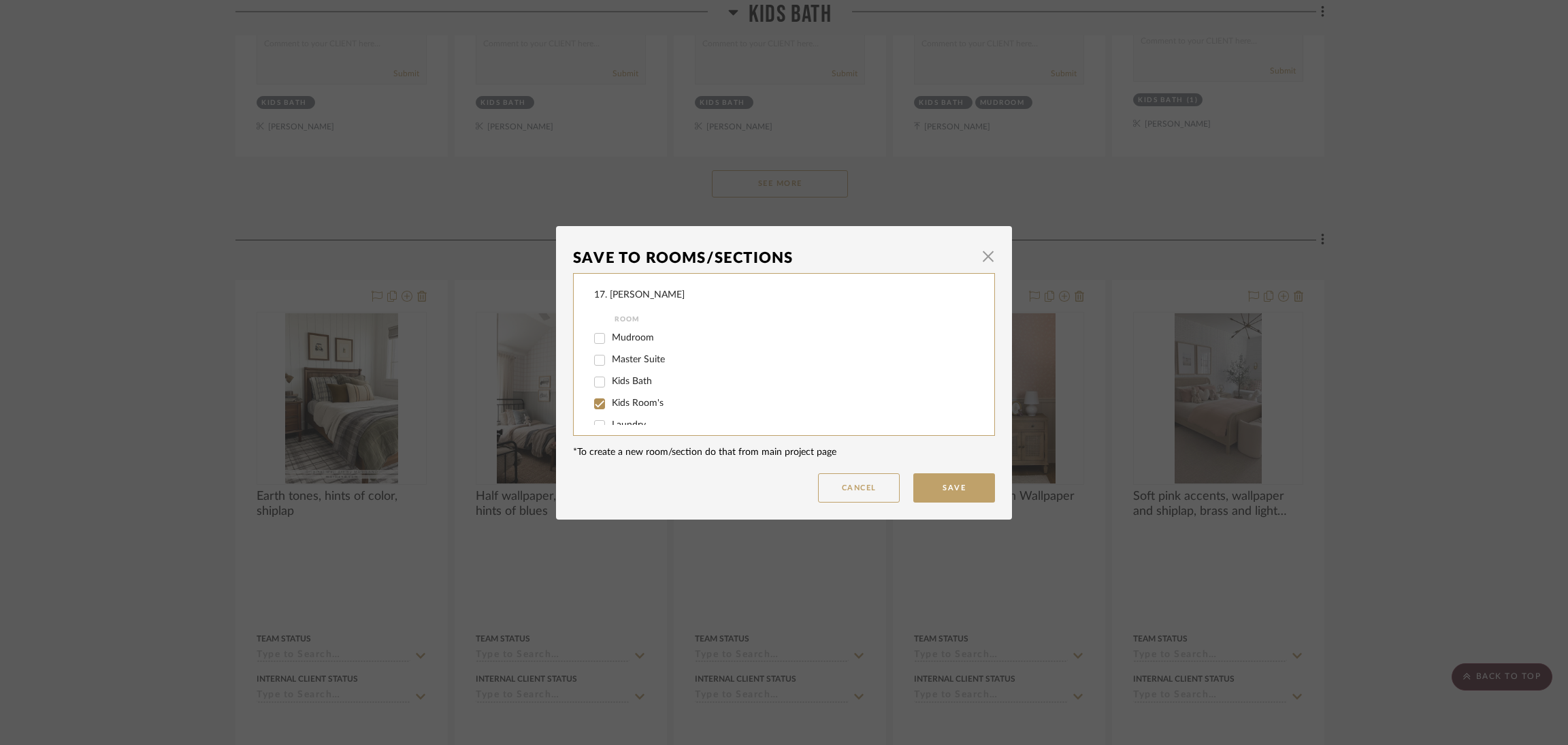
click at [614, 404] on span "Kids Room's" at bounding box center [637, 402] width 52 height 10
click at [611, 404] on input "Kids Room's" at bounding box center [600, 403] width 22 height 22
checkbox input "false"
click at [639, 392] on span "Considering" at bounding box center [636, 389] width 49 height 10
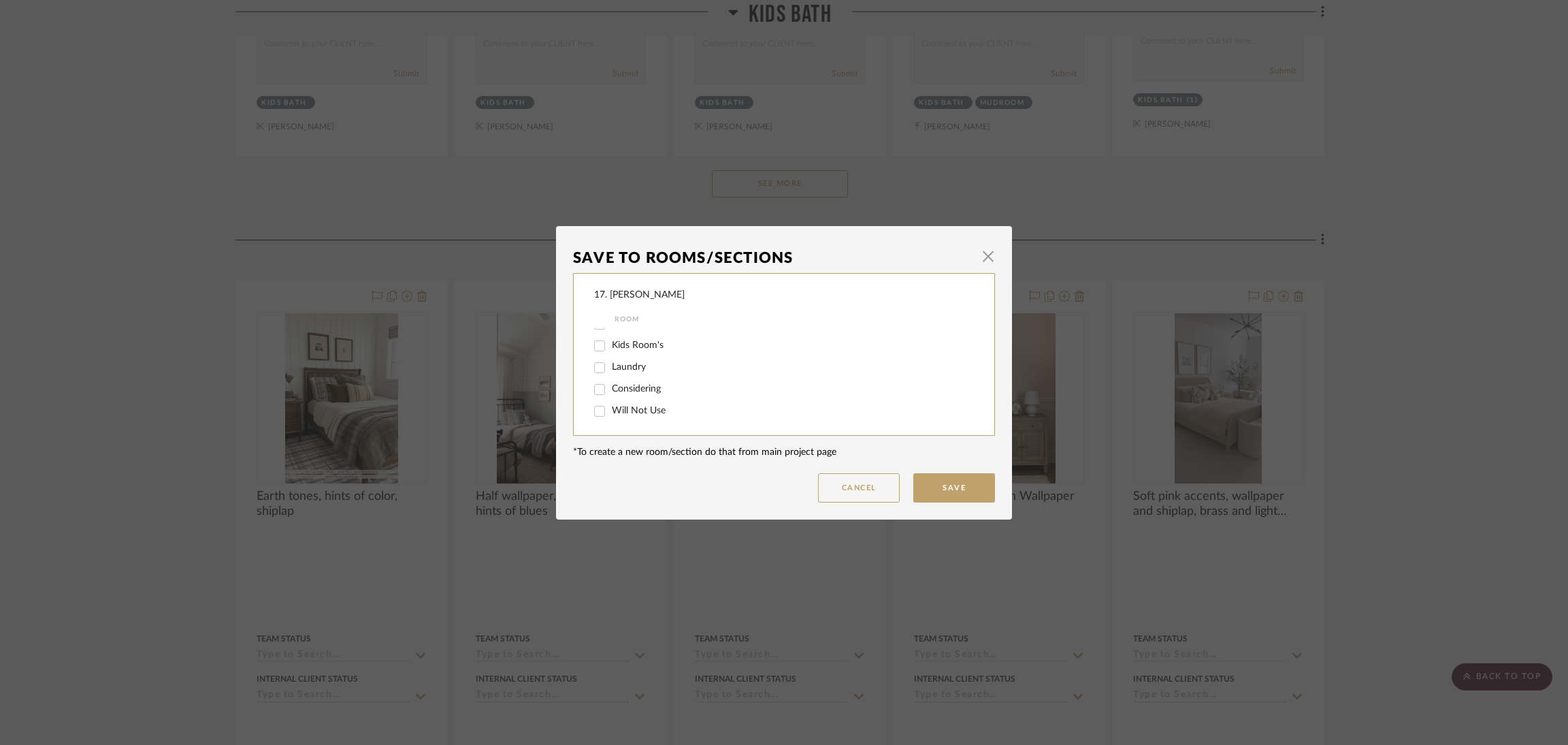
click at [611, 392] on input "Considering" at bounding box center [600, 390] width 22 height 22
checkbox input "true"
click at [981, 487] on button "Save" at bounding box center [954, 488] width 82 height 29
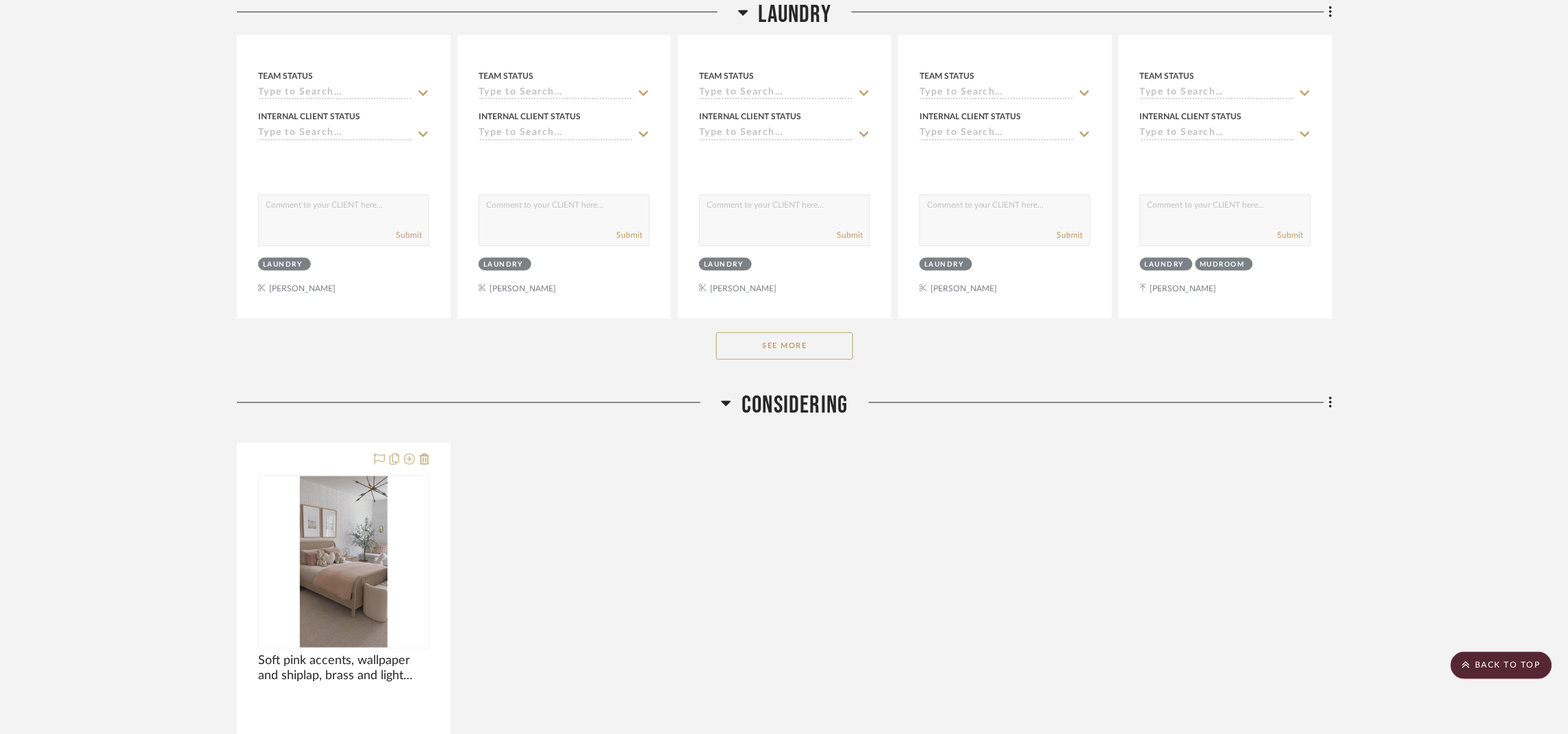
scroll to position [2157, 0]
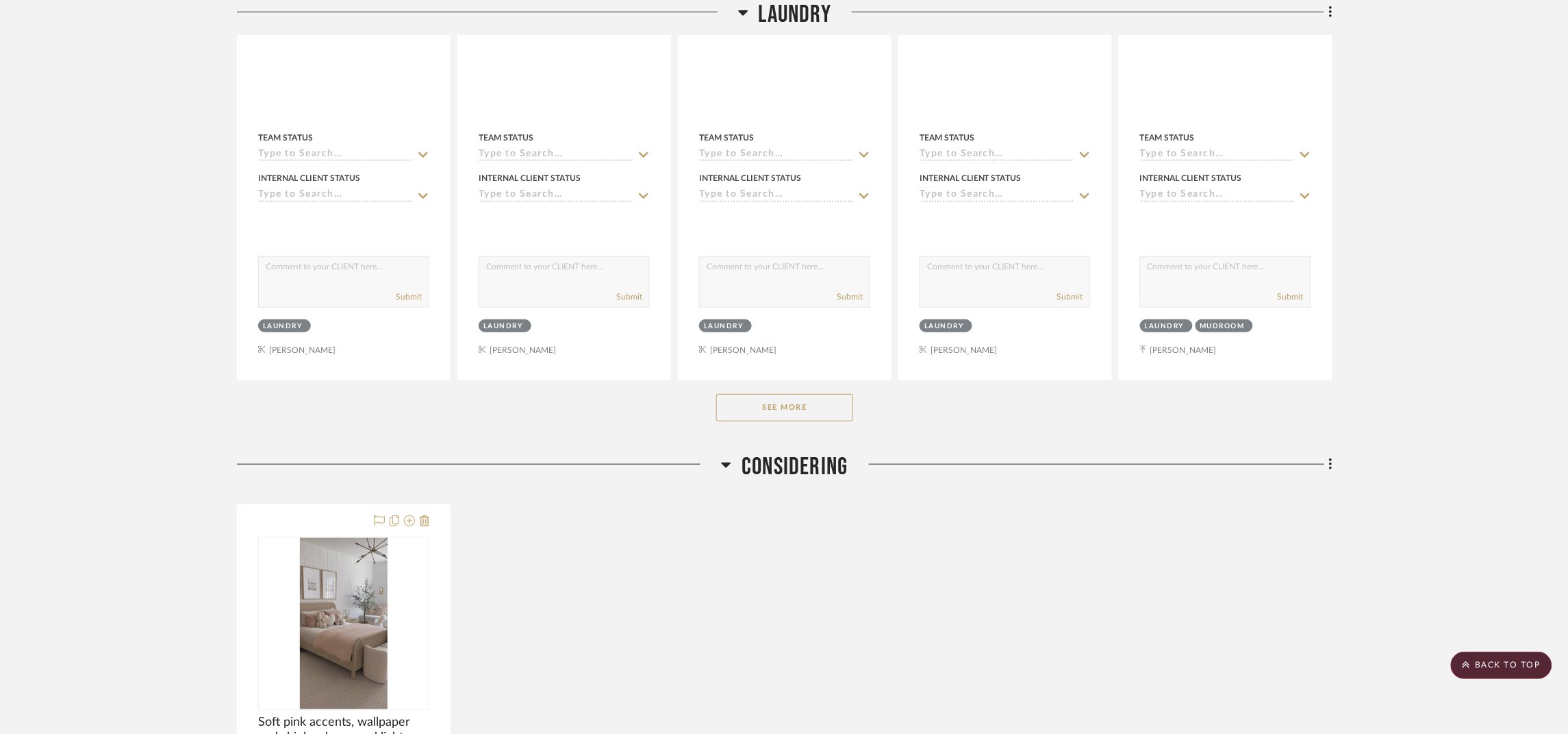
click at [802, 468] on span "Considering" at bounding box center [795, 467] width 106 height 29
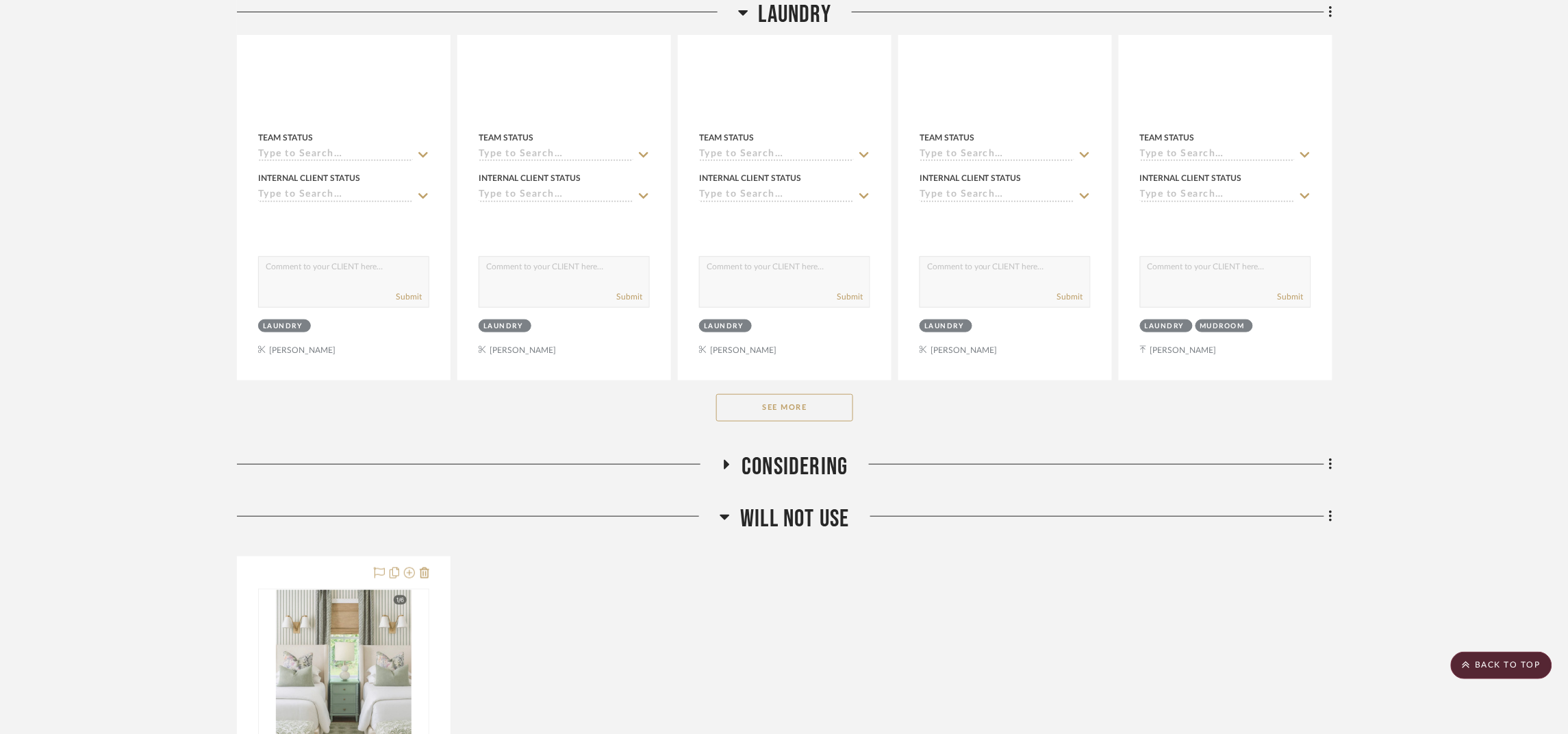
click at [814, 522] on span "Will Not Use" at bounding box center [794, 519] width 108 height 29
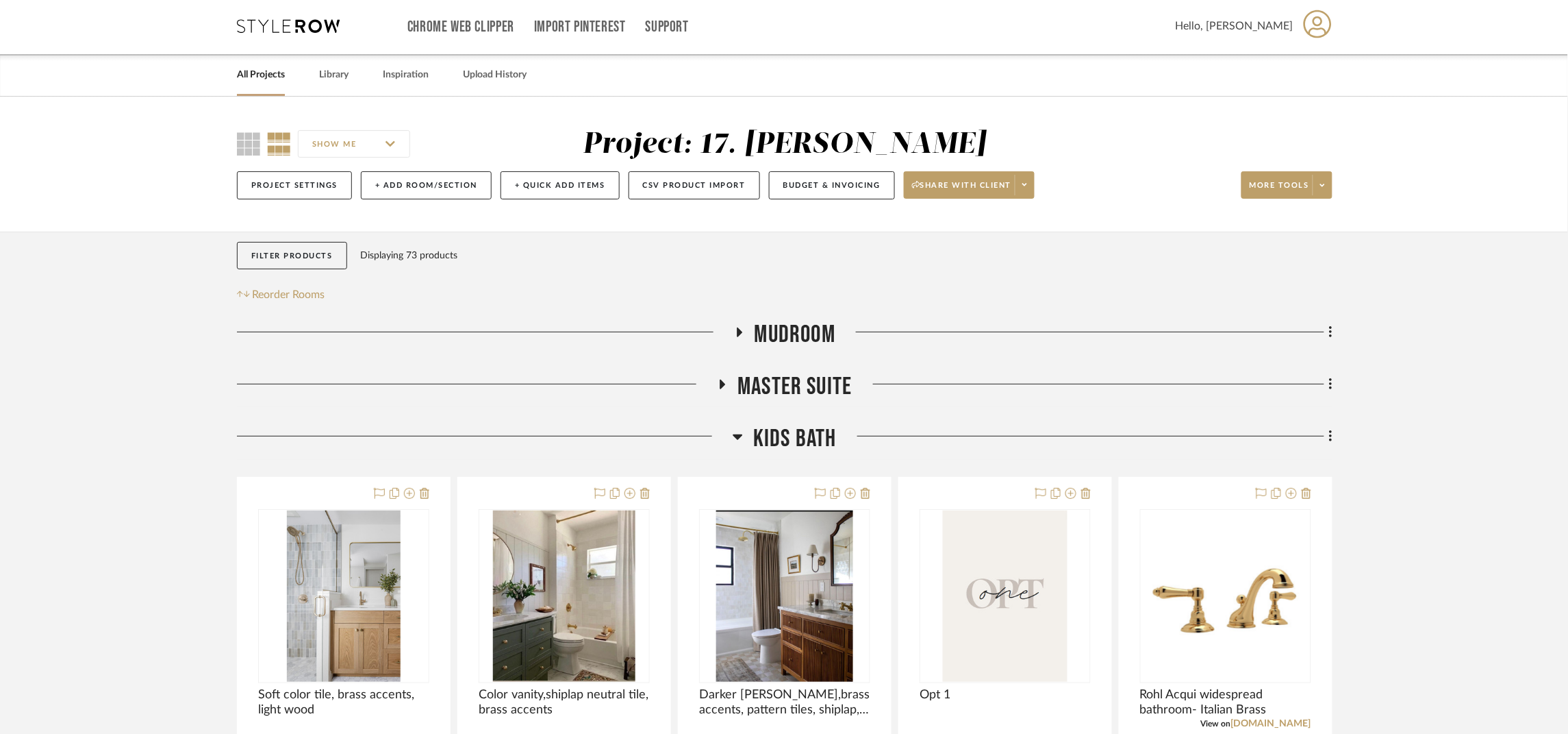
scroll to position [0, 0]
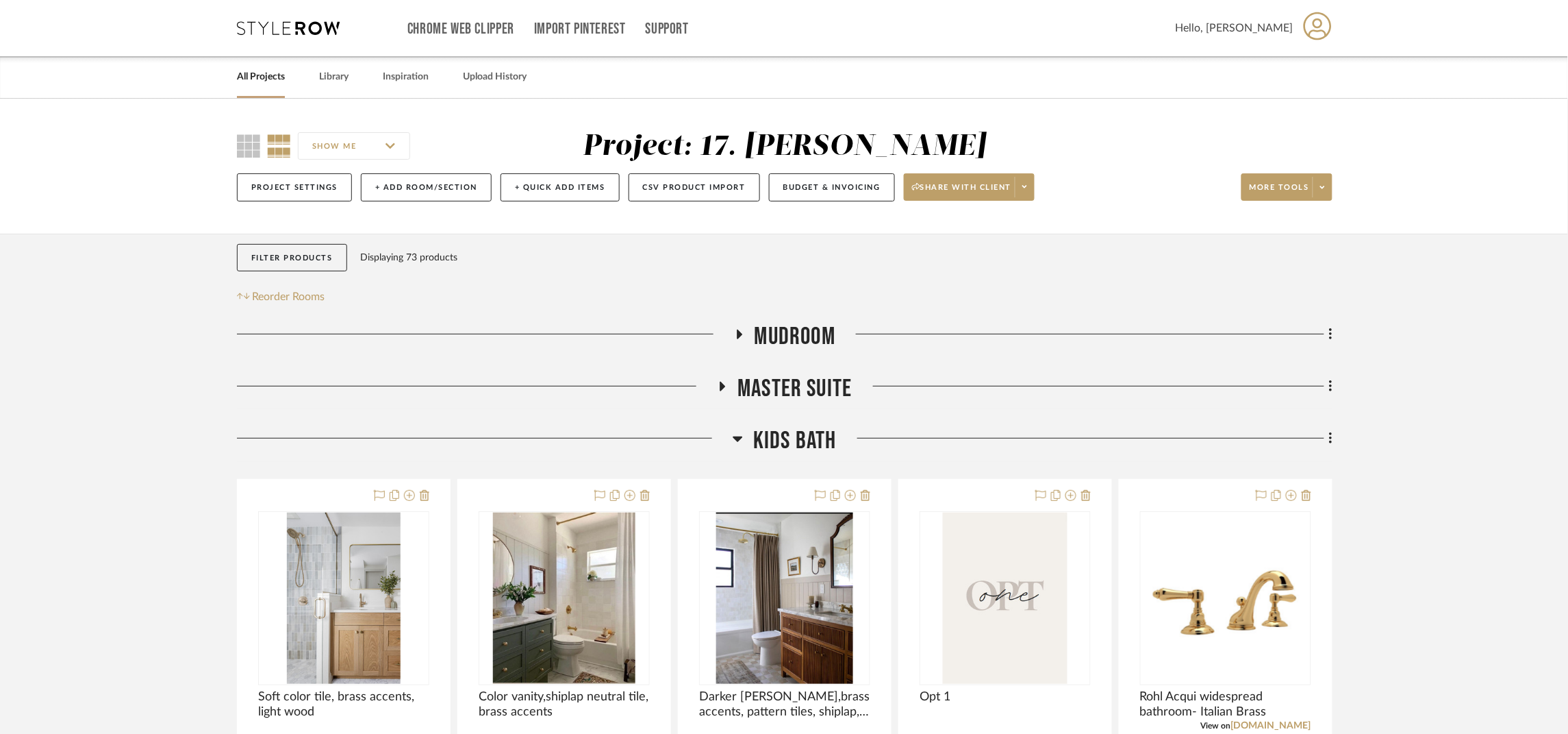
click at [257, 72] on link "All Projects" at bounding box center [261, 77] width 48 height 18
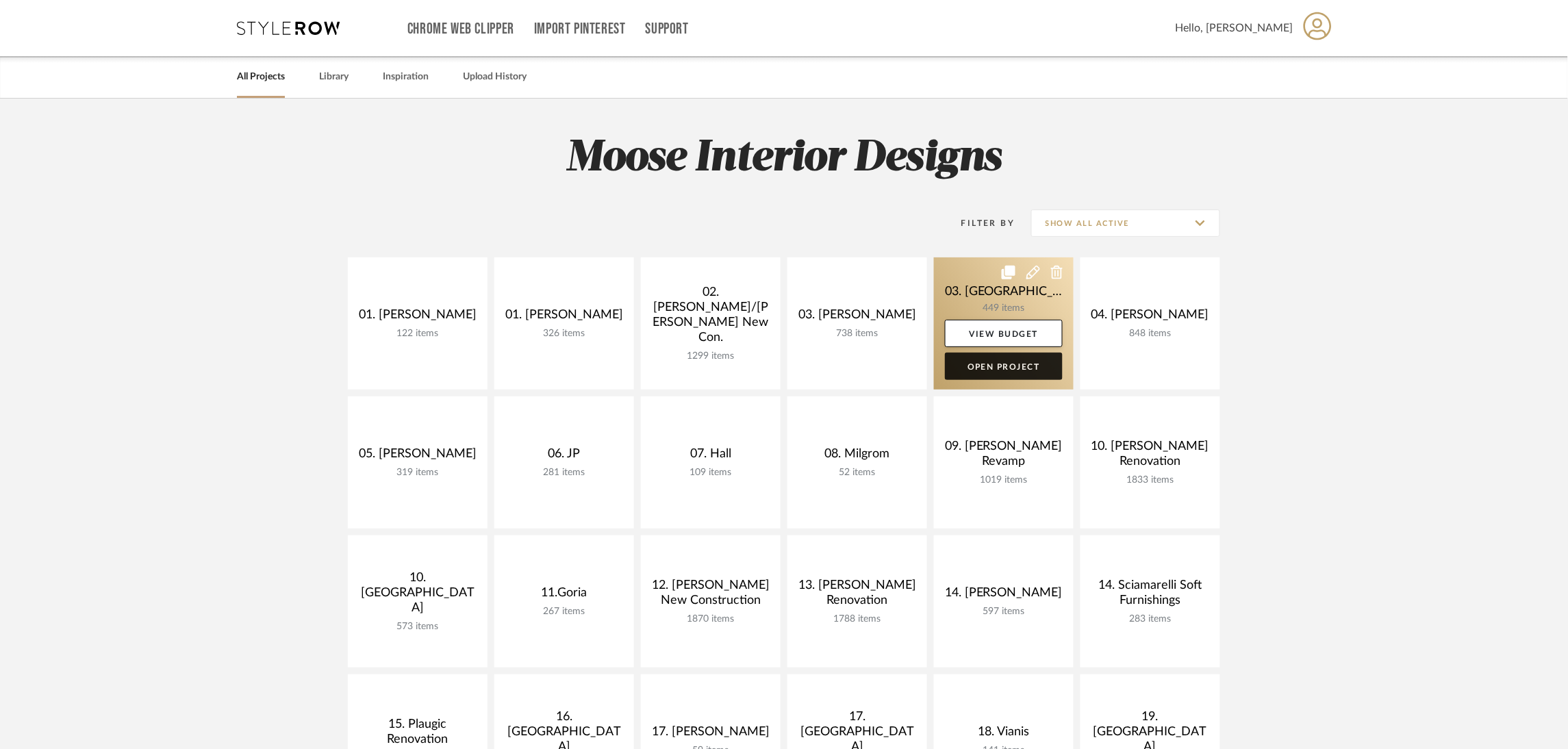
click at [1006, 365] on link "Open Project" at bounding box center [1004, 366] width 118 height 27
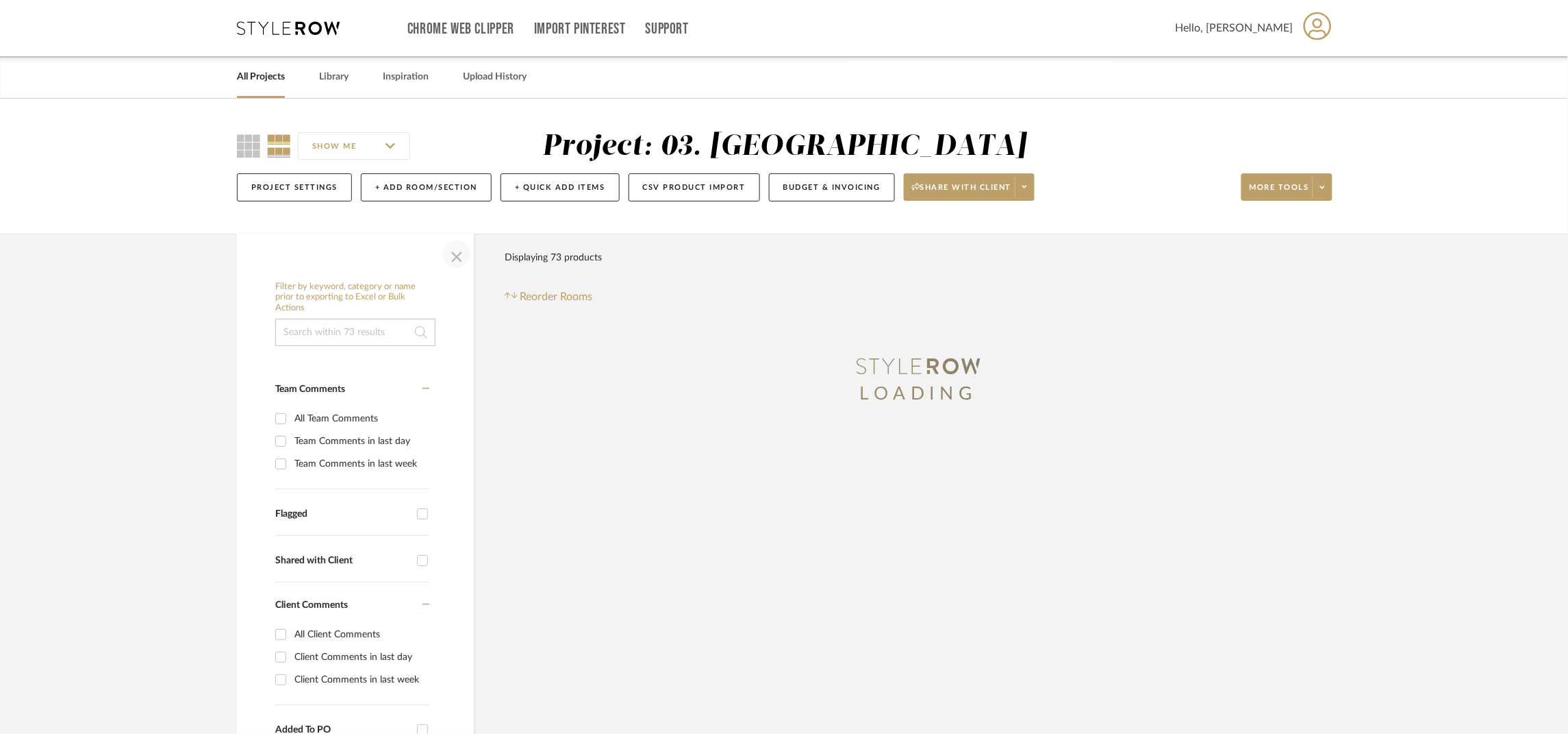
click at [461, 255] on span "button" at bounding box center [457, 254] width 33 height 33
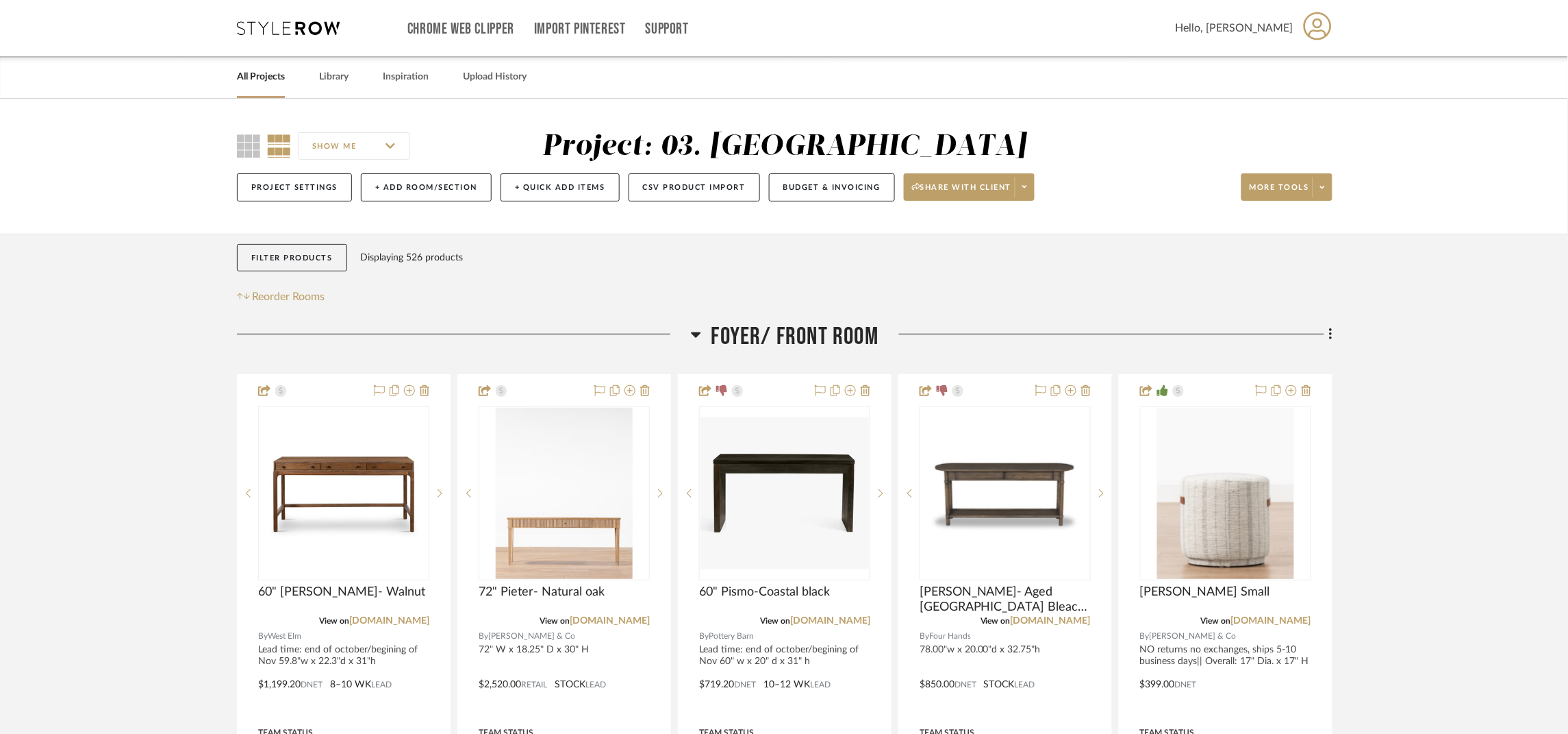
click at [825, 331] on span "Foyer/ Front Room" at bounding box center [795, 336] width 167 height 29
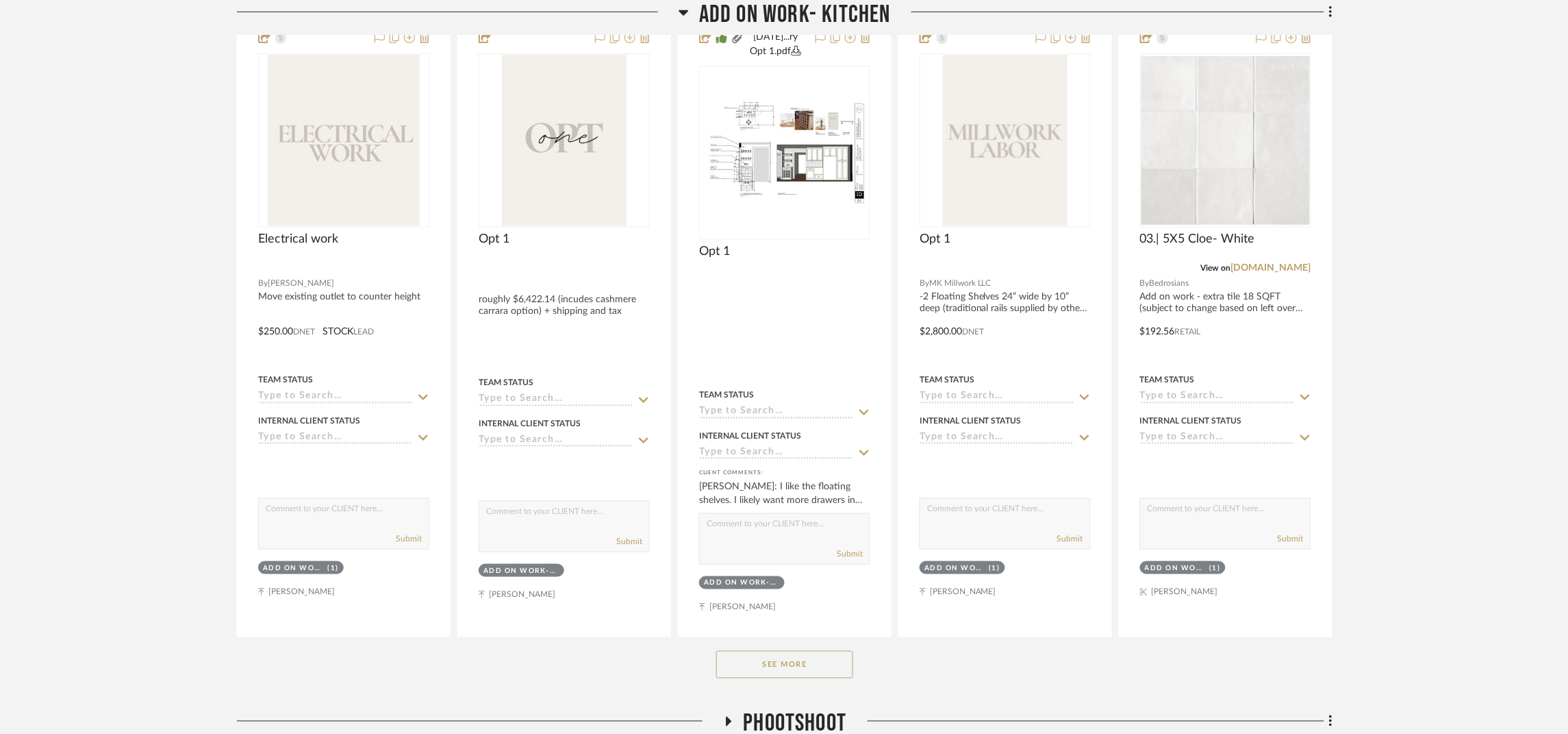
scroll to position [513, 0]
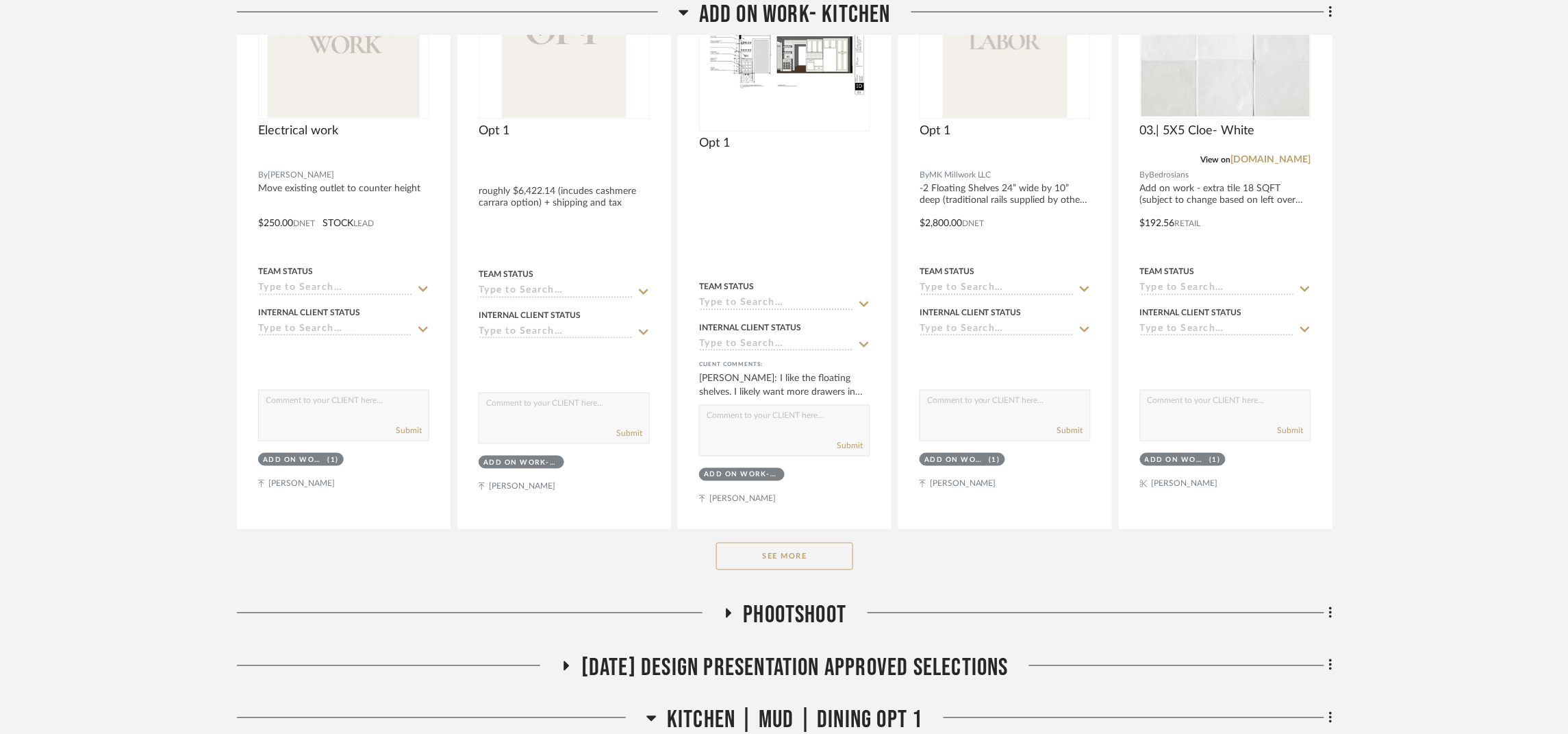
click at [820, 553] on button "See More" at bounding box center [785, 556] width 137 height 27
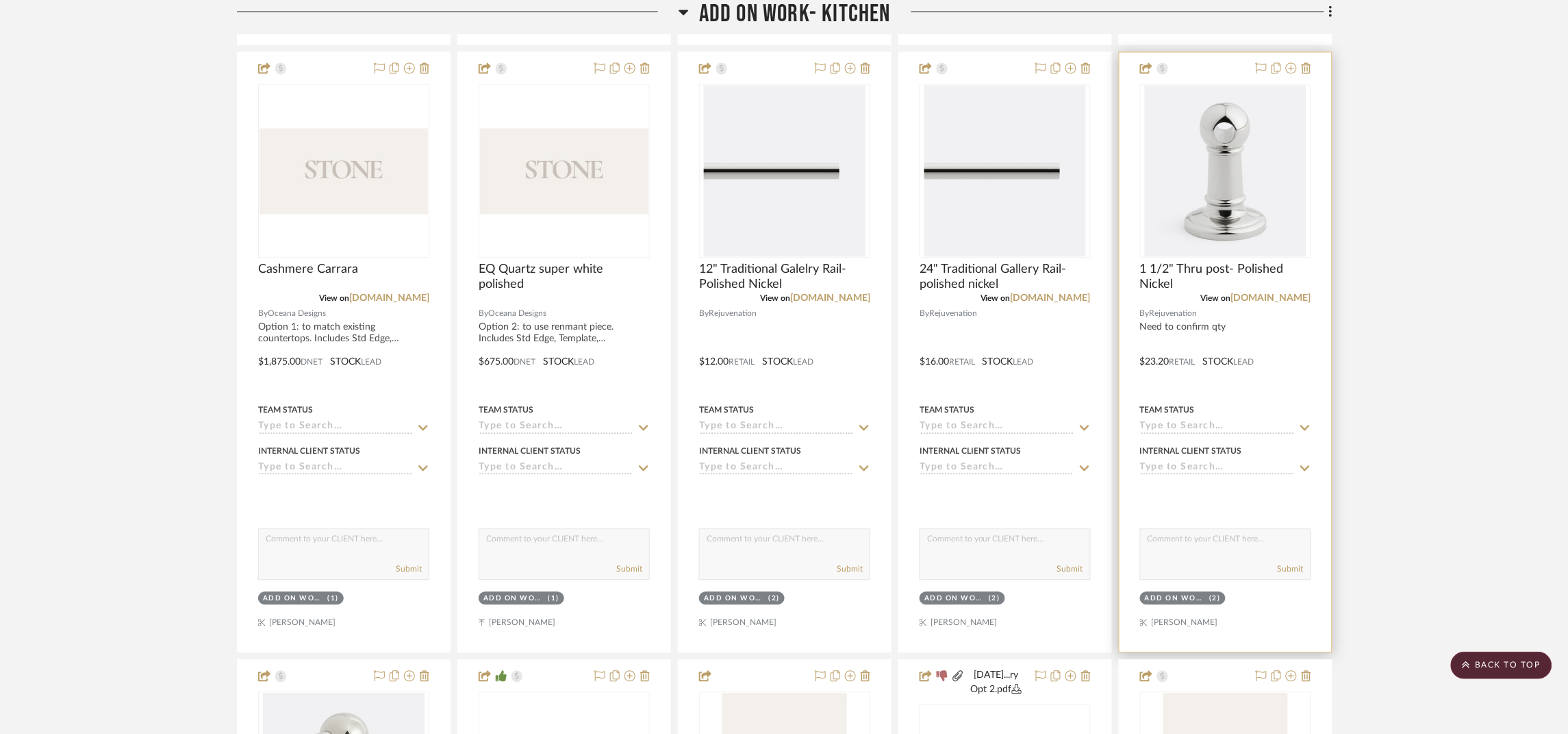
scroll to position [1027, 0]
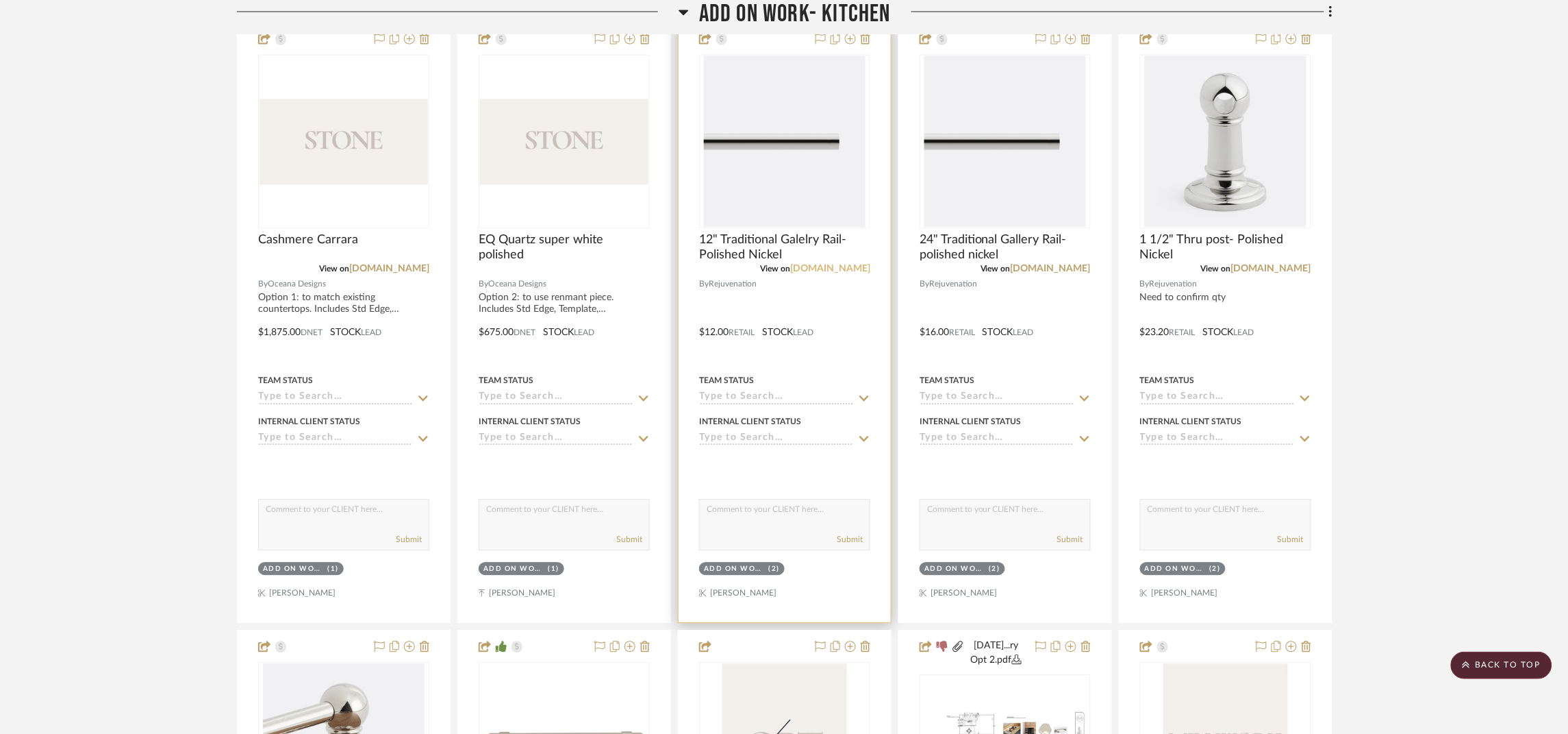
click at [840, 268] on link "[DOMAIN_NAME]" at bounding box center [830, 268] width 80 height 10
click at [1065, 272] on link "[DOMAIN_NAME]" at bounding box center [1051, 268] width 80 height 10
